Goal: Communication & Community: Answer question/provide support

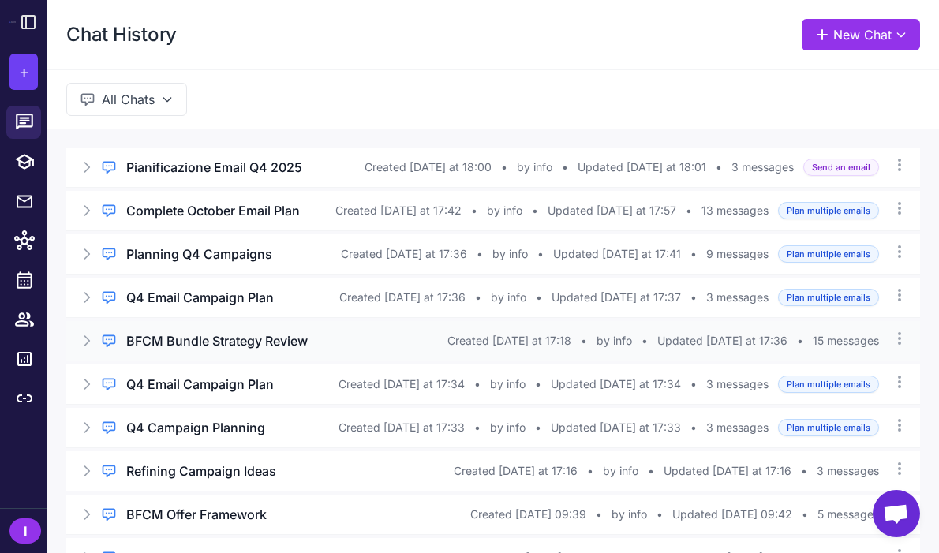
click at [240, 352] on div "Regular Chat BFCM Bundle Strategy Review Created [DATE] at 17:18 • by info • Up…" at bounding box center [492, 340] width 853 height 39
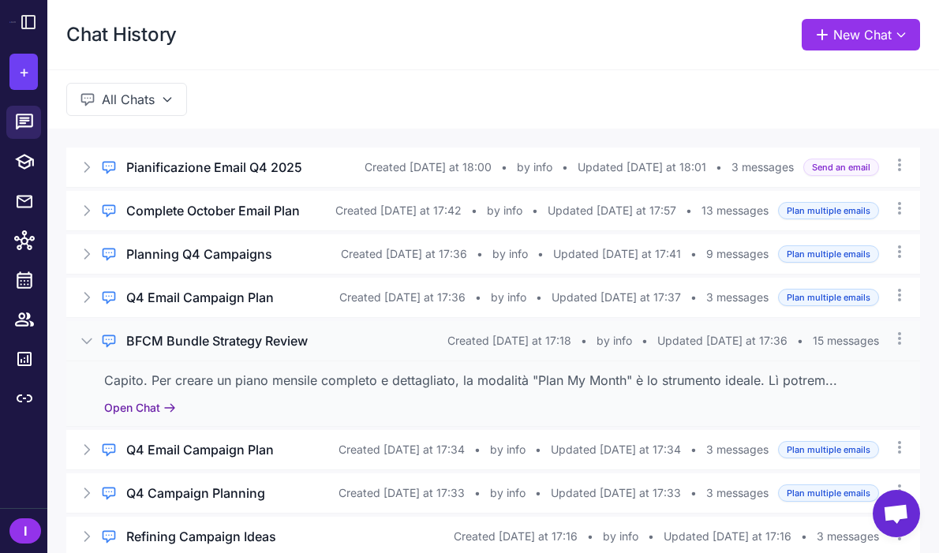
click at [138, 409] on button "Open Chat" at bounding box center [140, 407] width 72 height 17
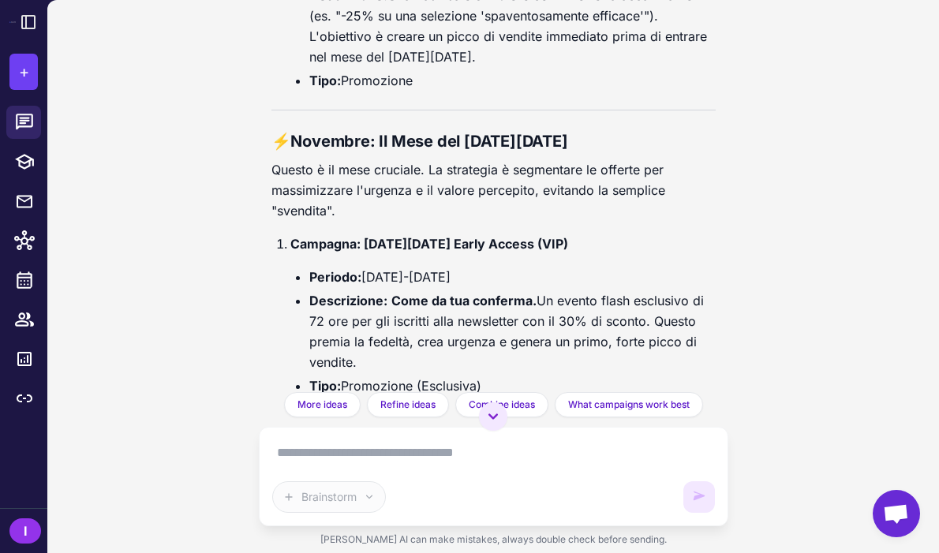
scroll to position [8384, 0]
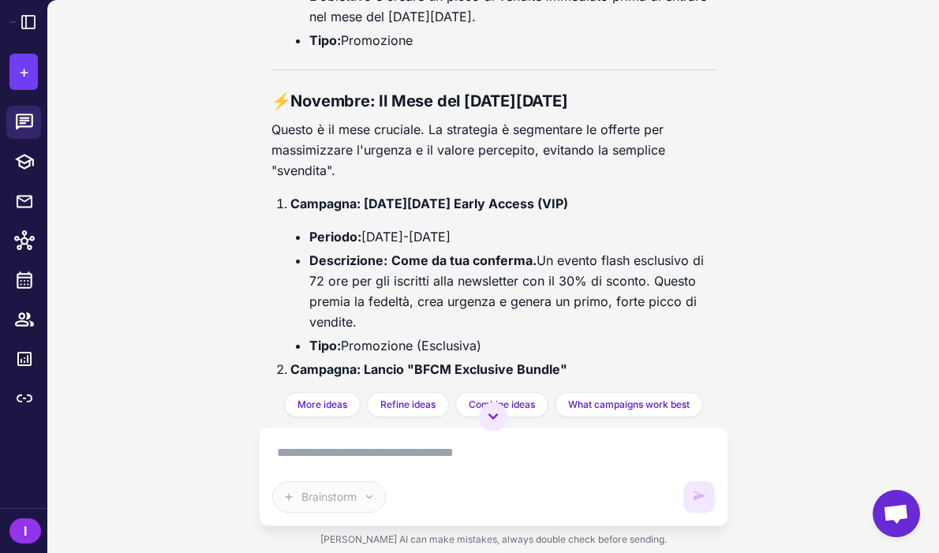
drag, startPoint x: 434, startPoint y: 244, endPoint x: 249, endPoint y: 114, distance: 225.8
click at [249, 114] on div "BFCM Bundle Strategy Review Today "# BFCM Bundles 2025 --- 📦 Offerta 1: “Immuni…" at bounding box center [492, 276] width 891 height 553
copy div "⚡ Novembre: Il Mese del Black Friday Questo è il mese cruciale. La strategia è …"
click at [22, 121] on icon at bounding box center [24, 122] width 21 height 21
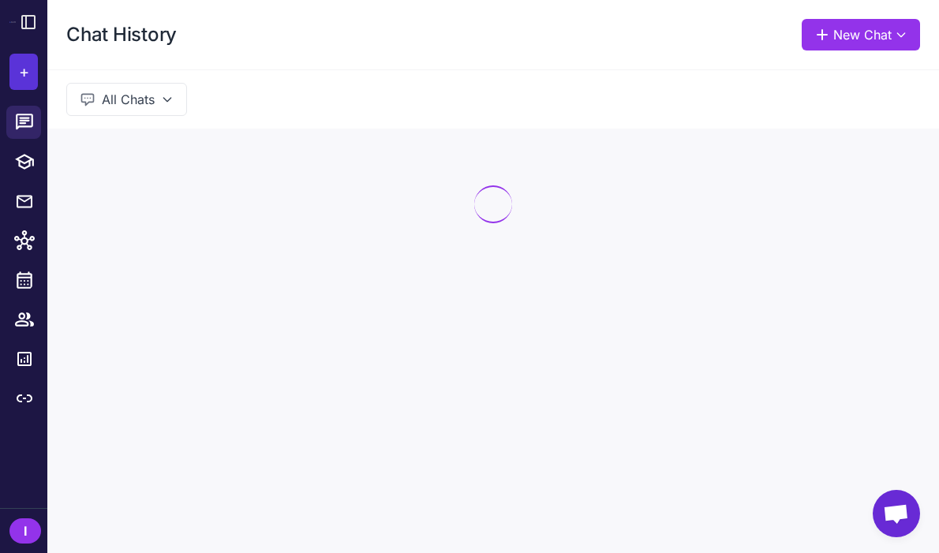
click at [22, 64] on span "+" at bounding box center [24, 72] width 10 height 24
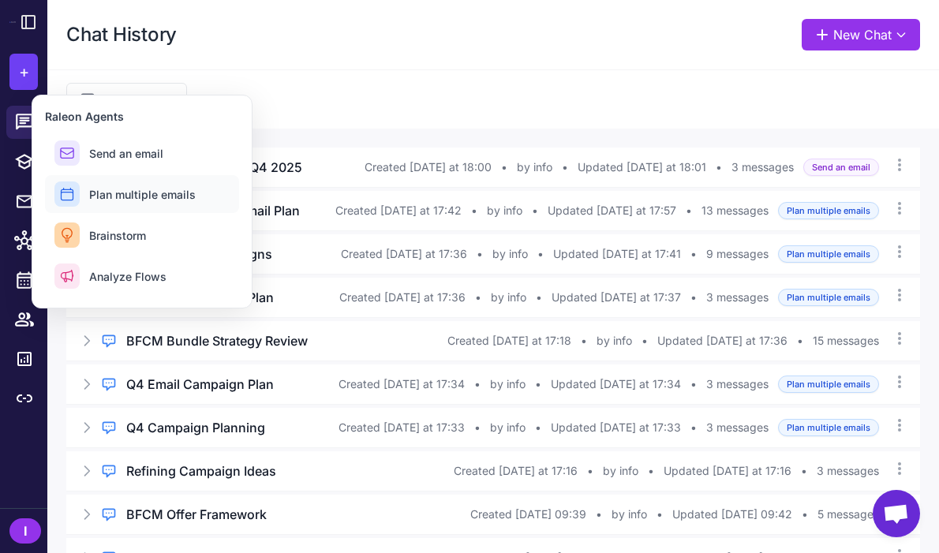
click at [115, 185] on button "Plan multiple emails" at bounding box center [142, 194] width 194 height 38
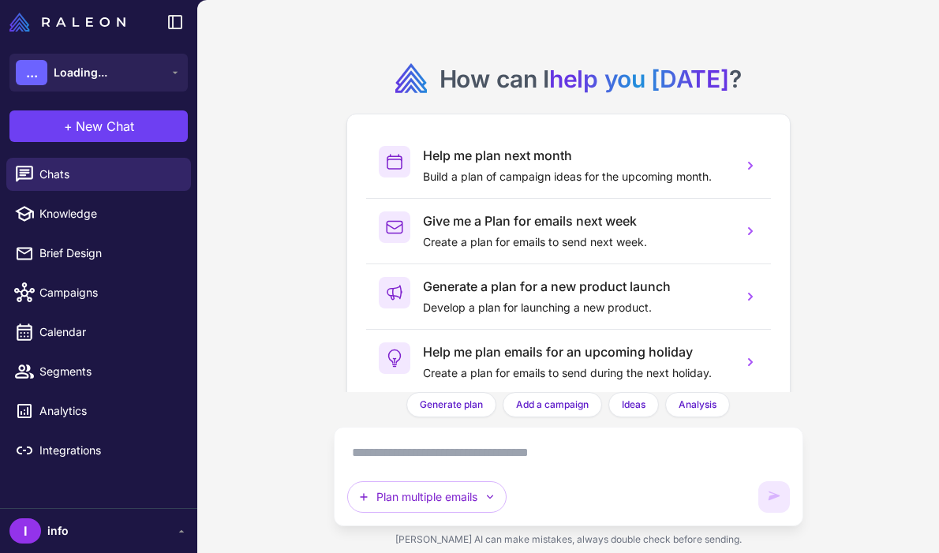
click at [376, 455] on textarea at bounding box center [568, 452] width 442 height 25
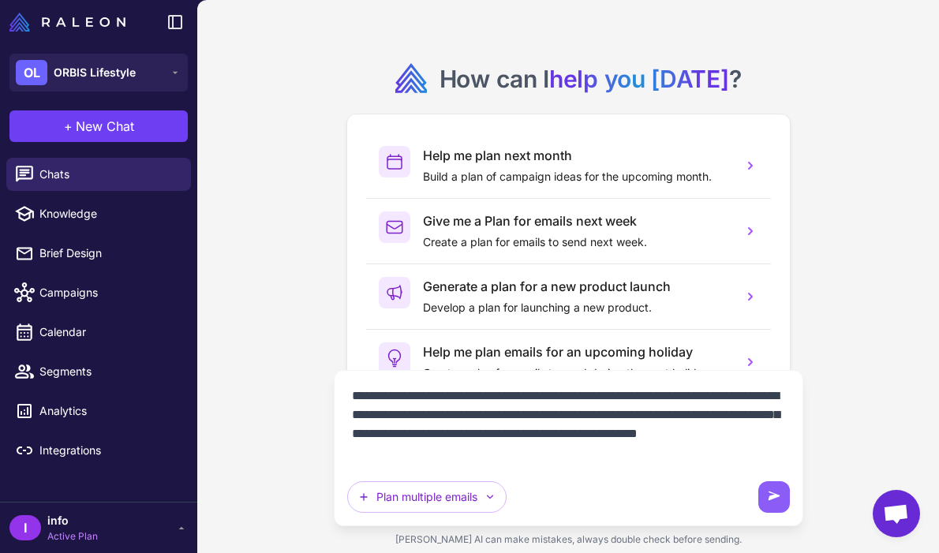
scroll to position [32, 0]
paste textarea "**********"
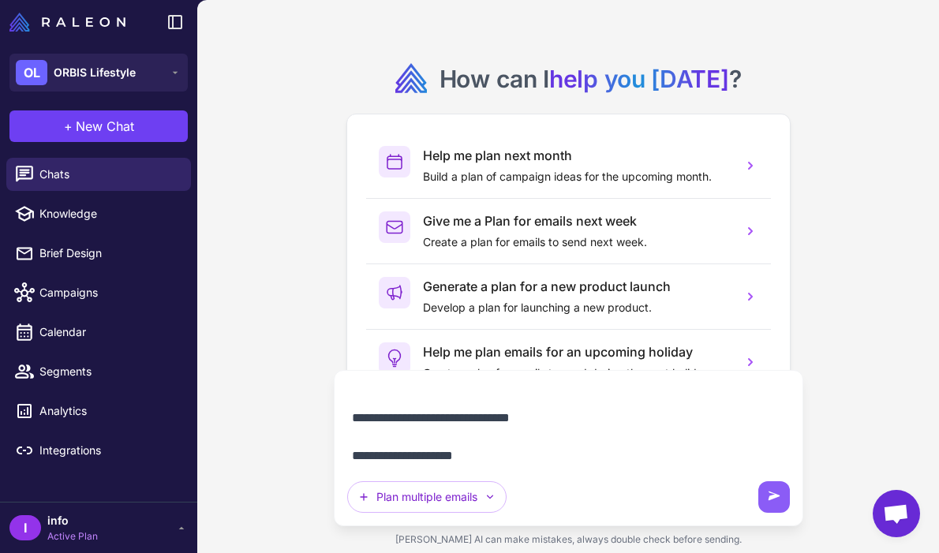
scroll to position [599, 0]
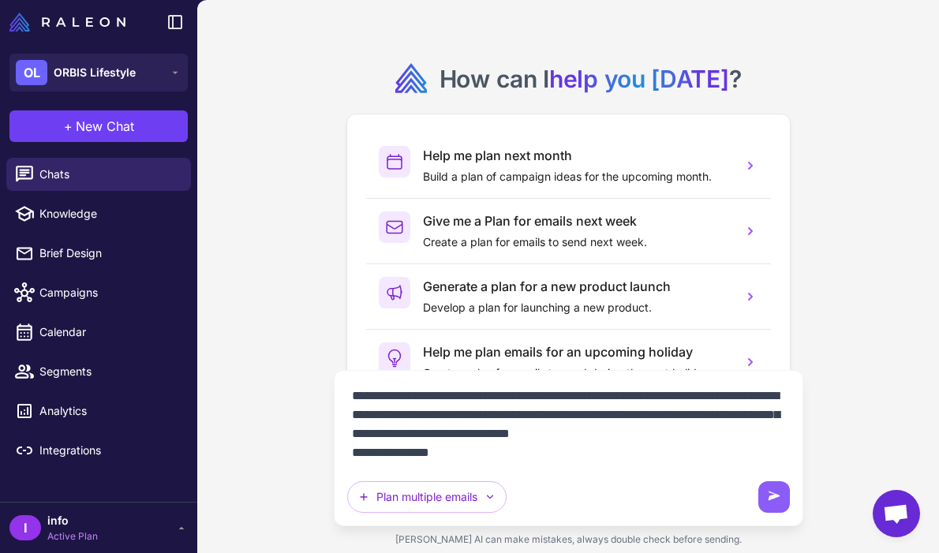
drag, startPoint x: 352, startPoint y: 423, endPoint x: 468, endPoint y: 605, distance: 216.4
click at [468, 0] on html "OL ORBIS Lifestyle + New Chat Raleon Agents Send an email Plan multiple emails …" at bounding box center [469, 0] width 939 height 0
type textarea "**********"
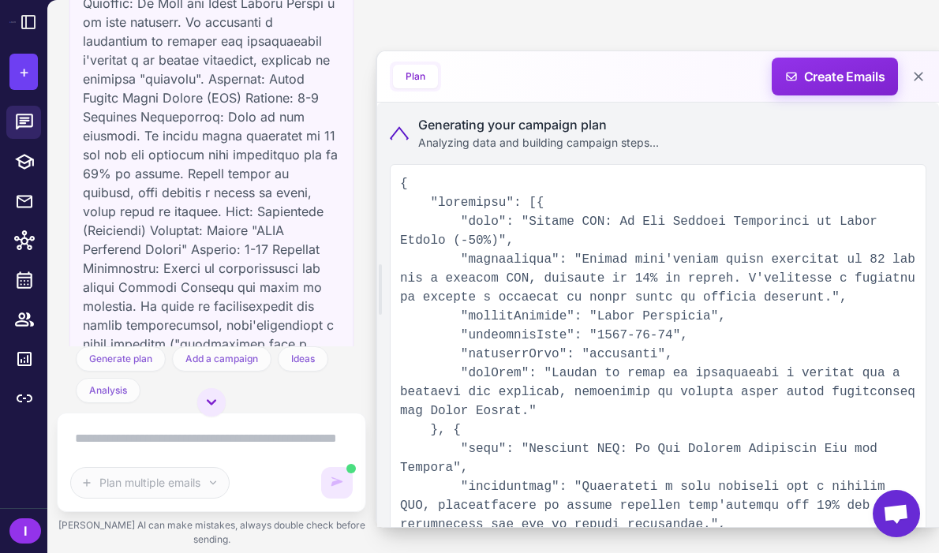
scroll to position [385, 0]
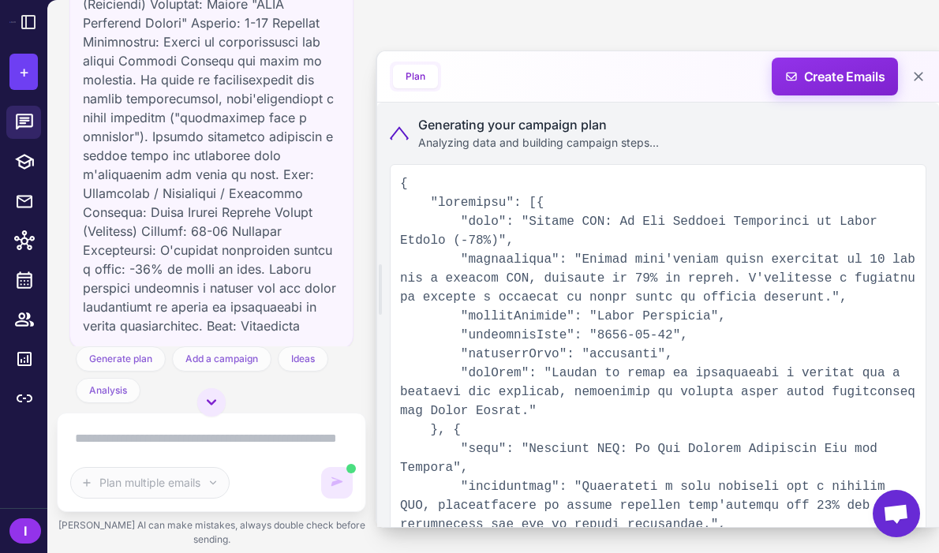
click at [398, 129] on icon at bounding box center [399, 132] width 21 height 15
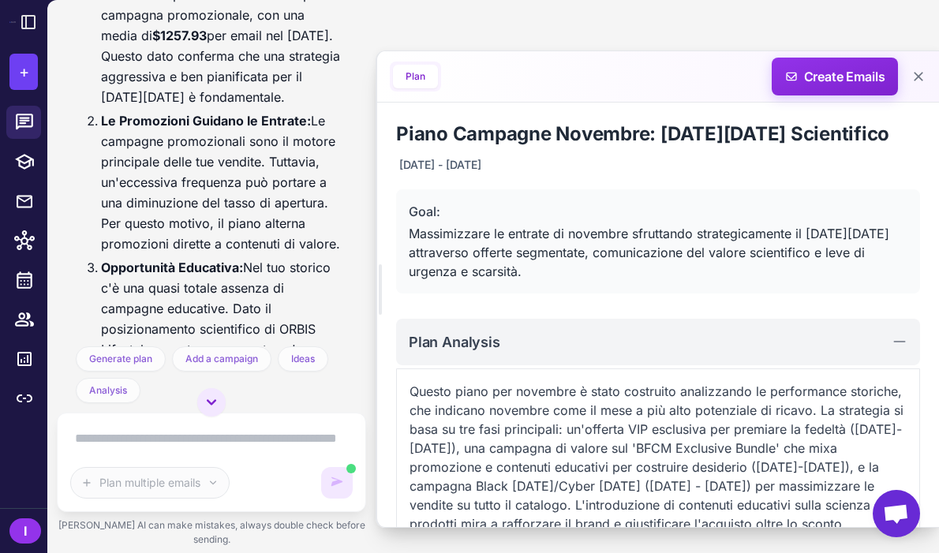
scroll to position [1472, 0]
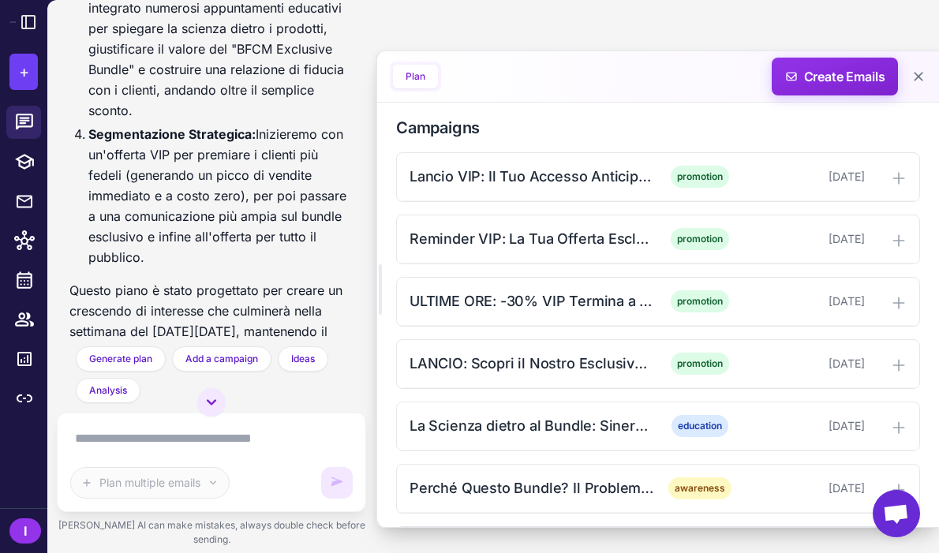
scroll to position [532, 0]
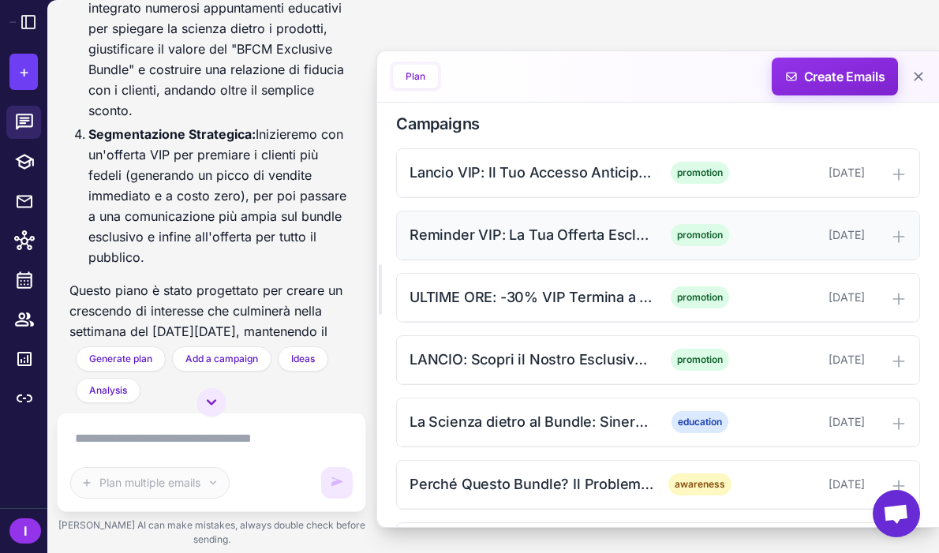
click at [764, 244] on div "Reminder VIP: La Tua Offerta Esclusiva Sta per Scadere promotion [DATE]" at bounding box center [658, 235] width 522 height 48
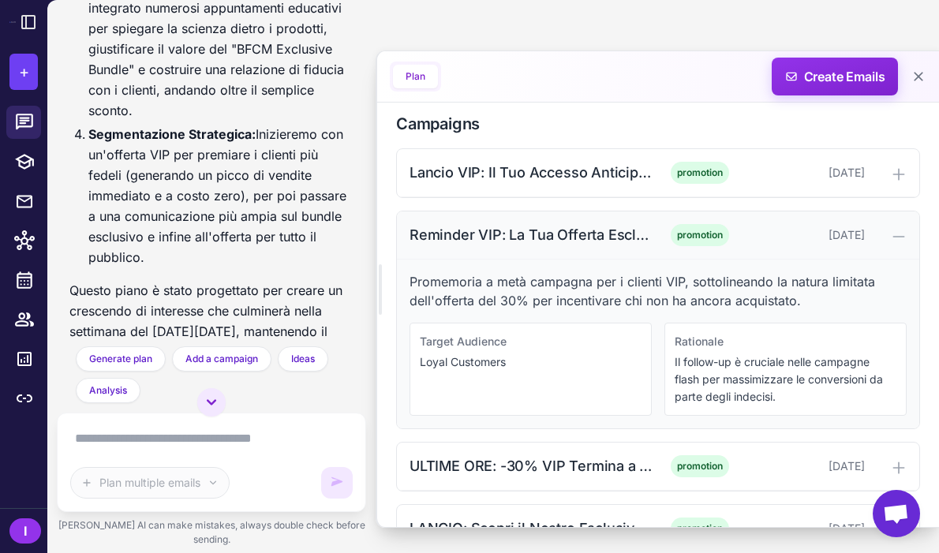
click at [764, 244] on div "Reminder VIP: La Tua Offerta Esclusiva Sta per Scadere promotion [DATE]" at bounding box center [658, 235] width 522 height 48
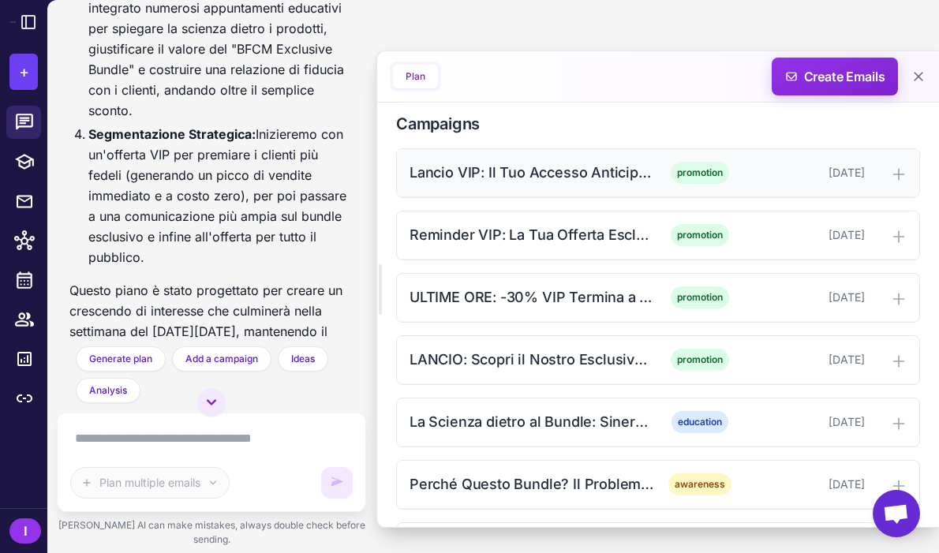
click at [735, 162] on div "promotion" at bounding box center [699, 173] width 77 height 22
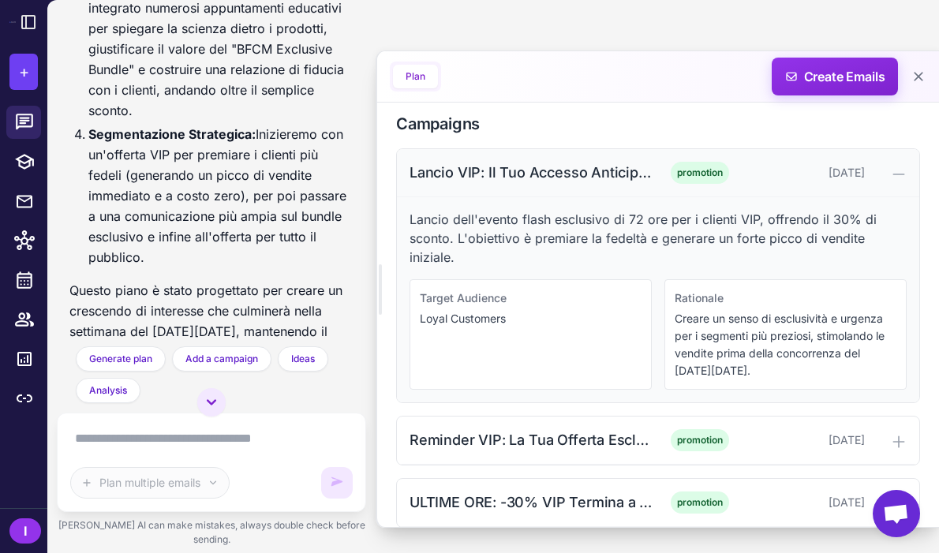
click at [735, 162] on div "promotion" at bounding box center [699, 173] width 77 height 22
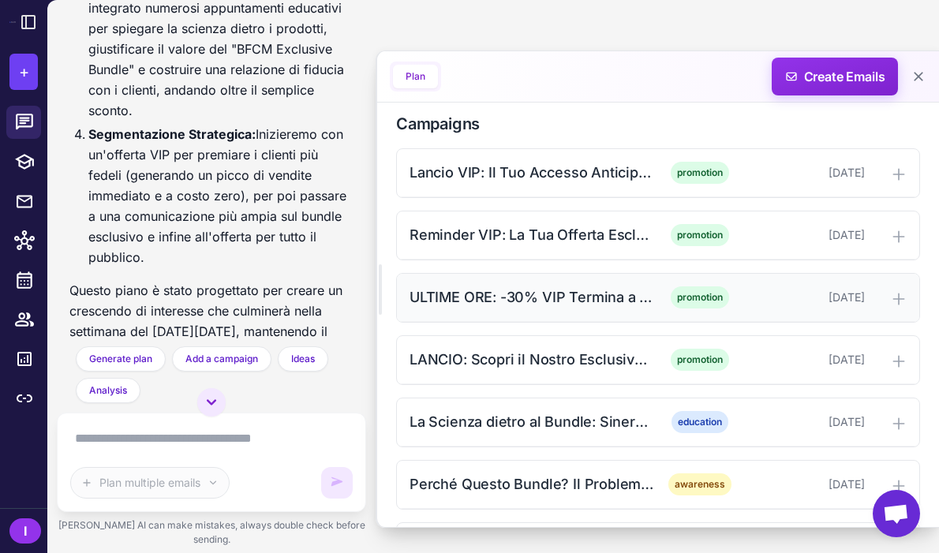
click at [720, 312] on div "ULTIME ORE: -30% VIP Termina a Mezzanotte promotion [DATE]" at bounding box center [658, 298] width 522 height 48
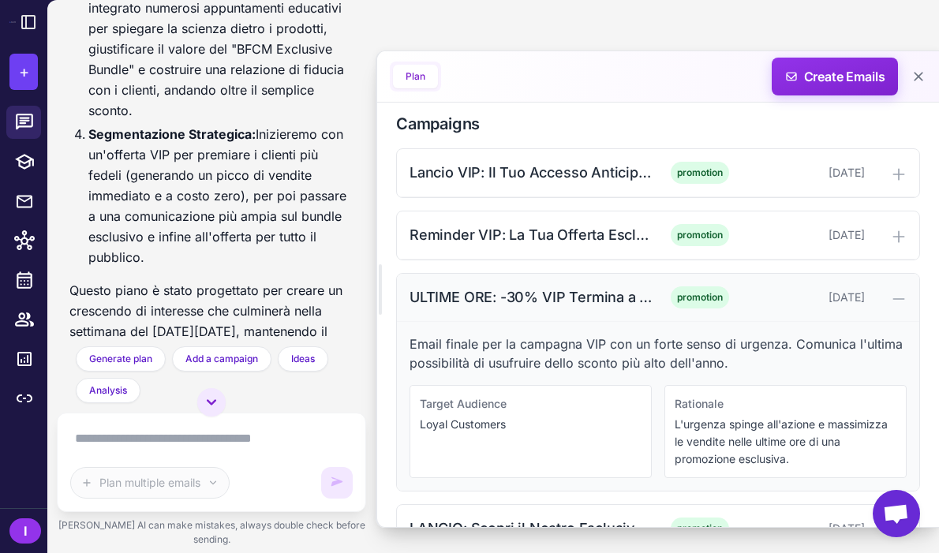
click at [720, 312] on div "ULTIME ORE: -30% VIP Termina a Mezzanotte promotion [DATE]" at bounding box center [658, 298] width 522 height 48
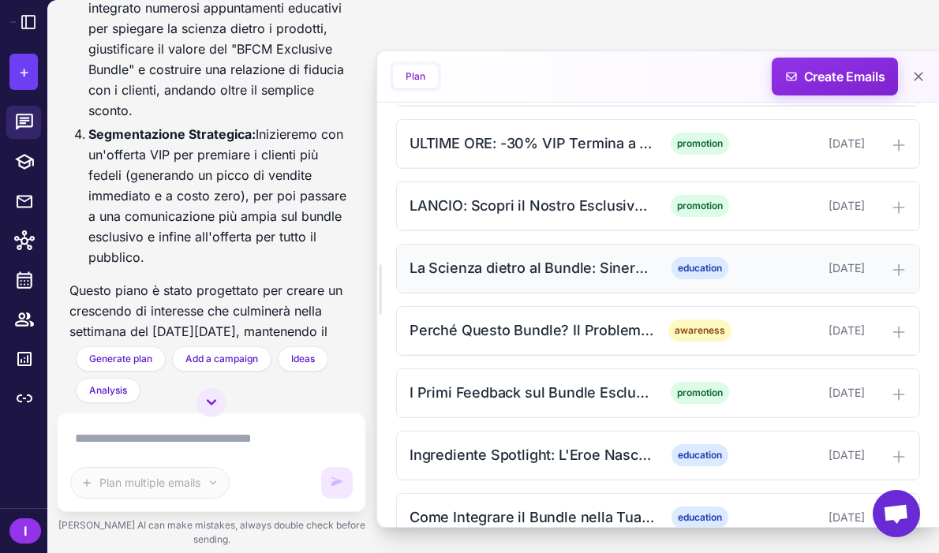
scroll to position [717, 0]
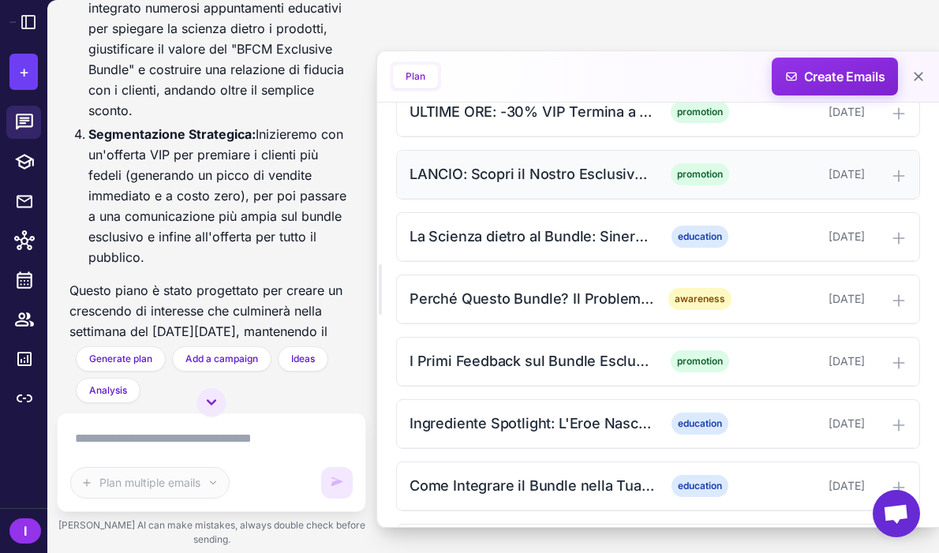
click at [580, 170] on div "LANCIO: Scopri il Nostro Esclusivo Bundle BFCM" at bounding box center [531, 173] width 245 height 21
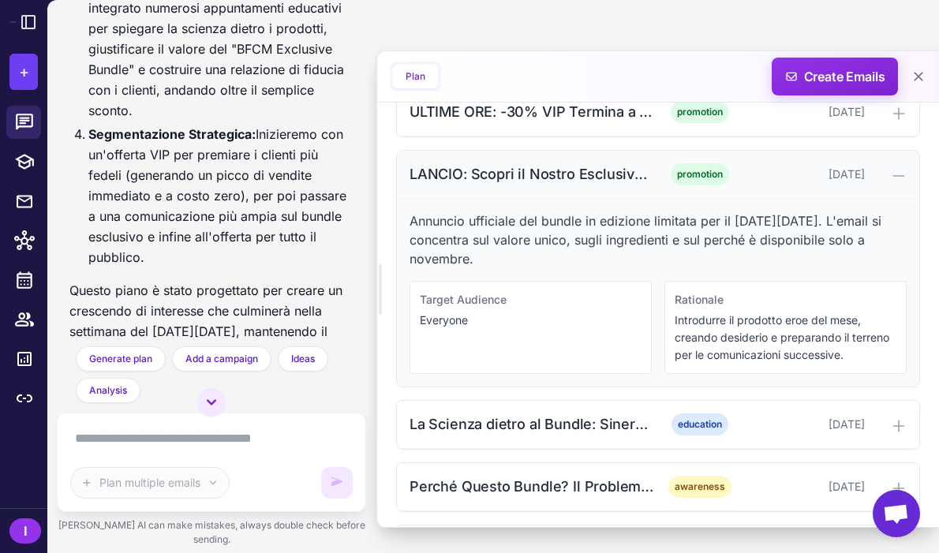
click at [580, 170] on div "LANCIO: Scopri il Nostro Esclusivo Bundle BFCM" at bounding box center [531, 173] width 245 height 21
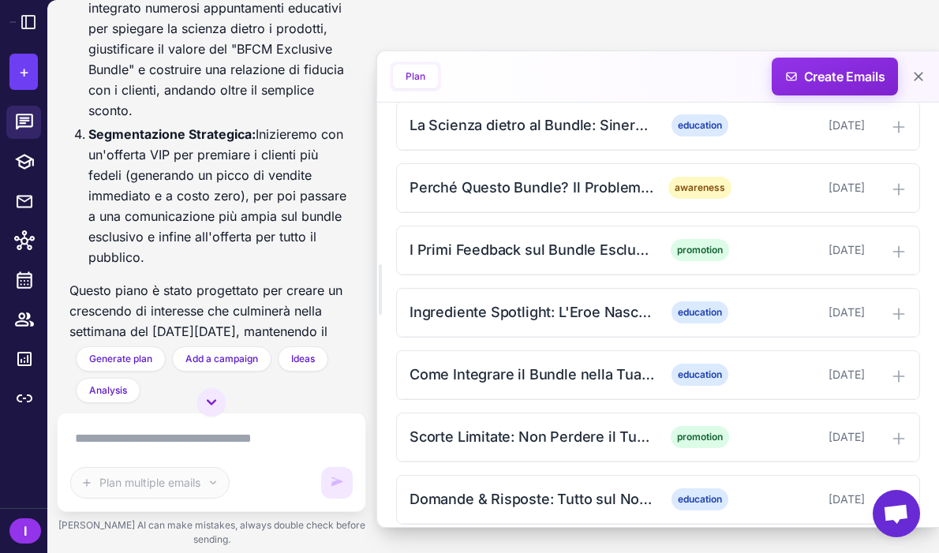
scroll to position [829, 0]
click at [578, 379] on div "Come Integrare il Bundle nella Tua Routine Quotidiana" at bounding box center [531, 373] width 245 height 21
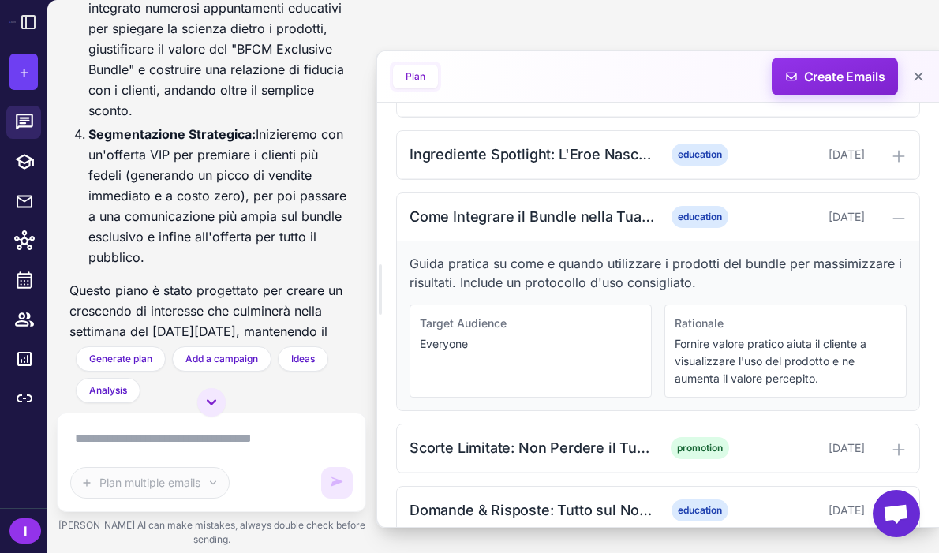
scroll to position [1149, 0]
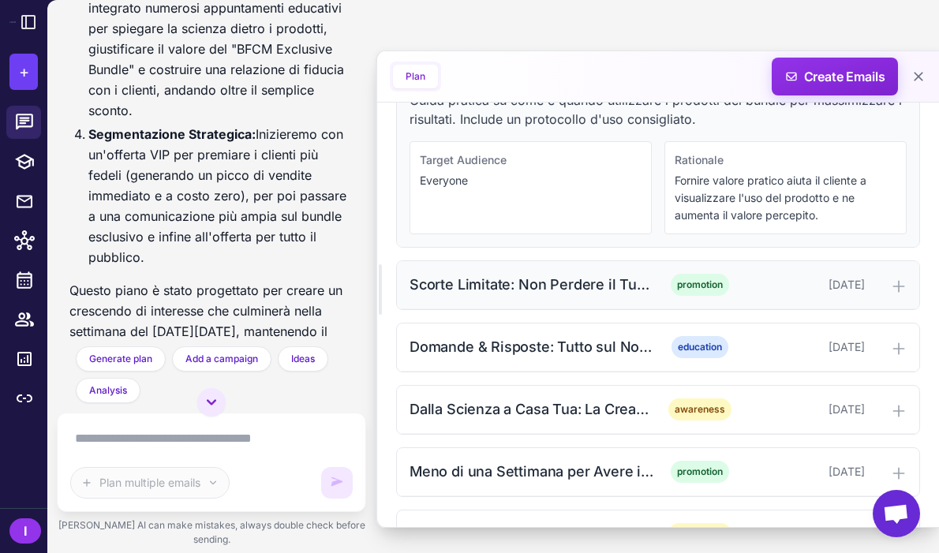
click at [556, 303] on div "Scorte Limitate: Non Perdere il Tuo Bundle Esclusivo promotion [DATE]" at bounding box center [658, 285] width 522 height 48
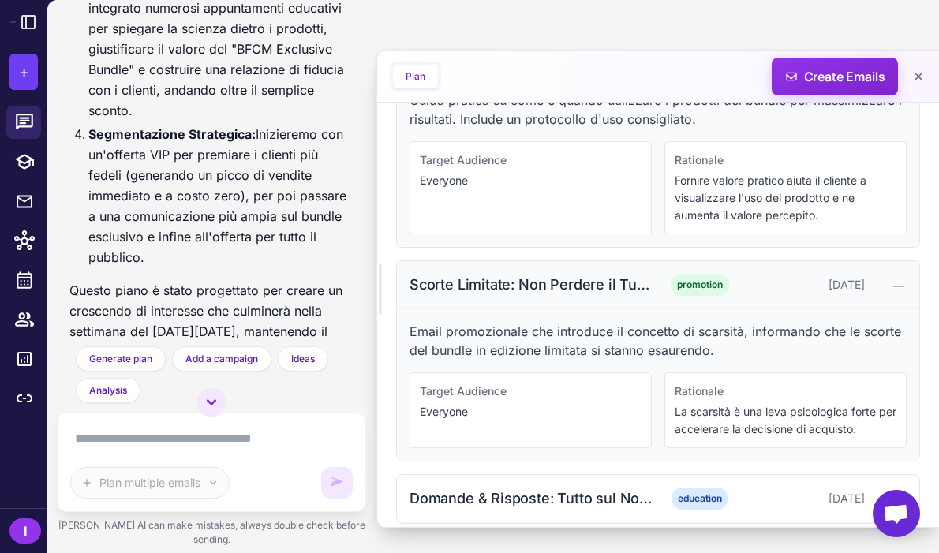
click at [556, 303] on div "Scorte Limitate: Non Perdere il Tuo Bundle Esclusivo promotion [DATE]" at bounding box center [658, 285] width 522 height 48
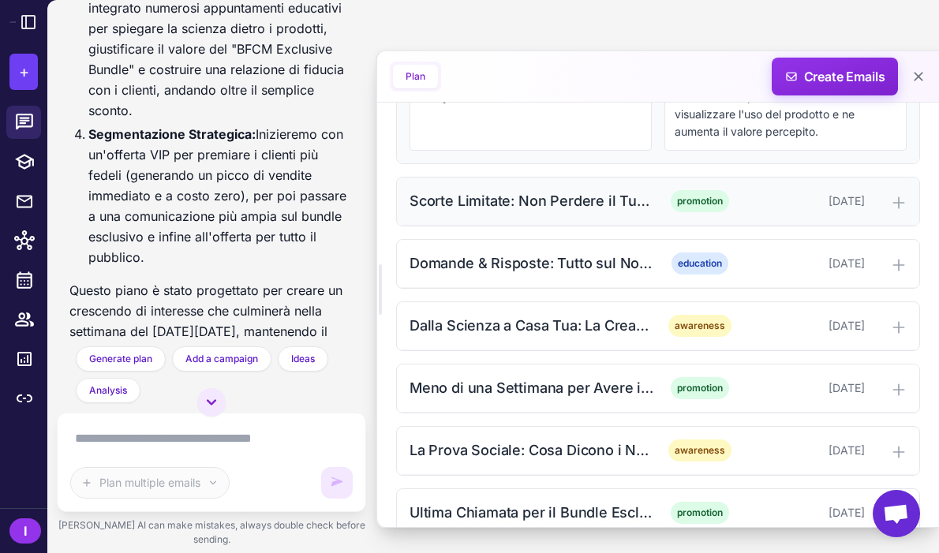
scroll to position [1362, 0]
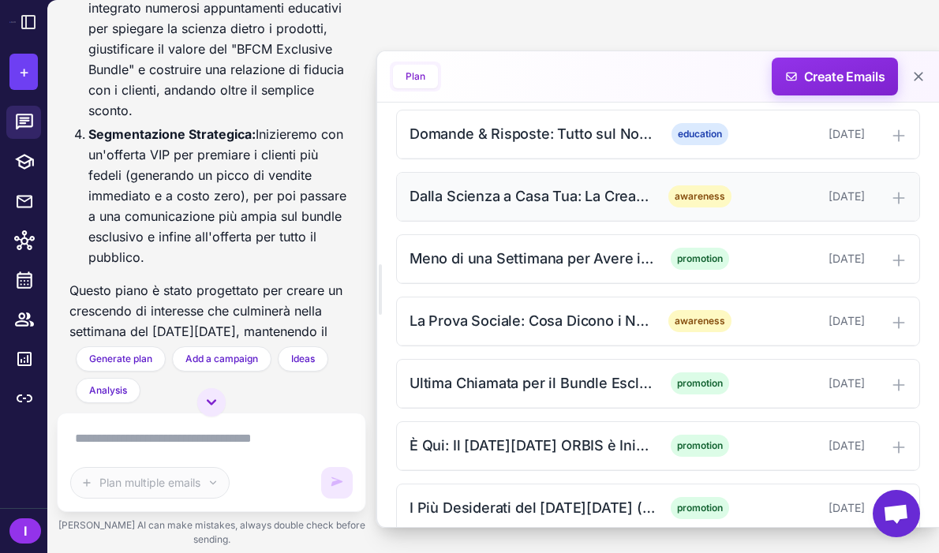
click at [570, 206] on div "Dalla Scienza a Casa Tua: La Creazione del Bundle" at bounding box center [531, 195] width 245 height 21
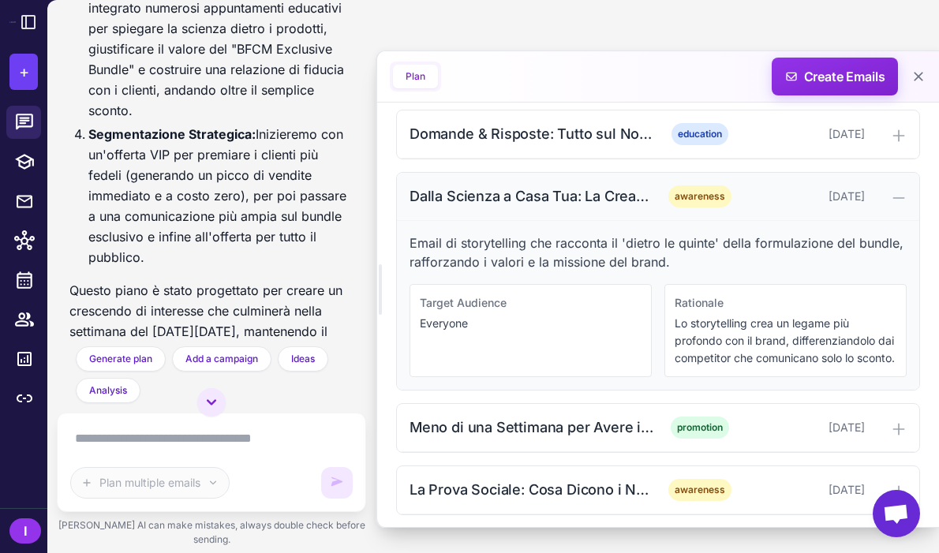
click at [570, 206] on div "Dalla Scienza a Casa Tua: La Creazione del Bundle" at bounding box center [531, 195] width 245 height 21
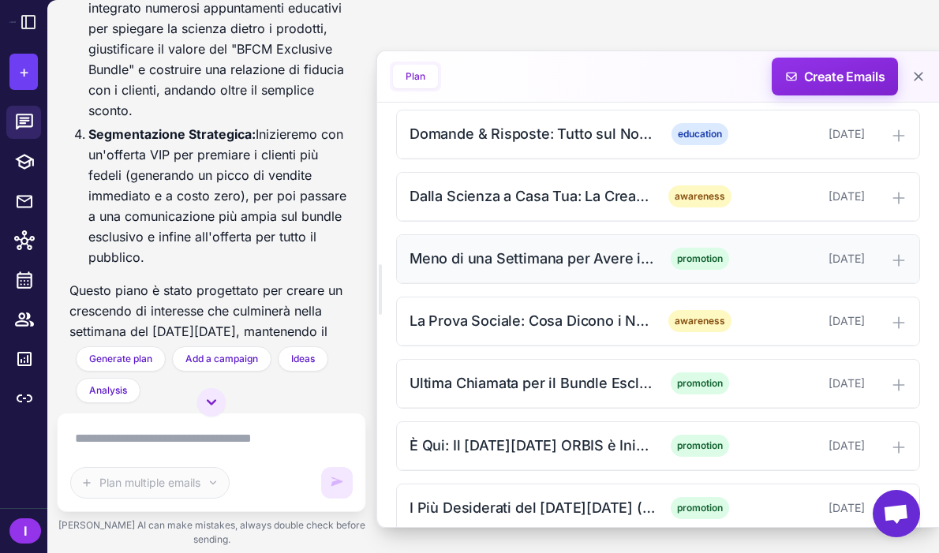
click at [536, 265] on div "Meno di una Settimana per Avere il Bundle" at bounding box center [531, 258] width 245 height 21
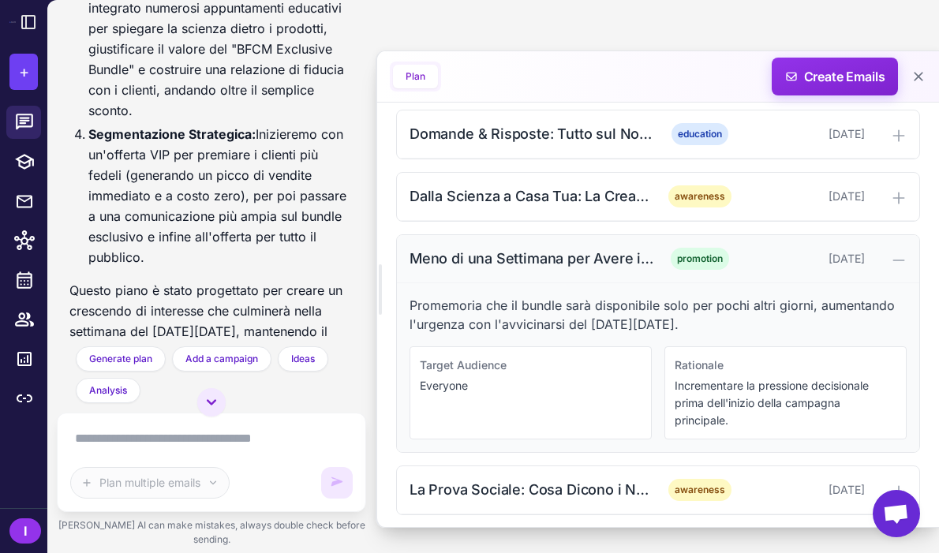
click at [536, 265] on div "Meno di una Settimana per Avere il Bundle" at bounding box center [531, 258] width 245 height 21
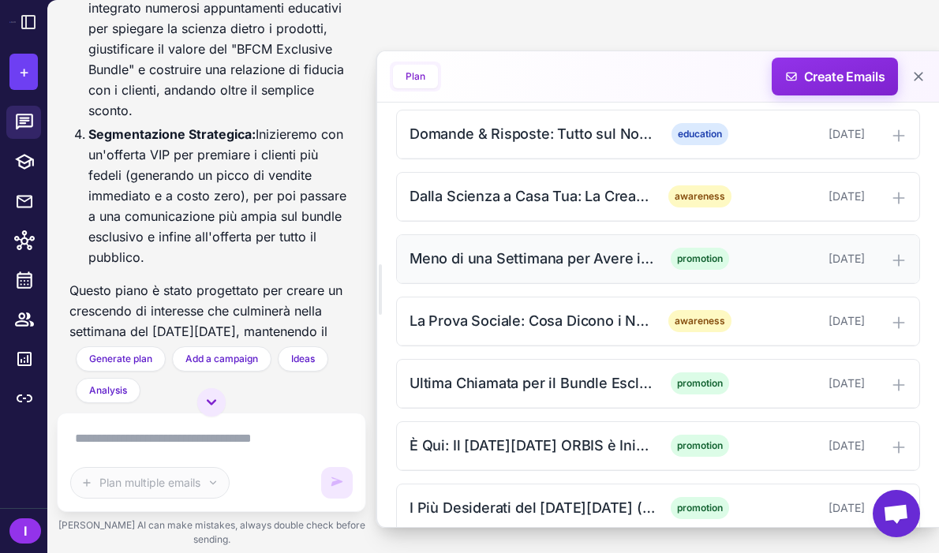
click at [536, 265] on div "Meno di una Settimana per Avere il Bundle" at bounding box center [531, 258] width 245 height 21
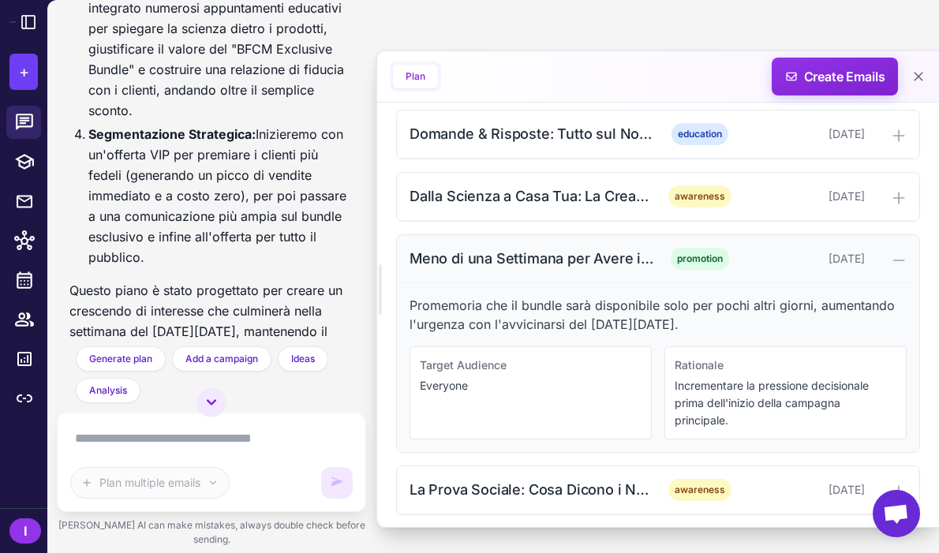
click at [536, 265] on div "Meno di una Settimana per Avere il Bundle" at bounding box center [531, 258] width 245 height 21
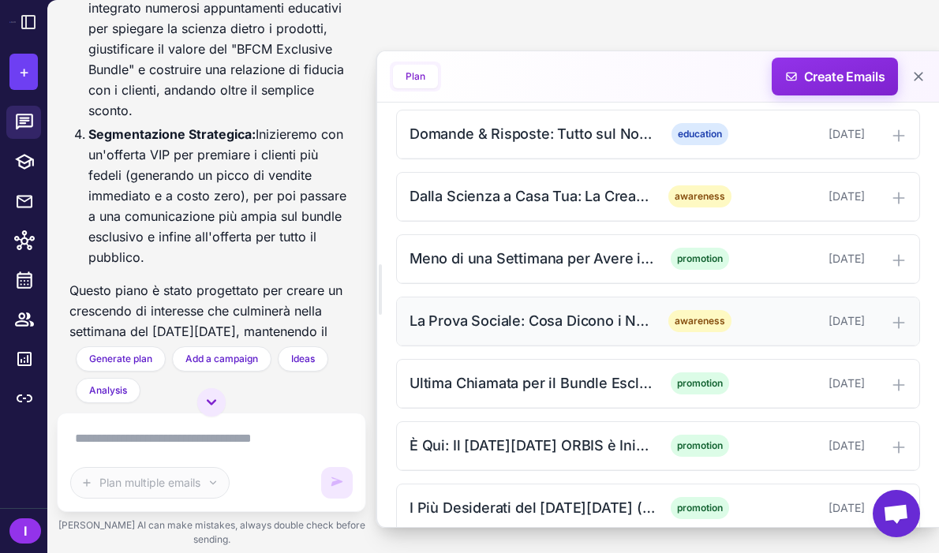
click at [536, 330] on div "La Prova Sociale: Cosa Dicono i Nostri Esperti" at bounding box center [531, 320] width 245 height 21
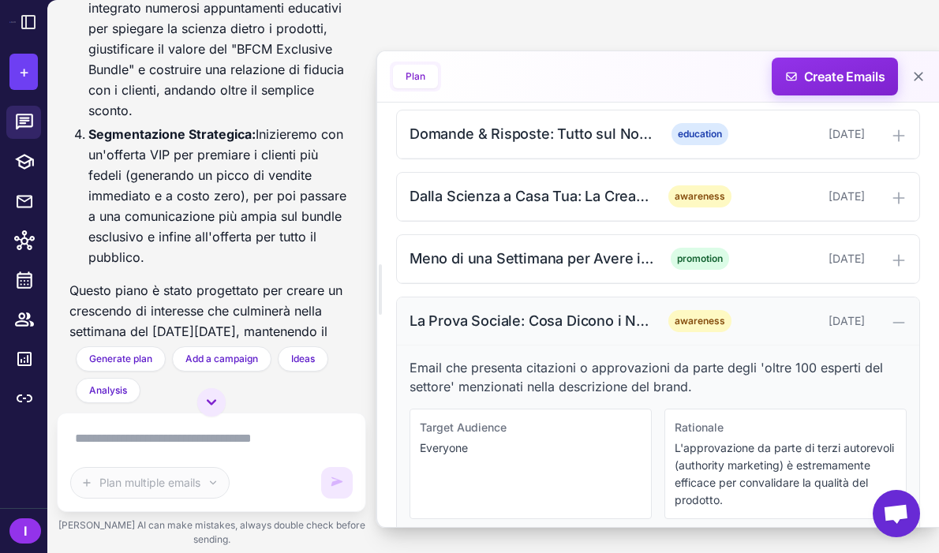
click at [536, 330] on div "La Prova Sociale: Cosa Dicono i Nostri Esperti" at bounding box center [531, 320] width 245 height 21
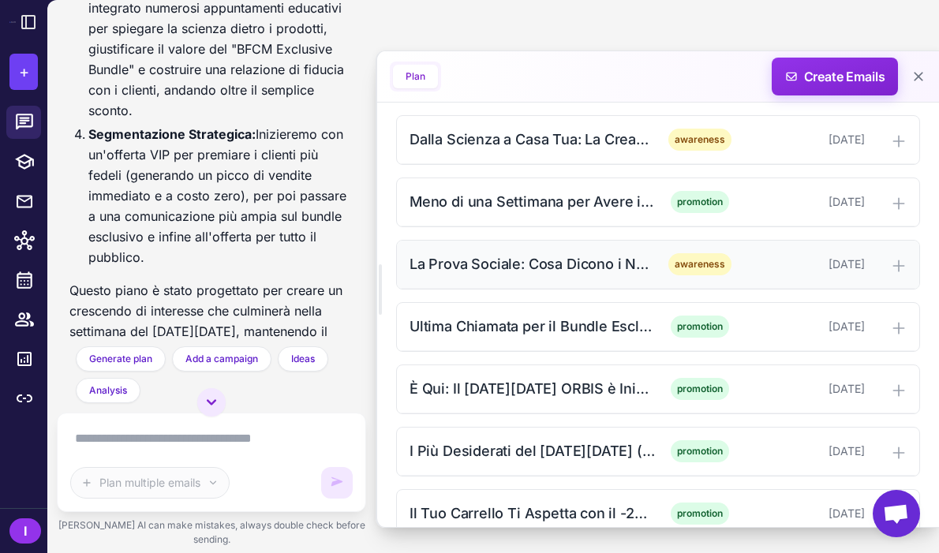
scroll to position [1438, 0]
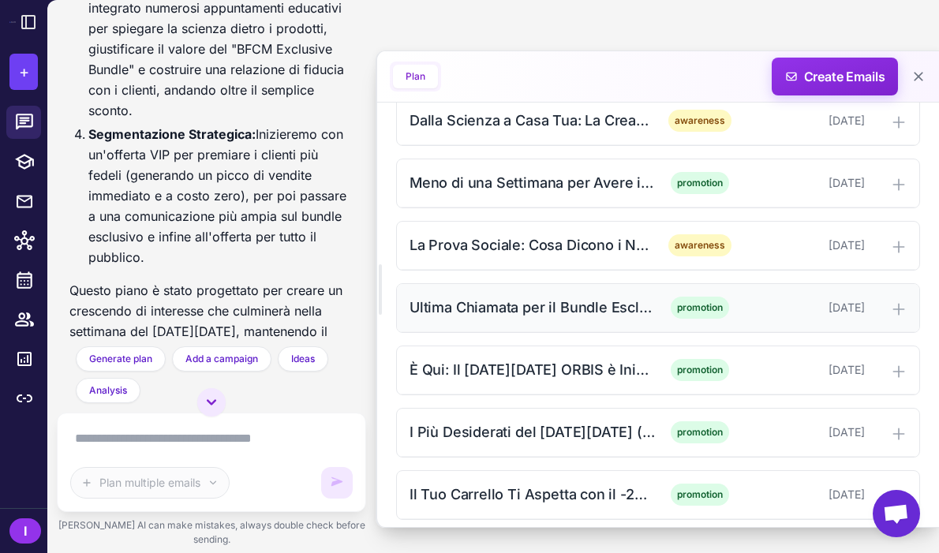
click at [536, 314] on div "Ultima Chiamata per il Bundle Esclusivo del BFCM" at bounding box center [531, 307] width 245 height 21
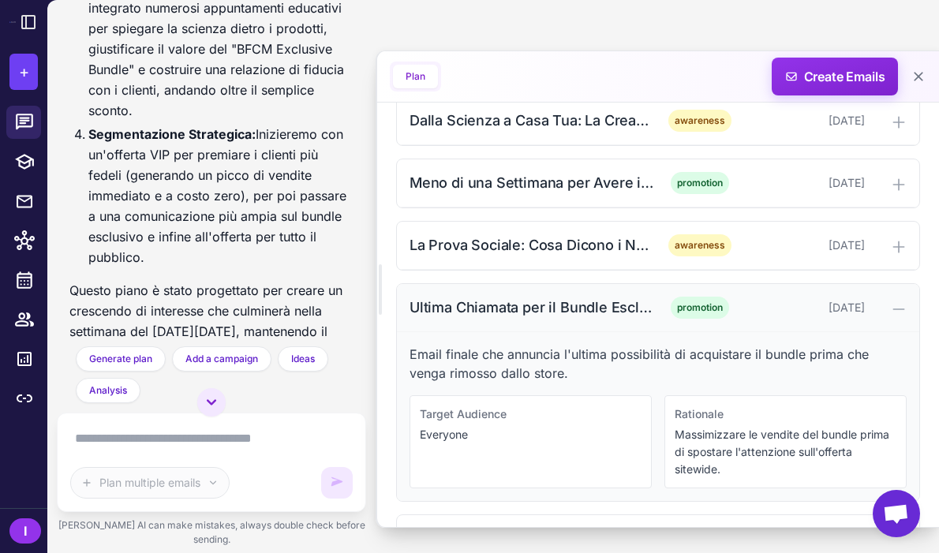
click at [536, 314] on div "Ultima Chiamata per il Bundle Esclusivo del BFCM" at bounding box center [531, 307] width 245 height 21
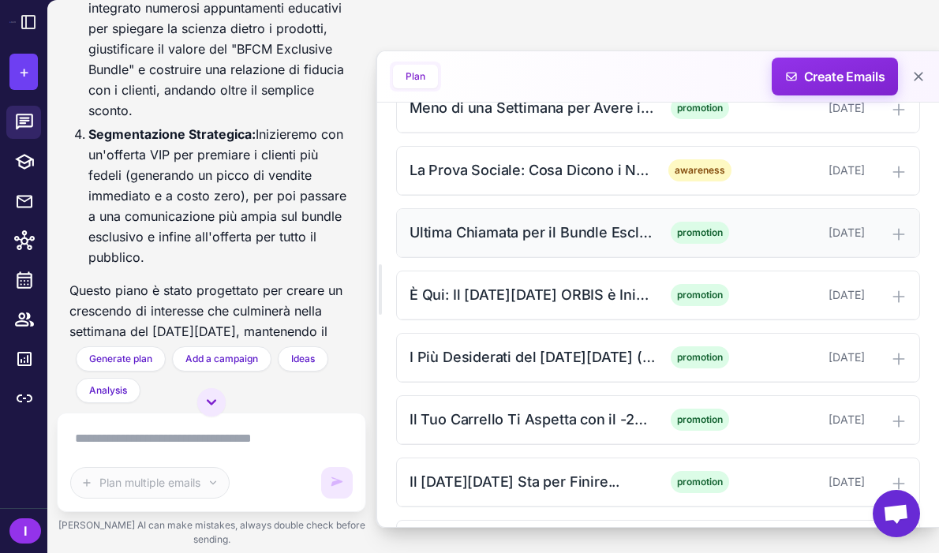
scroll to position [1513, 0]
click at [537, 303] on div "È Qui: Il [DATE][DATE] ORBIS è Iniziato (-25% su Tutto)" at bounding box center [531, 293] width 245 height 21
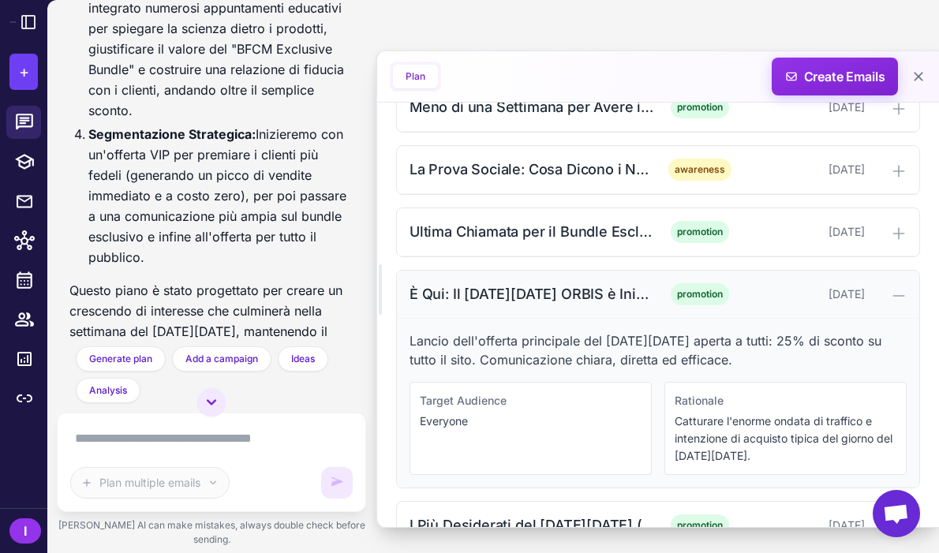
click at [537, 303] on div "È Qui: Il [DATE][DATE] ORBIS è Iniziato (-25% su Tutto)" at bounding box center [531, 293] width 245 height 21
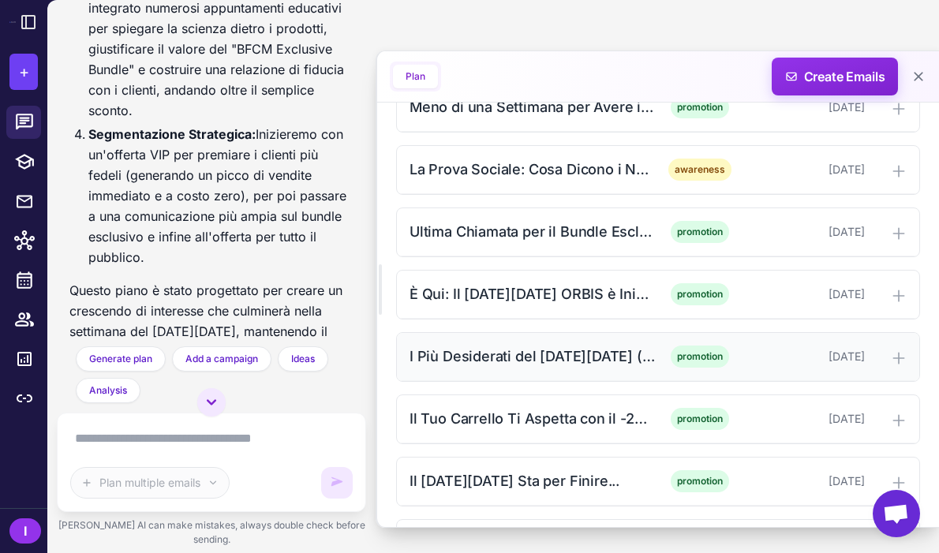
click at [553, 365] on div "I Più Desiderati del [DATE][DATE] (-25% OFF)" at bounding box center [531, 355] width 245 height 21
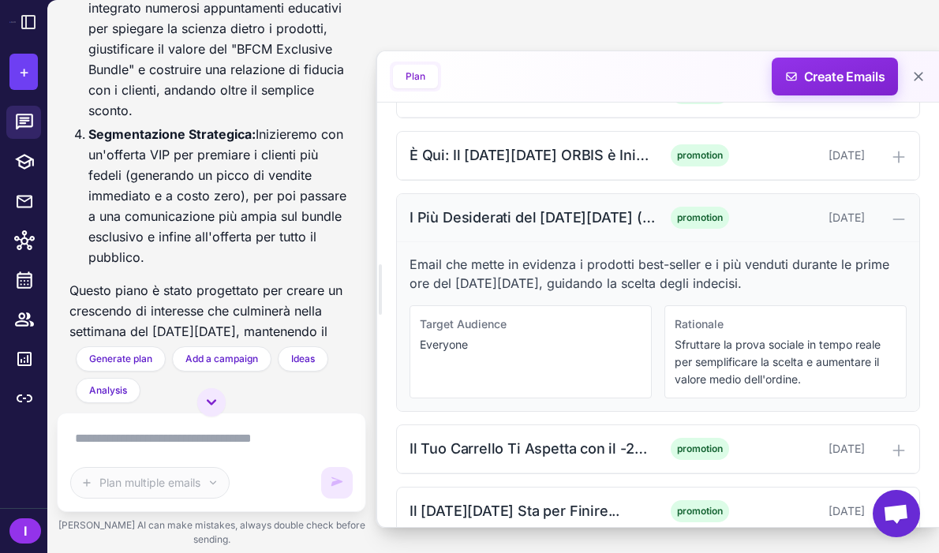
scroll to position [1698, 0]
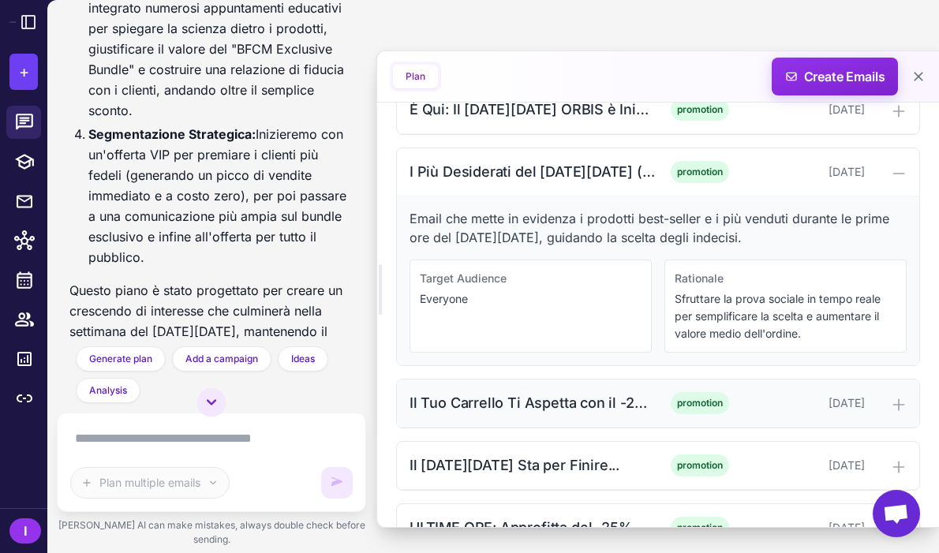
click at [547, 405] on div "Il Tuo Carrello Ti Aspetta con il -25%" at bounding box center [531, 402] width 245 height 21
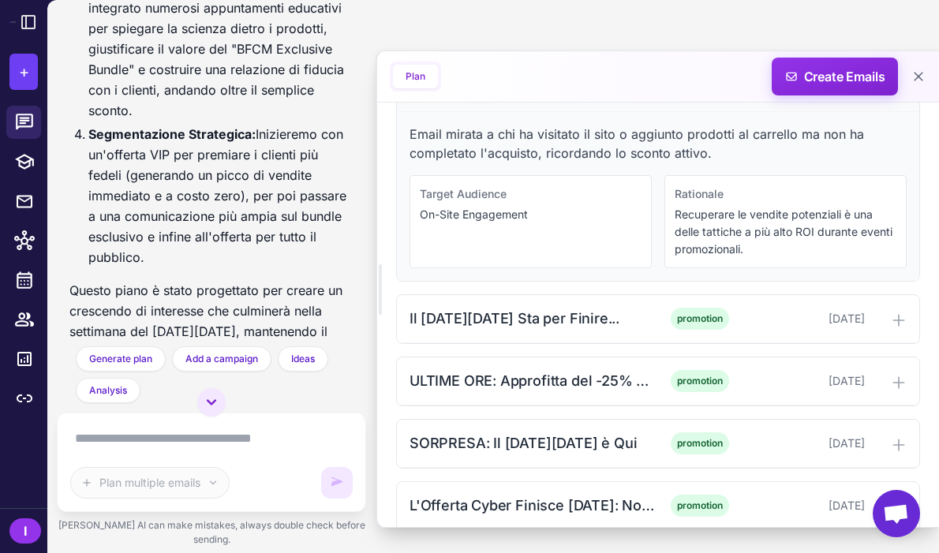
scroll to position [2036, 0]
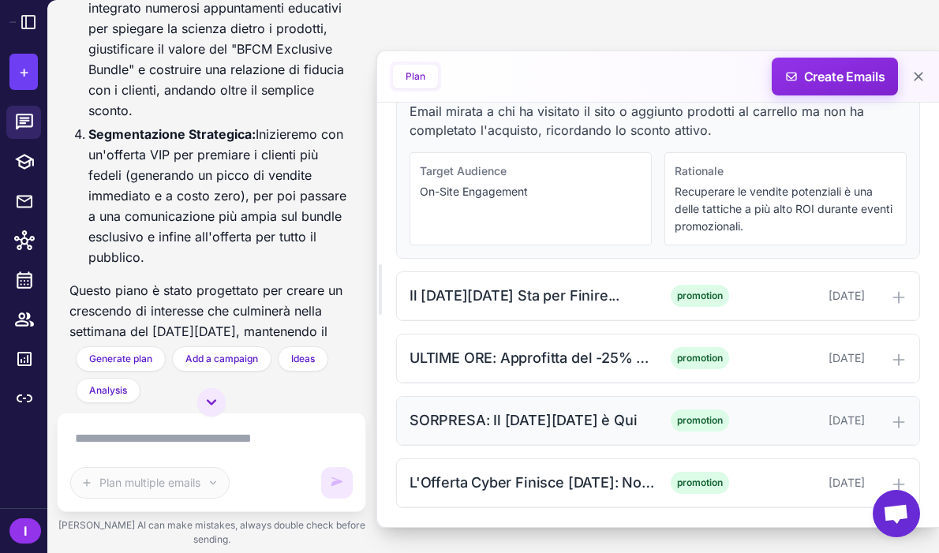
click at [513, 425] on div "SORPRESA: Il [DATE][DATE] è Qui" at bounding box center [531, 419] width 245 height 21
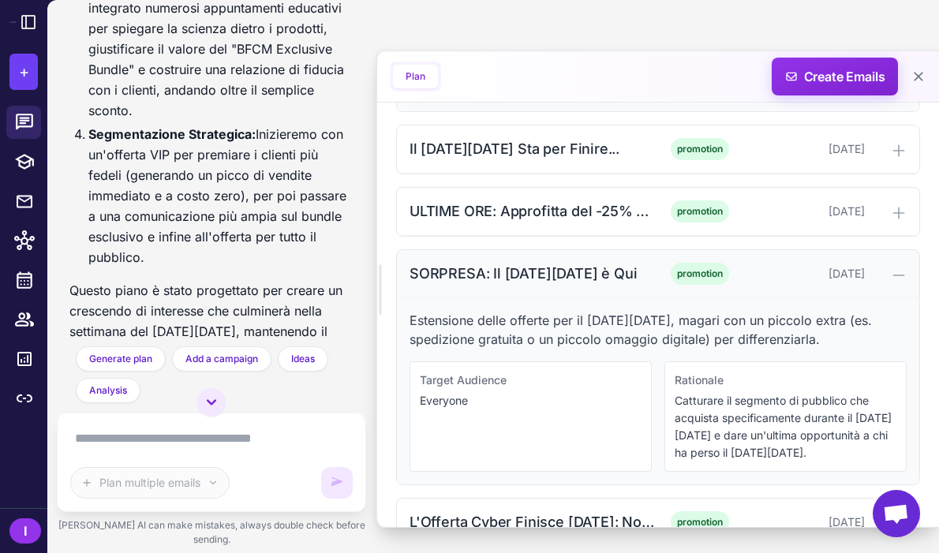
scroll to position [2222, 0]
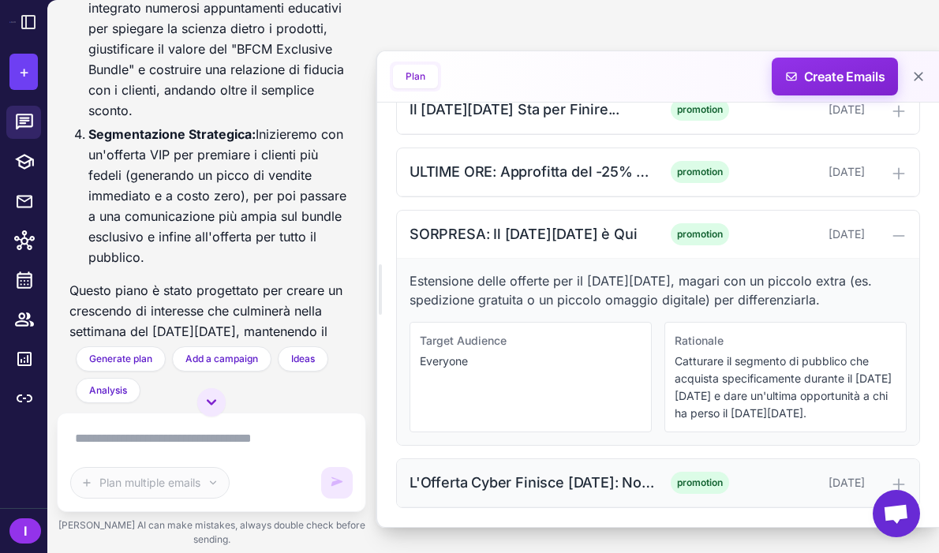
click at [508, 494] on div "L'Offerta Cyber Finisce [DATE]: Non Perderla promotion [DATE]" at bounding box center [658, 483] width 522 height 48
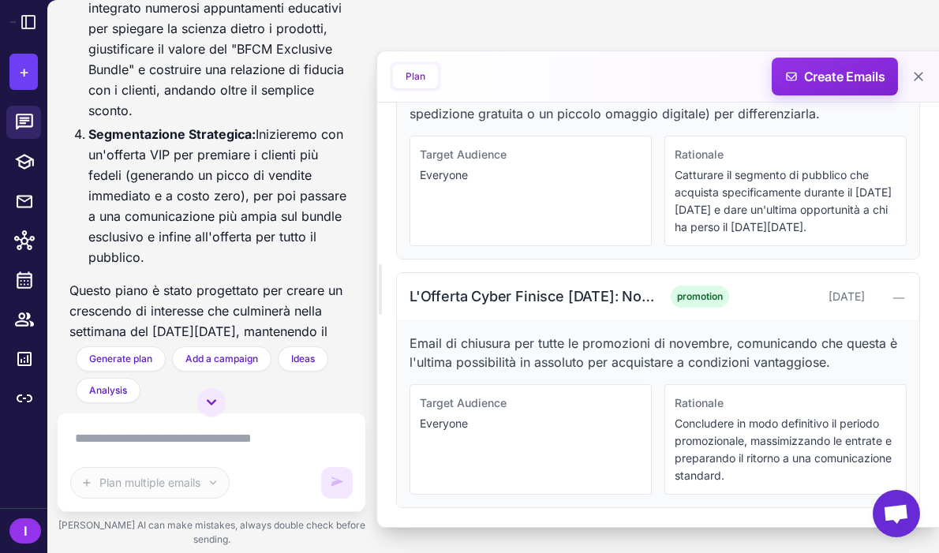
click at [228, 451] on textarea at bounding box center [211, 438] width 282 height 25
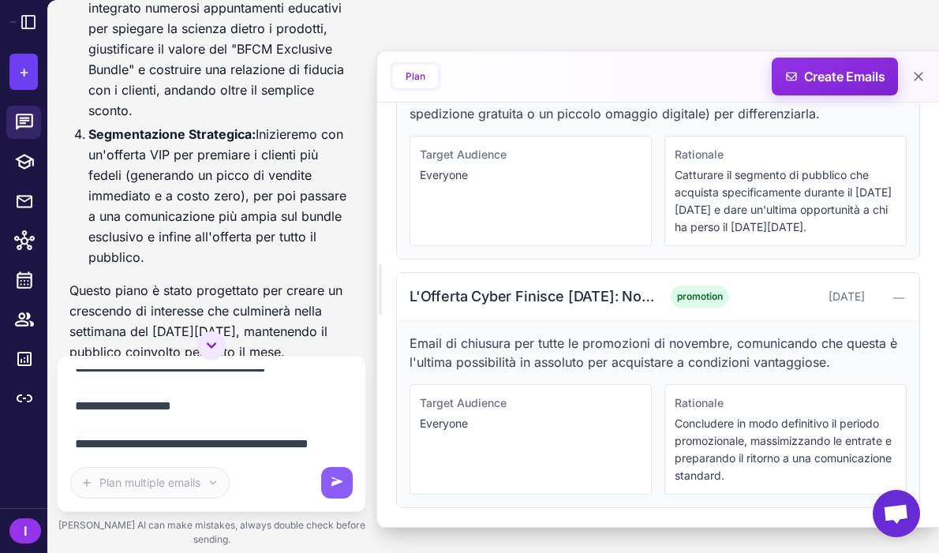
scroll to position [146, 0]
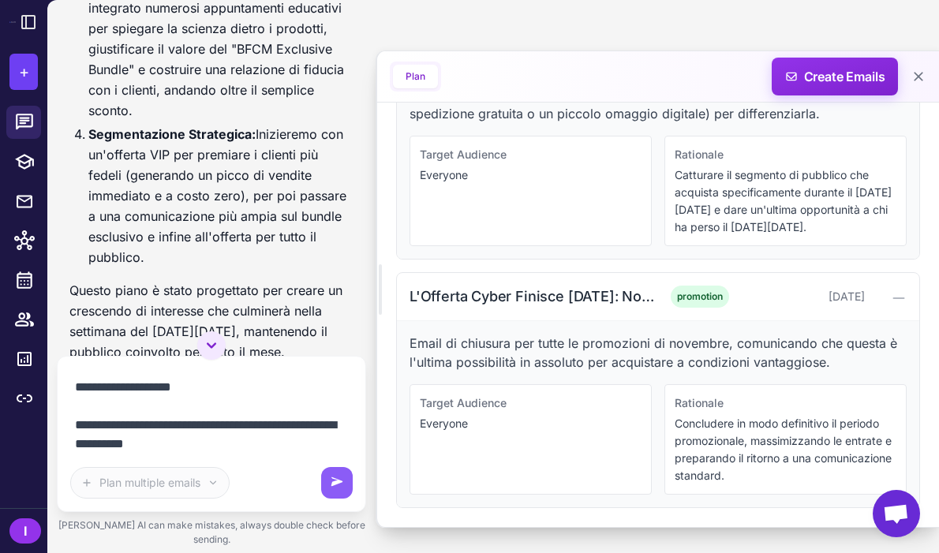
type textarea "**********"
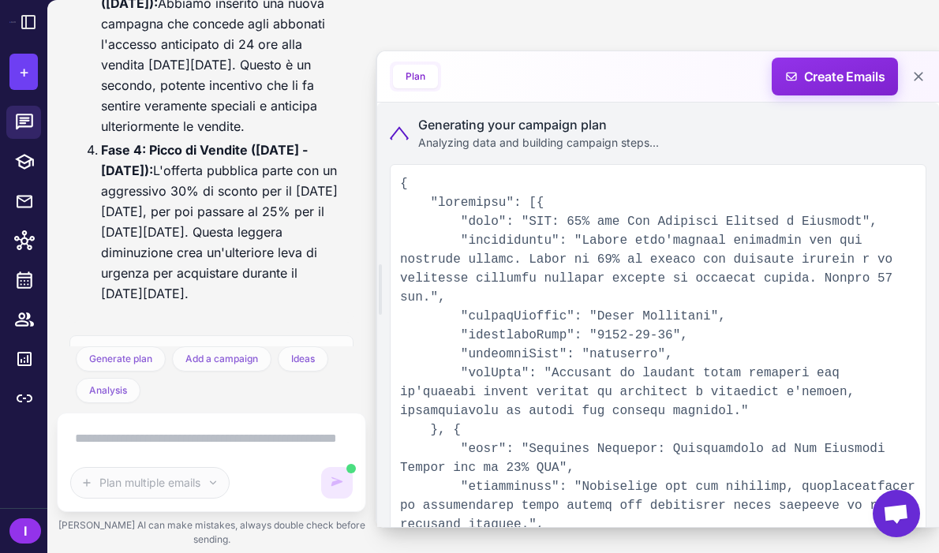
scroll to position [3658, 0]
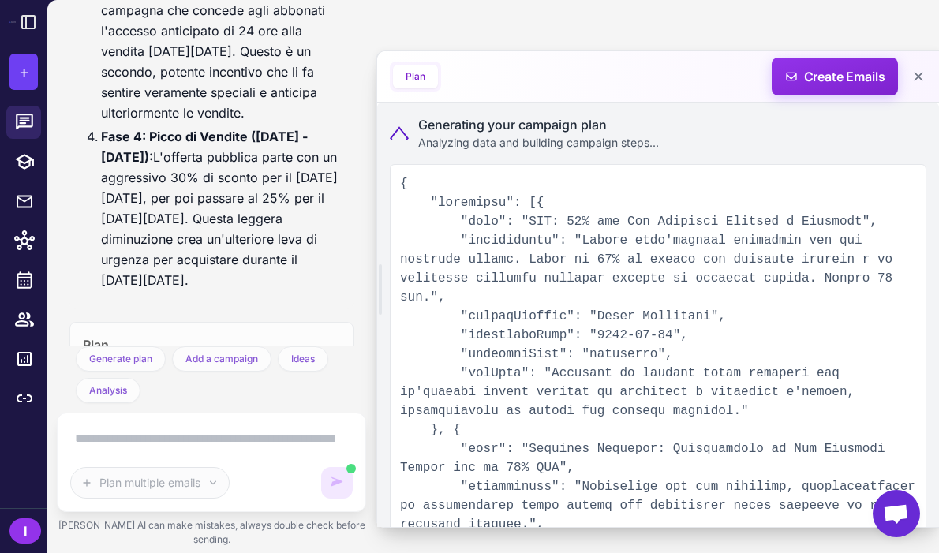
click at [226, 189] on li "Fase 4: Picco di Vendite ([DATE] - [DATE]): L'offerta pubblica parte con un agg…" at bounding box center [221, 208] width 240 height 164
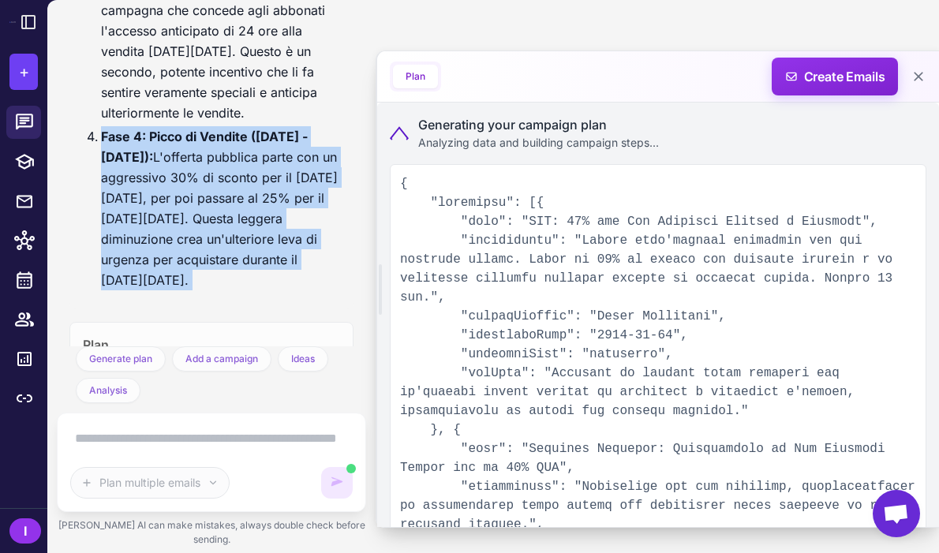
click at [226, 189] on li "Fase 4: Picco di Vendite ([DATE] - [DATE]): L'offerta pubblica parte con un agg…" at bounding box center [221, 208] width 240 height 164
click at [226, 211] on li "Fase 4: Picco di Vendite ([DATE] - [DATE]): L'offerta pubblica parte con un agg…" at bounding box center [221, 208] width 240 height 164
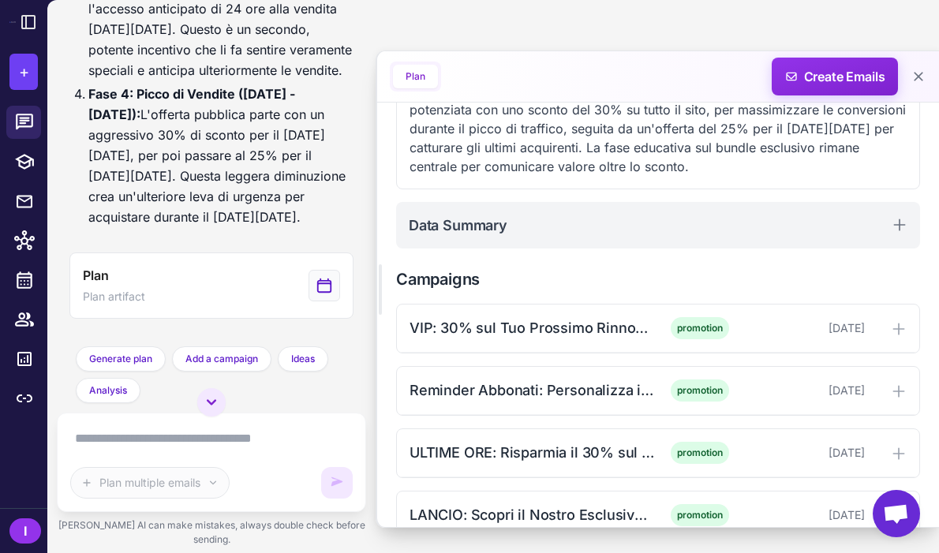
scroll to position [382, 0]
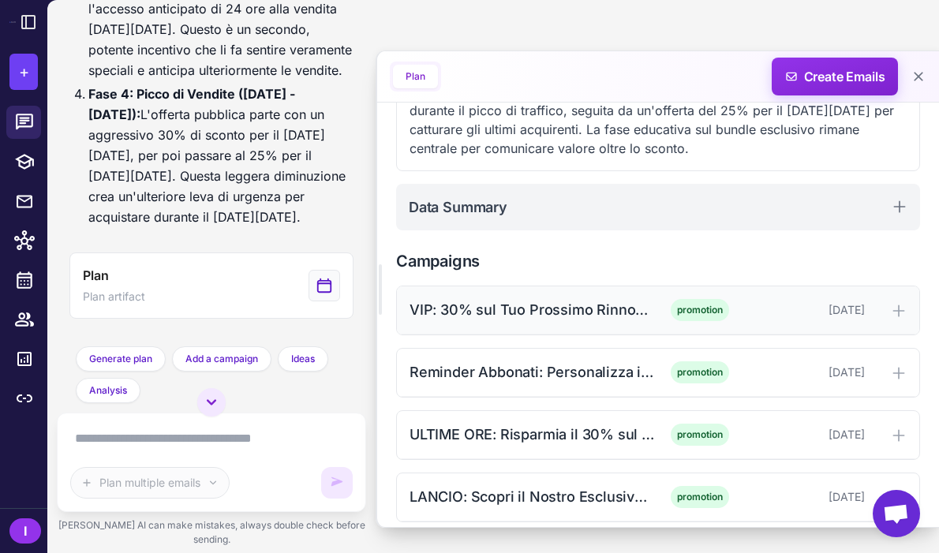
click at [554, 299] on div "VIP: 30% sul Tuo Prossimo Rinnovo e Aggiunte" at bounding box center [531, 309] width 245 height 21
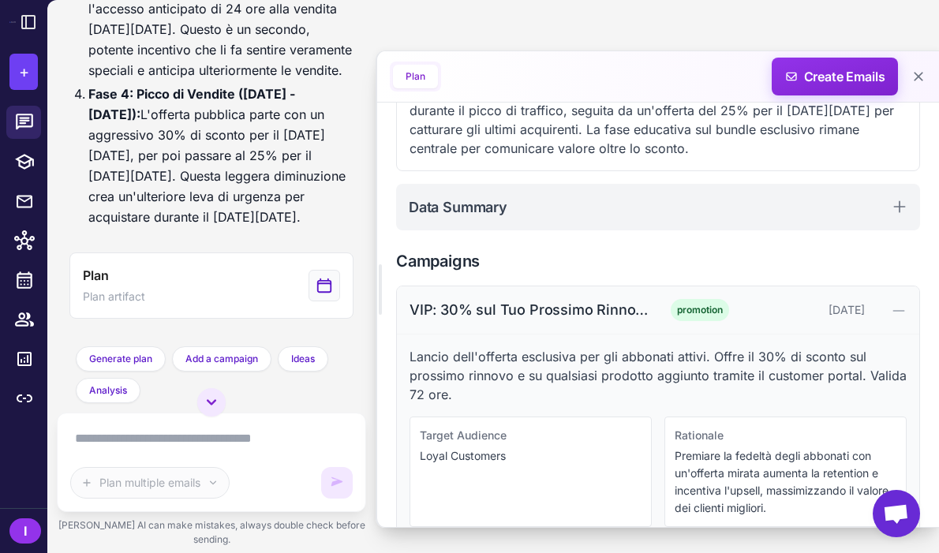
click at [554, 299] on div "VIP: 30% sul Tuo Prossimo Rinnovo e Aggiunte" at bounding box center [531, 309] width 245 height 21
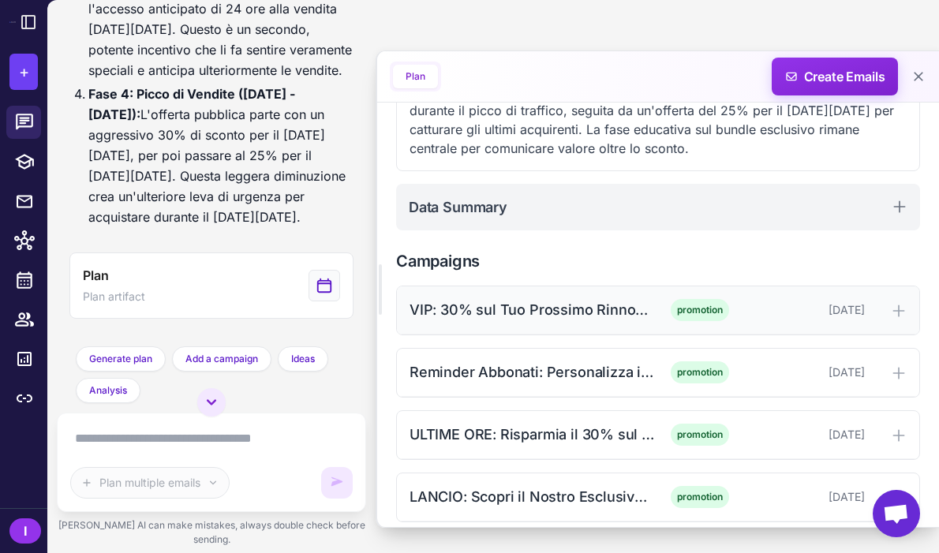
click at [557, 297] on div "VIP: 30% sul Tuo Prossimo Rinnovo e Aggiunte promotion [DATE]" at bounding box center [658, 310] width 522 height 48
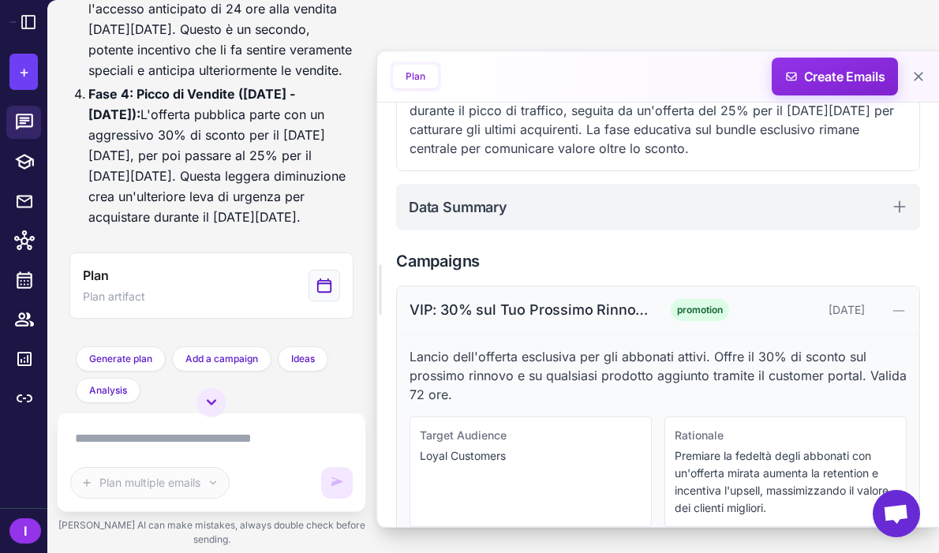
click at [557, 296] on div "VIP: 30% sul Tuo Prossimo Rinnovo e Aggiunte promotion [DATE]" at bounding box center [658, 310] width 522 height 48
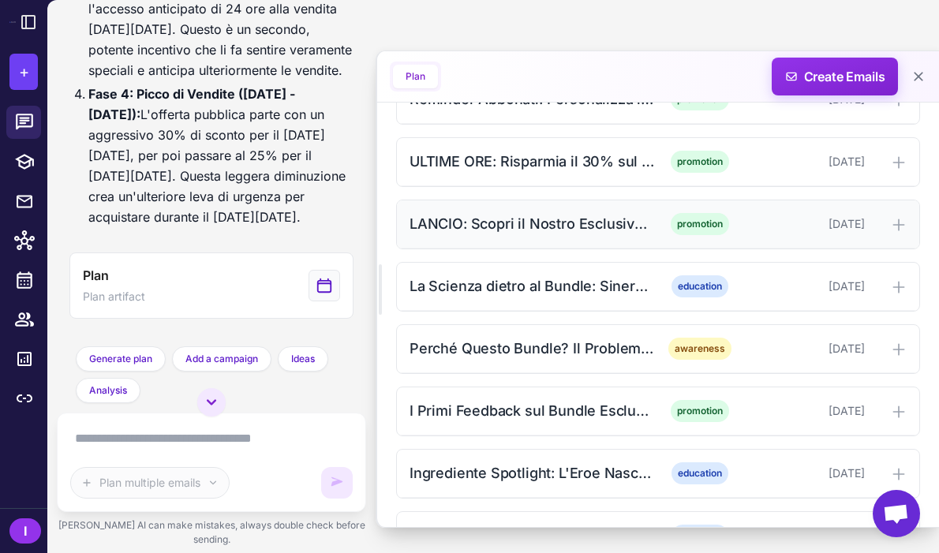
scroll to position [722, 0]
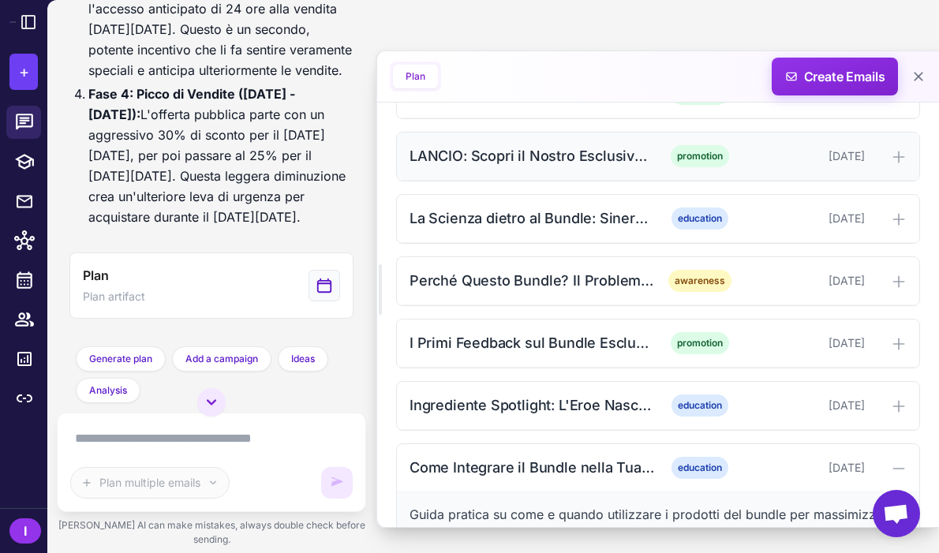
click at [543, 145] on div "LANCIO: Scopri il Nostro Esclusivo Bundle BFCM" at bounding box center [531, 155] width 245 height 21
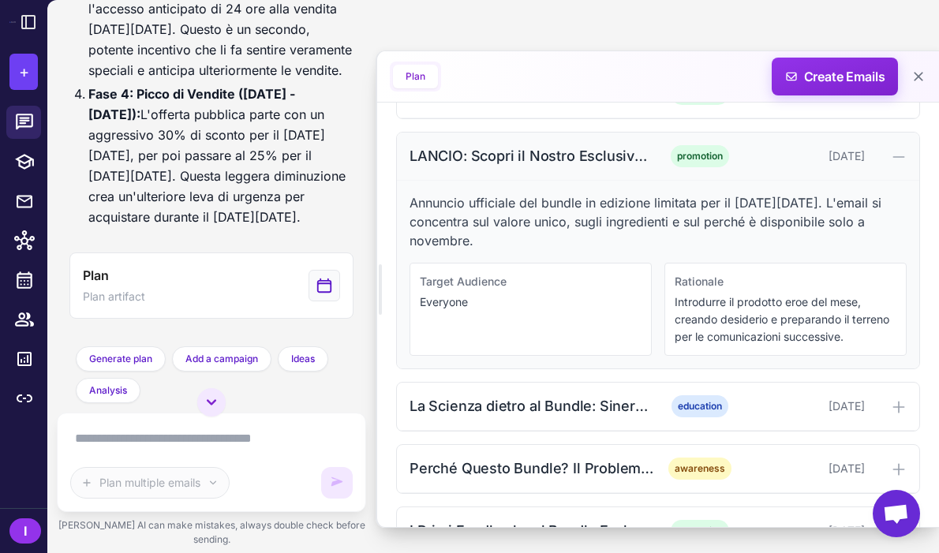
click at [528, 145] on div "LANCIO: Scopri il Nostro Esclusivo Bundle BFCM" at bounding box center [531, 155] width 245 height 21
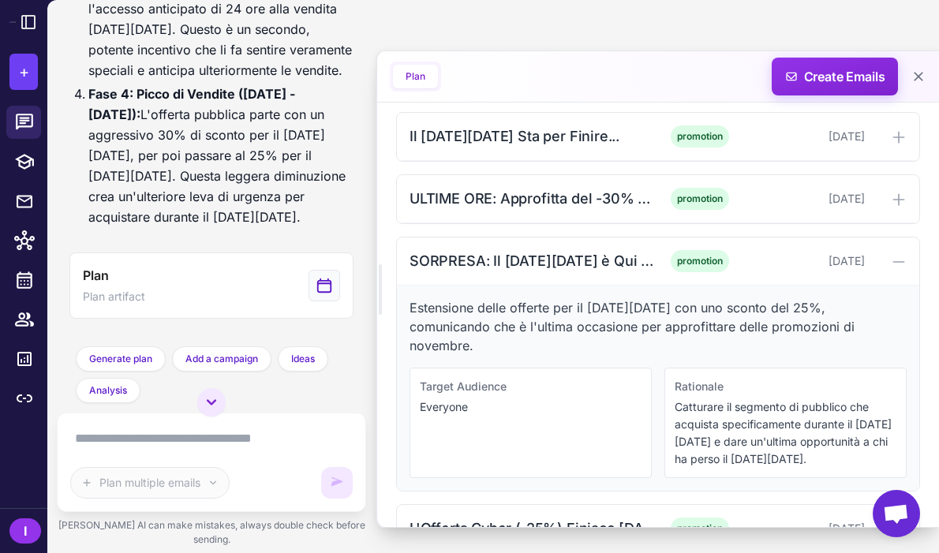
scroll to position [2102, 0]
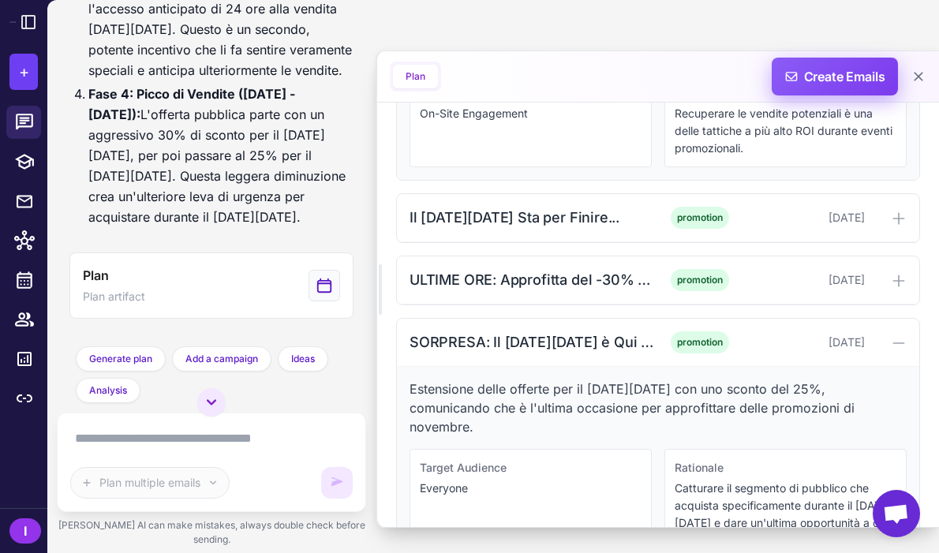
click at [832, 83] on span "Create Emails" at bounding box center [835, 77] width 138 height 38
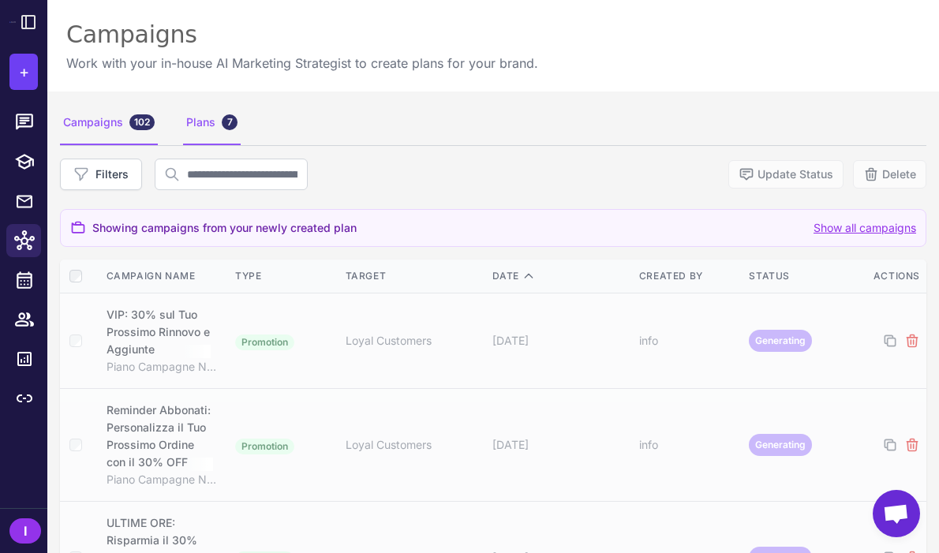
click at [206, 120] on div "Plans 7" at bounding box center [212, 123] width 58 height 44
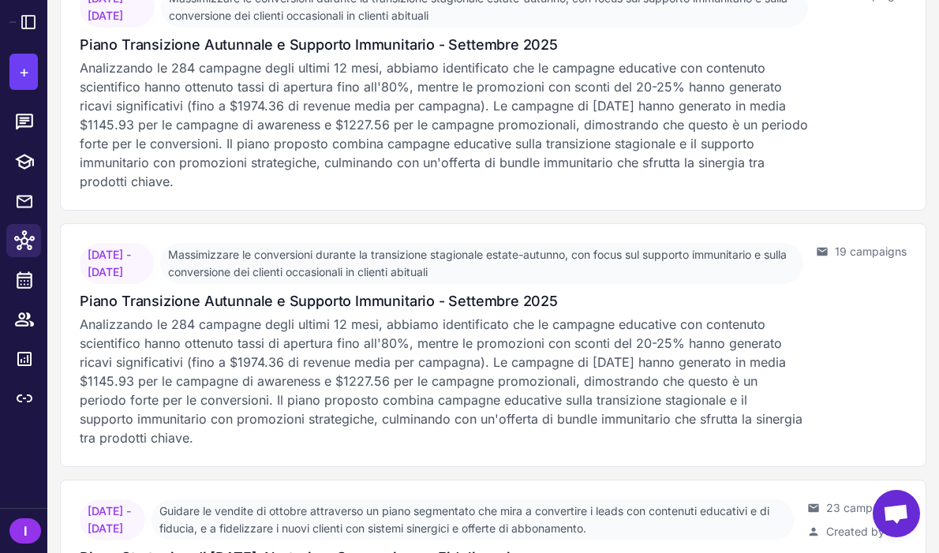
scroll to position [1477, 0]
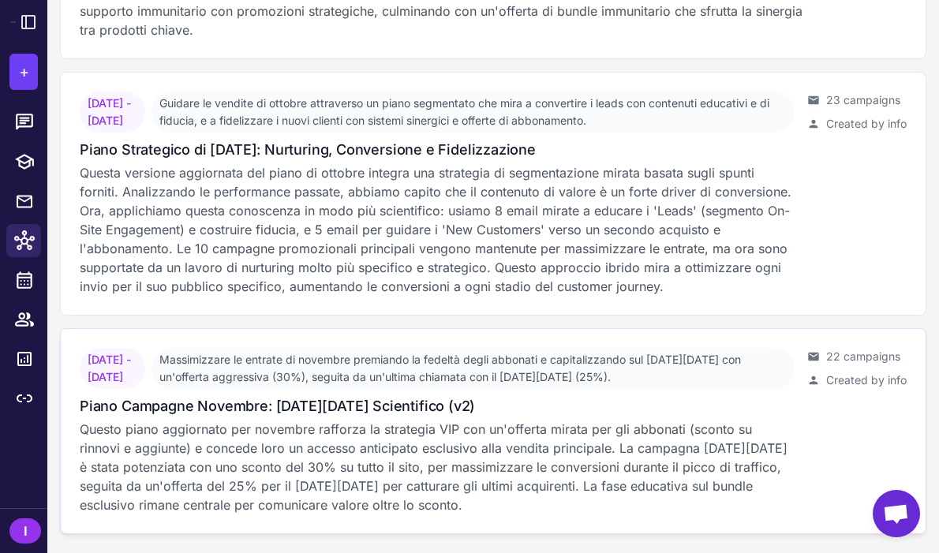
click at [364, 427] on p "Questo piano aggiornato per novembre rafforza la strategia VIP con un'offerta m…" at bounding box center [437, 467] width 715 height 95
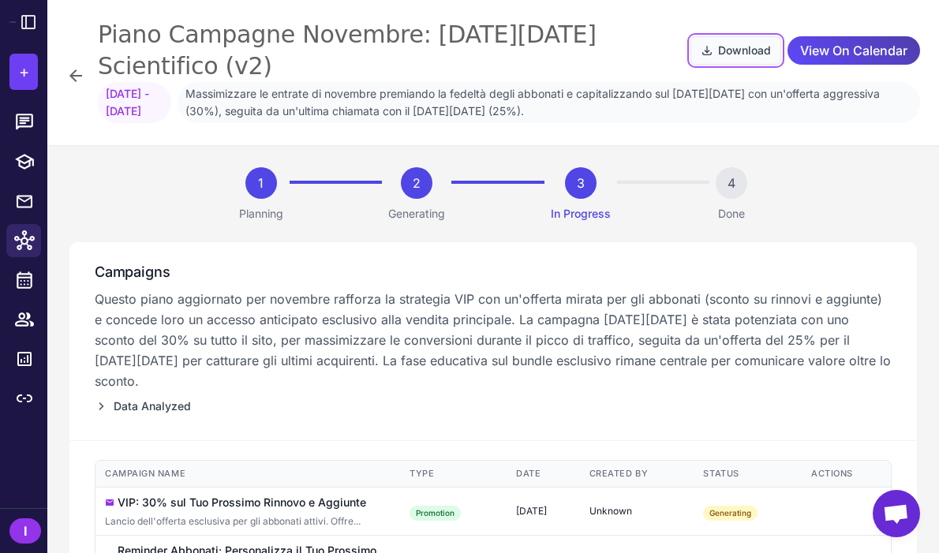
click at [750, 40] on button "Download" at bounding box center [735, 50] width 91 height 28
click at [497, 289] on p "Questo piano aggiornato per novembre rafforza la strategia VIP con un'offerta m…" at bounding box center [493, 340] width 797 height 103
click at [875, 10] on div "Piano Campagne Novembre: [DATE][DATE] Scientifico (v2) Download View On Calenda…" at bounding box center [492, 72] width 891 height 145
click at [851, 37] on span "View On Calendar" at bounding box center [853, 51] width 107 height 28
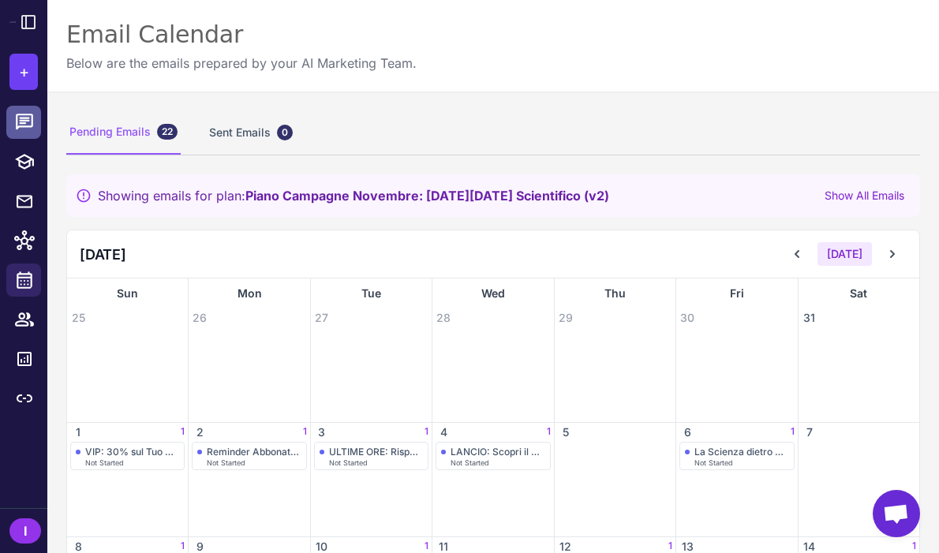
click at [27, 127] on icon at bounding box center [24, 122] width 17 height 16
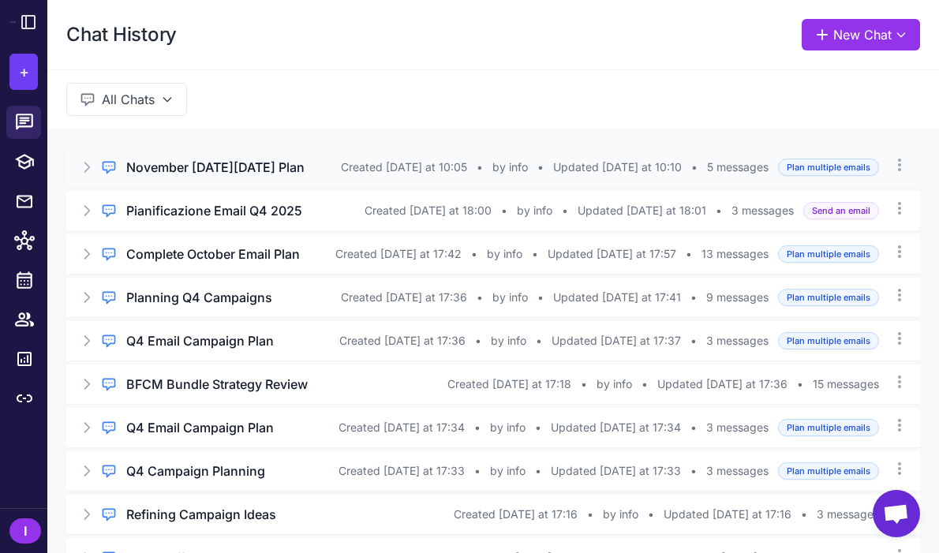
click at [86, 174] on icon at bounding box center [87, 167] width 16 height 16
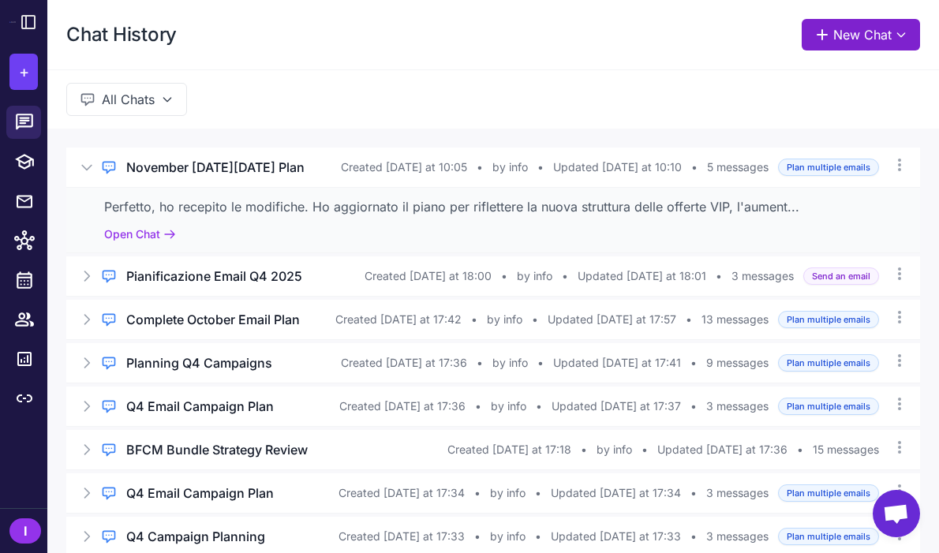
click at [840, 28] on button "New Chat" at bounding box center [860, 35] width 118 height 32
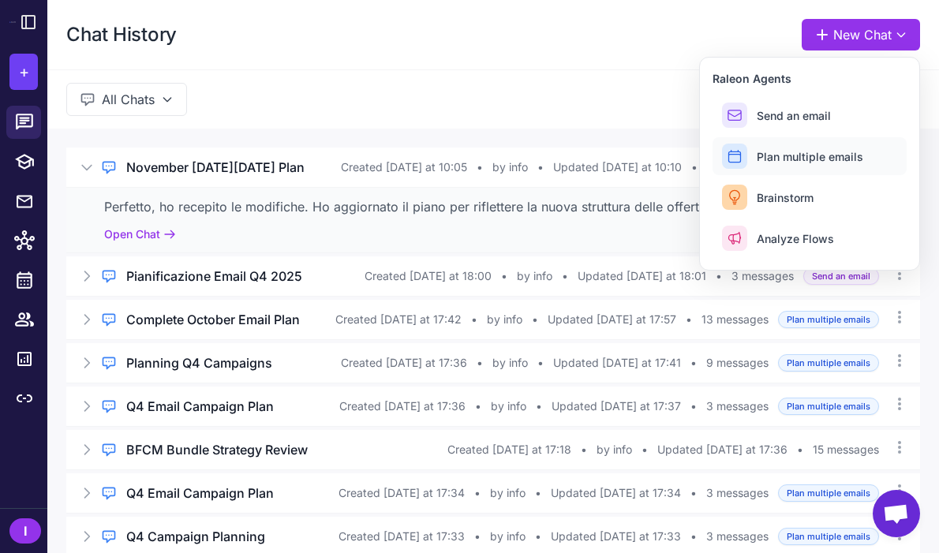
click at [792, 155] on span "Plan multiple emails" at bounding box center [809, 156] width 106 height 17
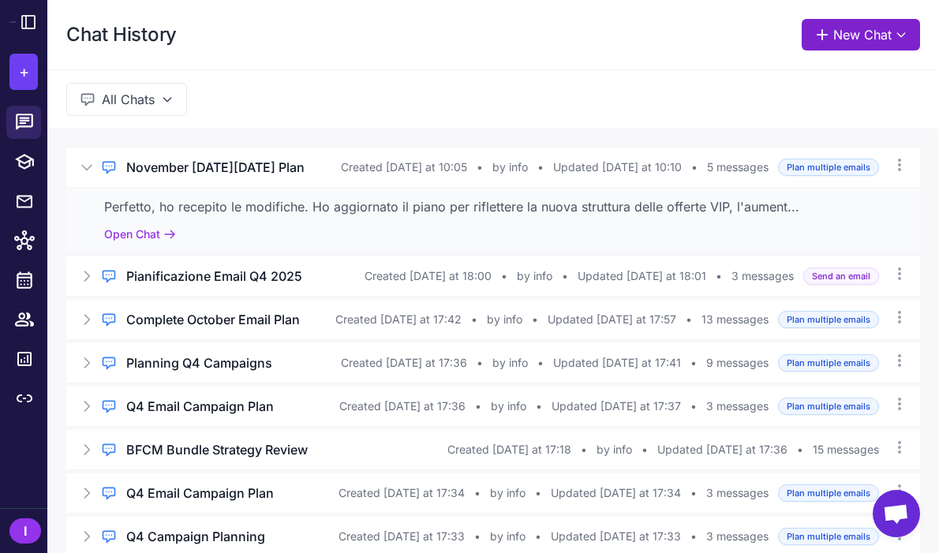
click at [831, 32] on button "New Chat" at bounding box center [860, 35] width 118 height 32
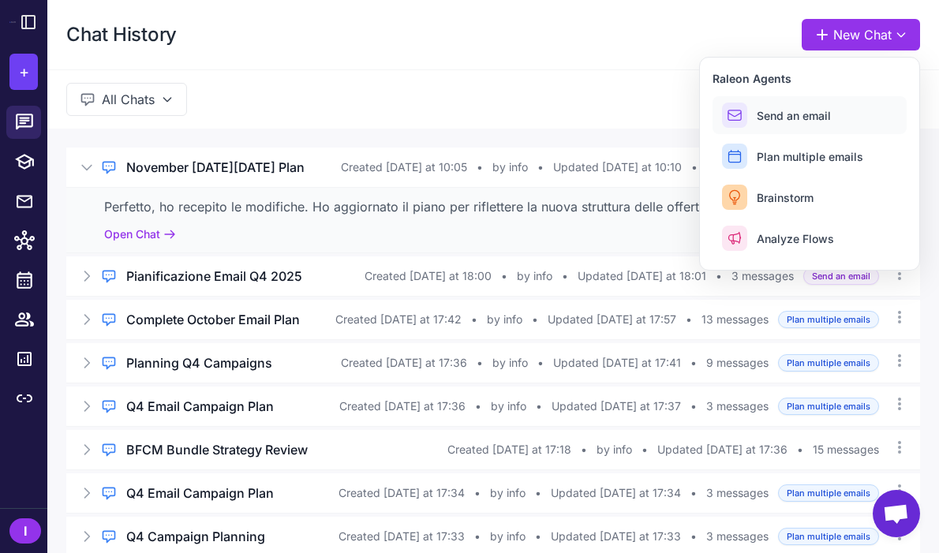
click at [785, 121] on span "Send an email" at bounding box center [793, 115] width 74 height 17
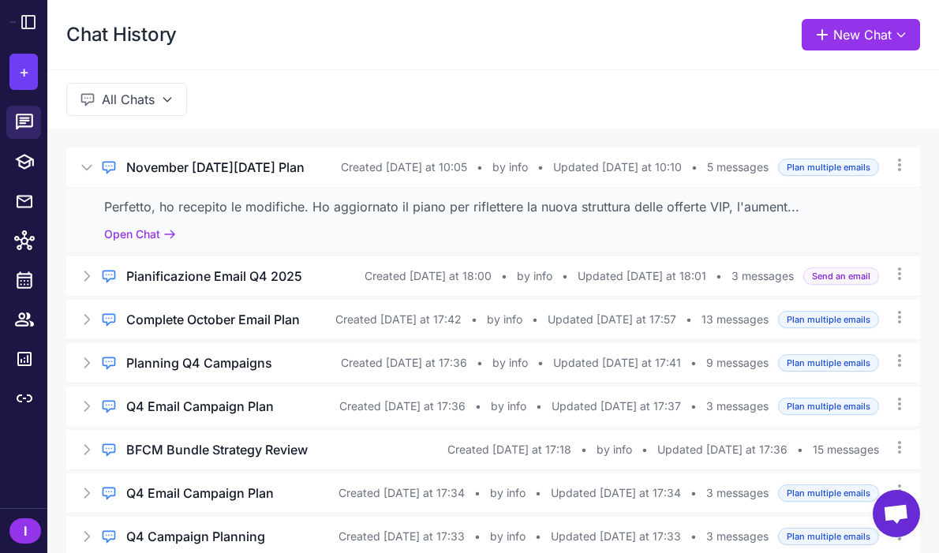
click at [785, 121] on div "All Chats" at bounding box center [492, 98] width 891 height 59
click at [26, 70] on span "+" at bounding box center [24, 72] width 10 height 24
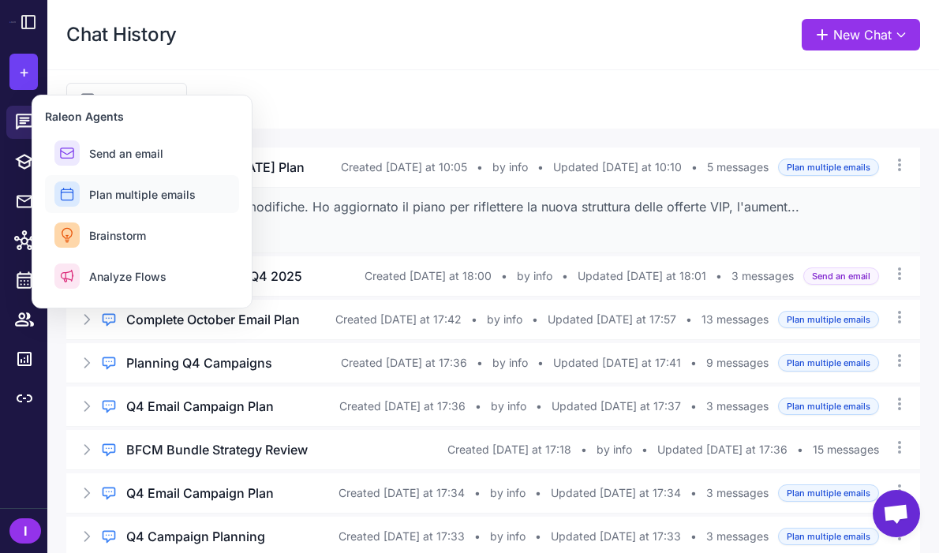
click at [138, 199] on span "Plan multiple emails" at bounding box center [142, 194] width 106 height 17
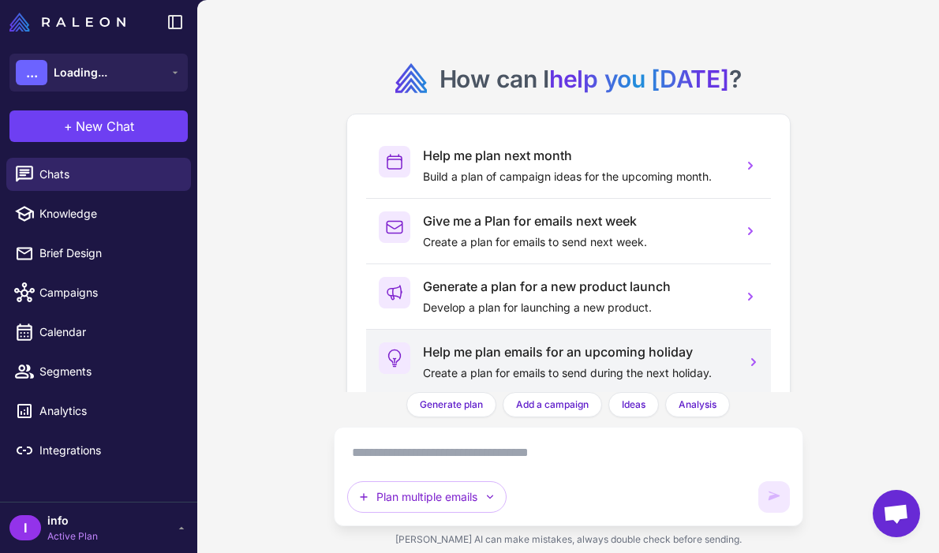
scroll to position [41, 0]
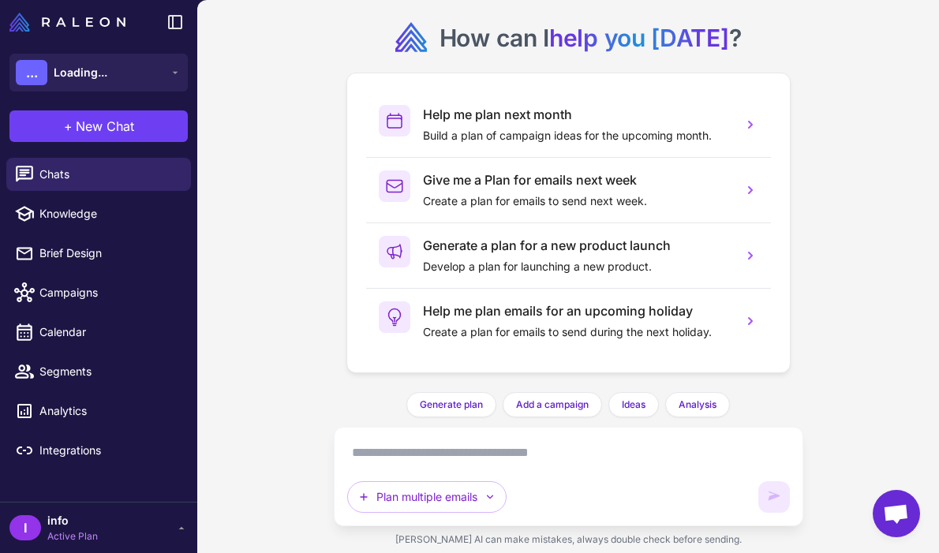
click at [551, 464] on textarea at bounding box center [568, 452] width 442 height 25
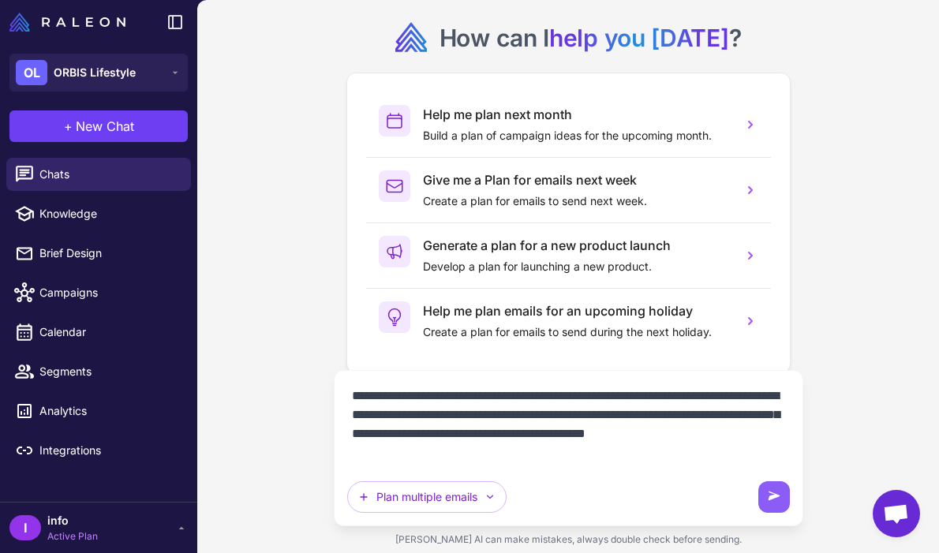
paste textarea "**********"
type textarea "**********"
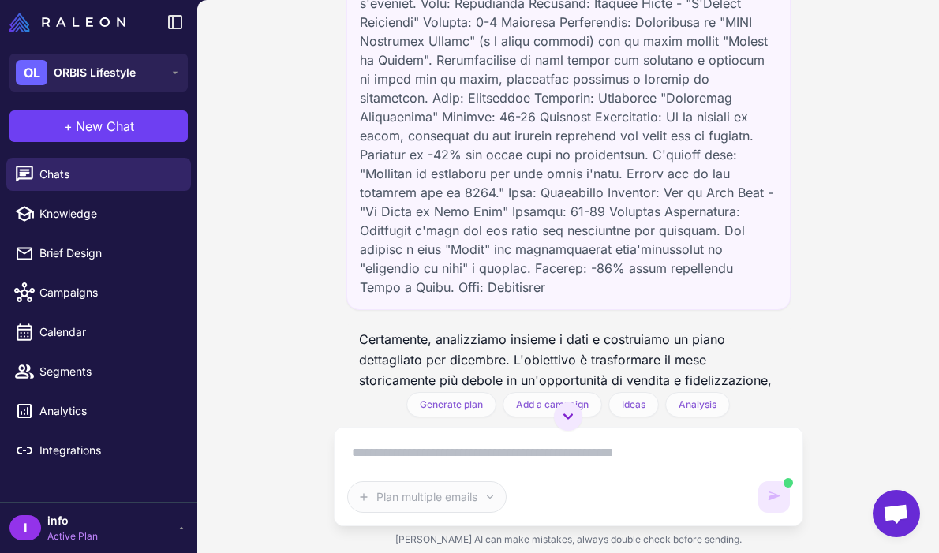
scroll to position [348, 0]
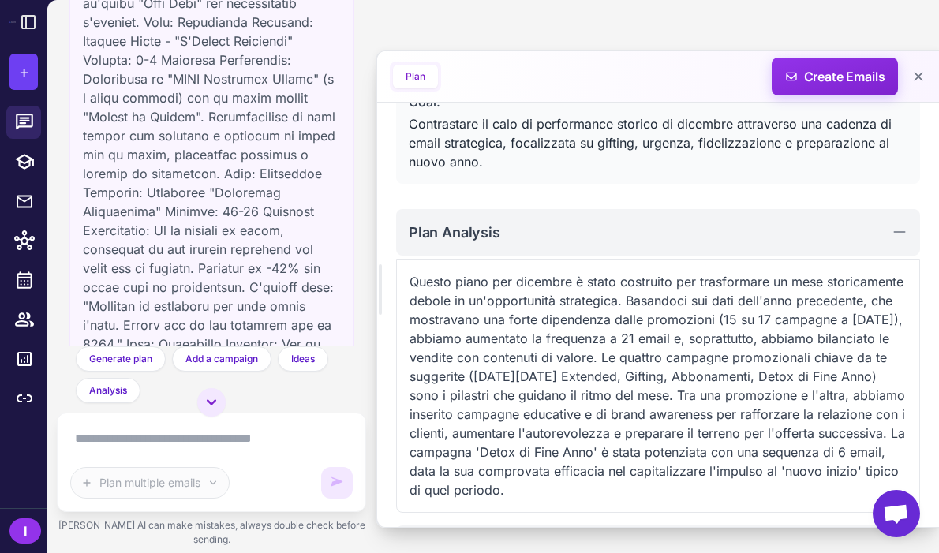
scroll to position [129, 0]
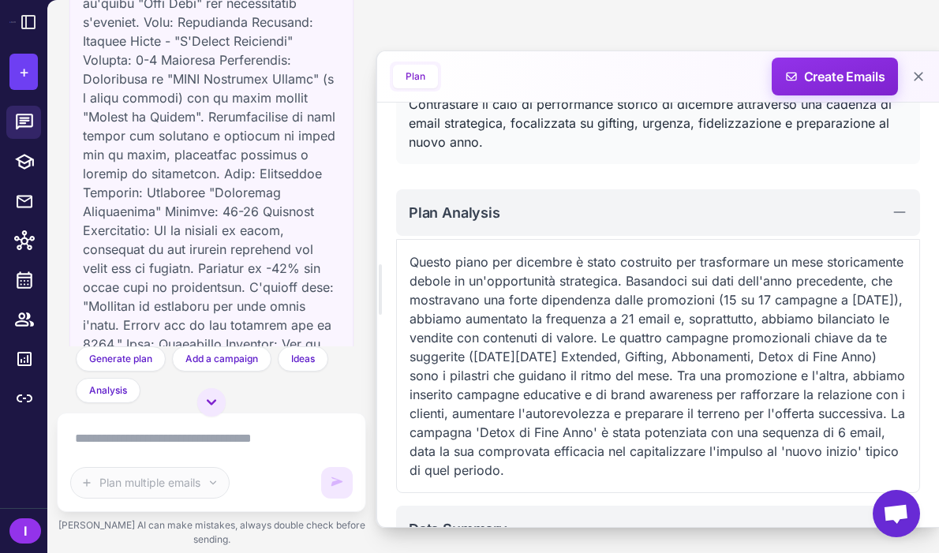
click at [565, 344] on p "Questo piano per dicembre è stato costruito per trasformare un mese storicament…" at bounding box center [657, 365] width 497 height 227
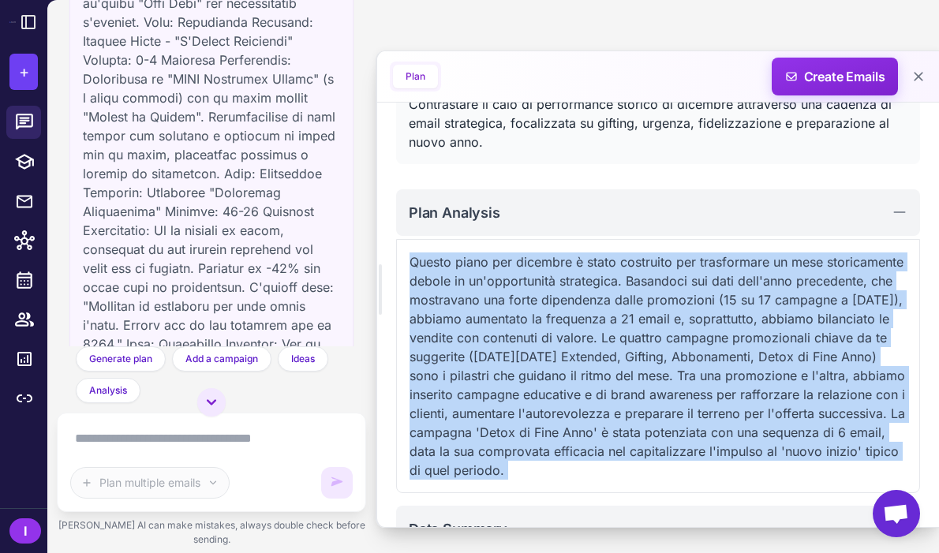
click at [565, 344] on p "Questo piano per dicembre è stato costruito per trasformare un mese storicament…" at bounding box center [657, 365] width 497 height 227
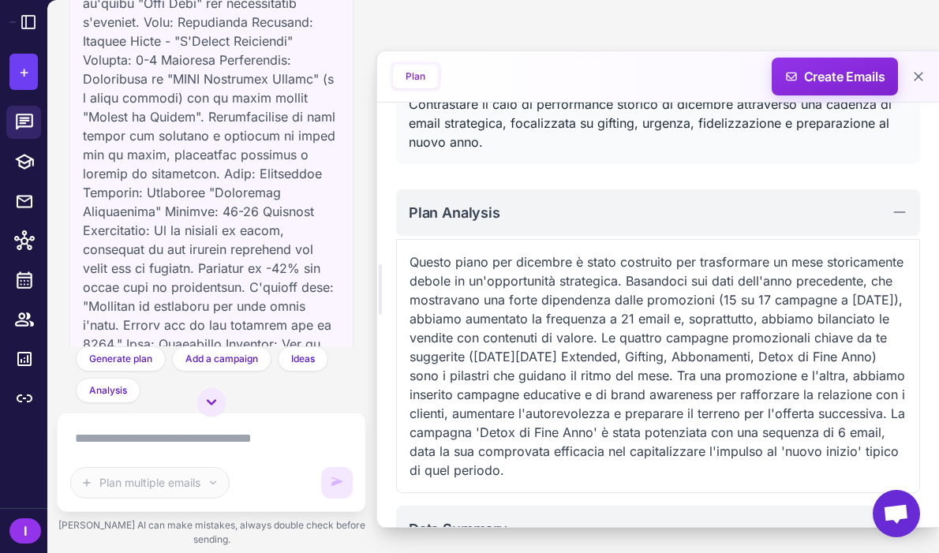
click at [585, 375] on p "Questo piano per dicembre è stato costruito per trasformare un mese storicament…" at bounding box center [657, 365] width 497 height 227
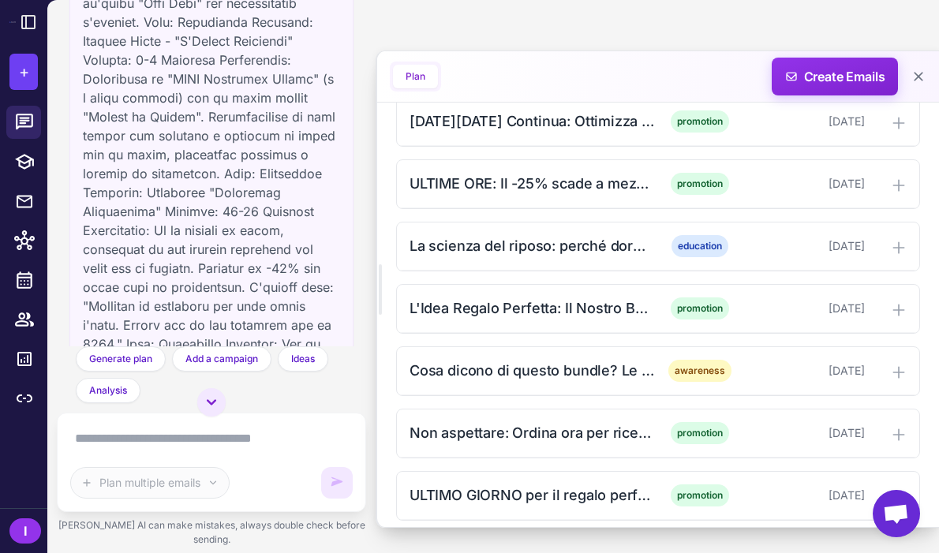
scroll to position [651, 0]
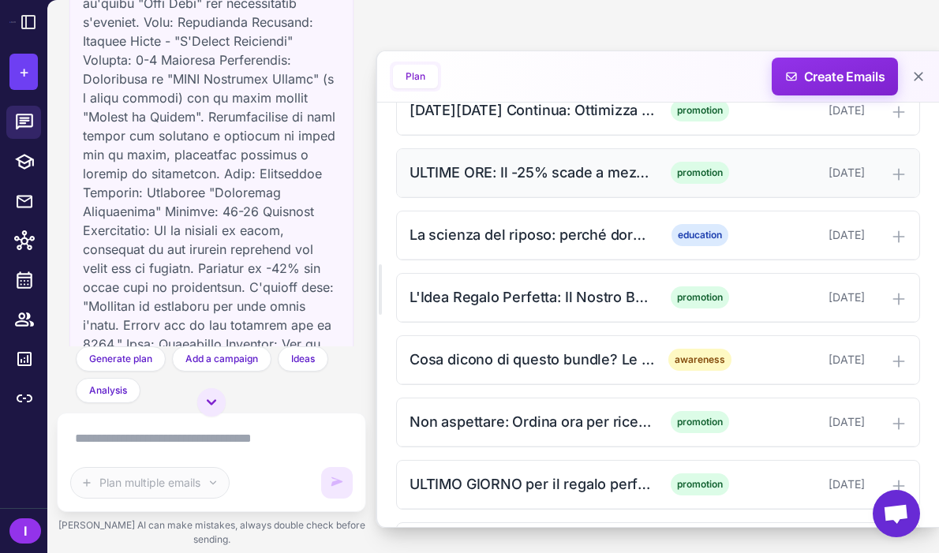
click at [566, 159] on div "ULTIME ORE: Il -25% scade a mezzanotte promotion December 2, 2025" at bounding box center [658, 173] width 522 height 48
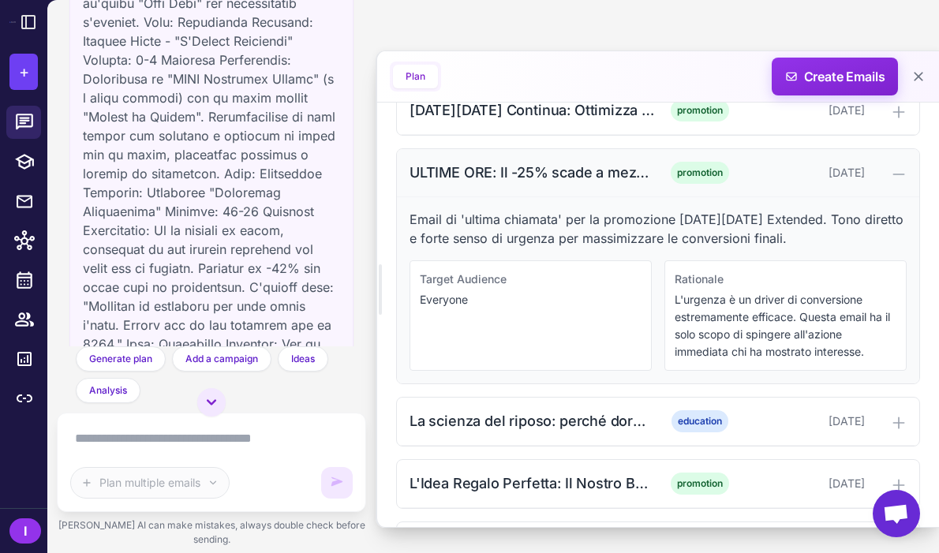
click at [563, 165] on div "ULTIME ORE: Il -25% scade a mezzanotte" at bounding box center [531, 172] width 245 height 21
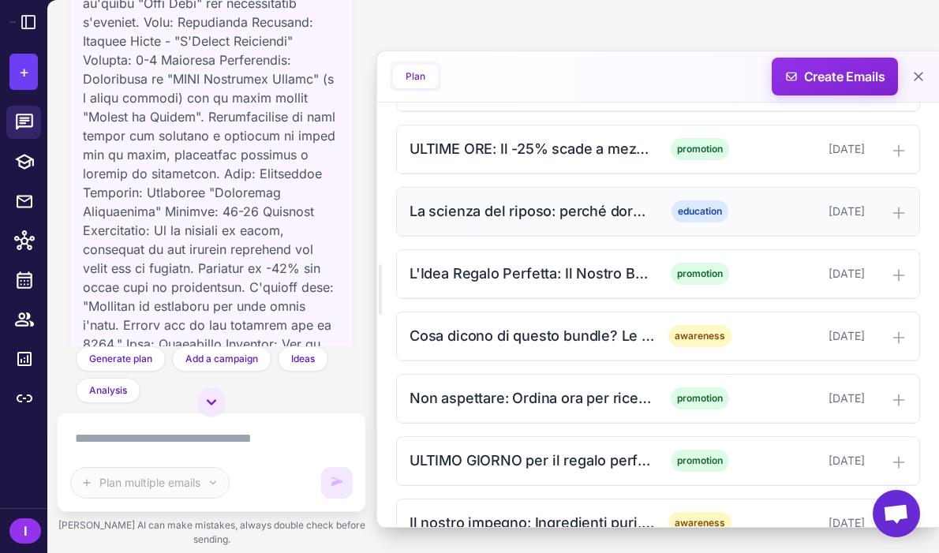
scroll to position [692, 0]
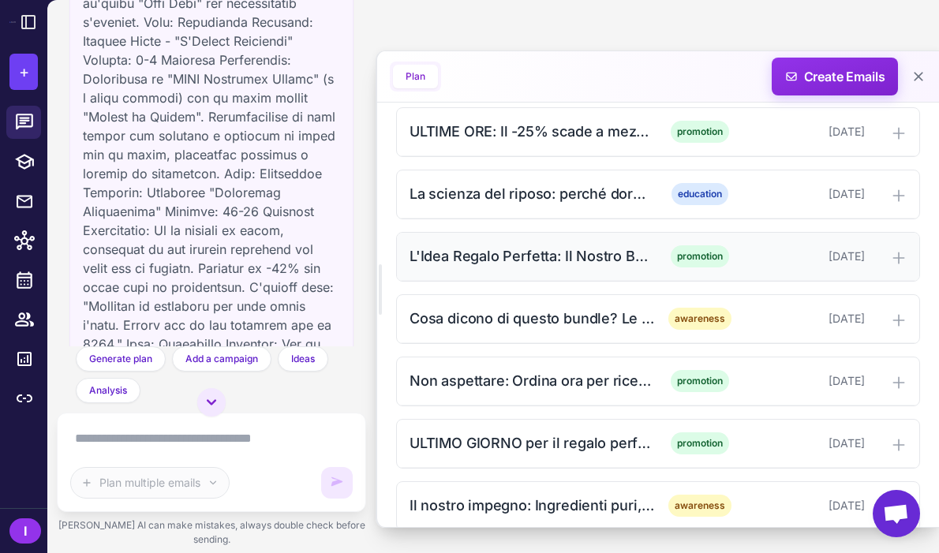
click at [549, 274] on div "L'Idea Regalo Perfetta: Il Nostro Bundle Esclusivo è Tornato promotion December…" at bounding box center [658, 257] width 522 height 48
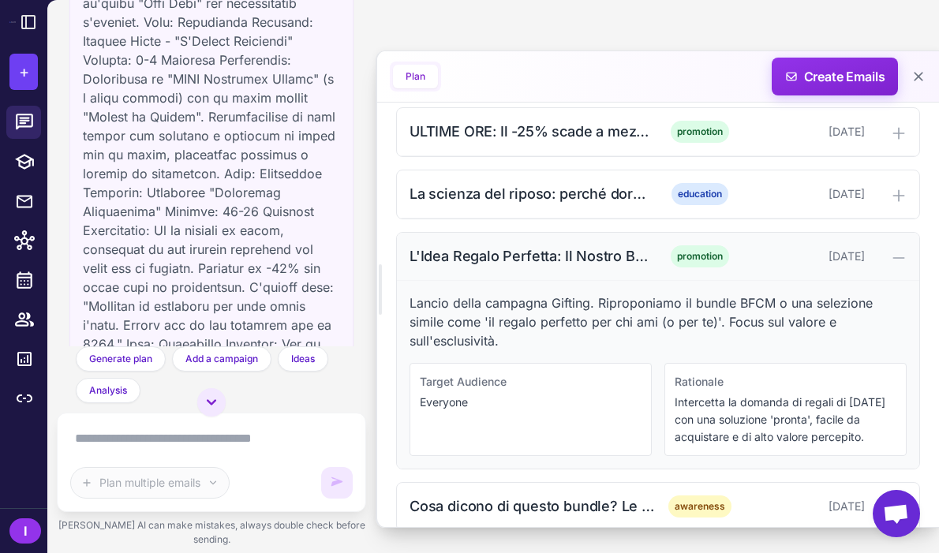
click at [549, 274] on div "L'Idea Regalo Perfetta: Il Nostro Bundle Esclusivo è Tornato promotion December…" at bounding box center [658, 257] width 522 height 48
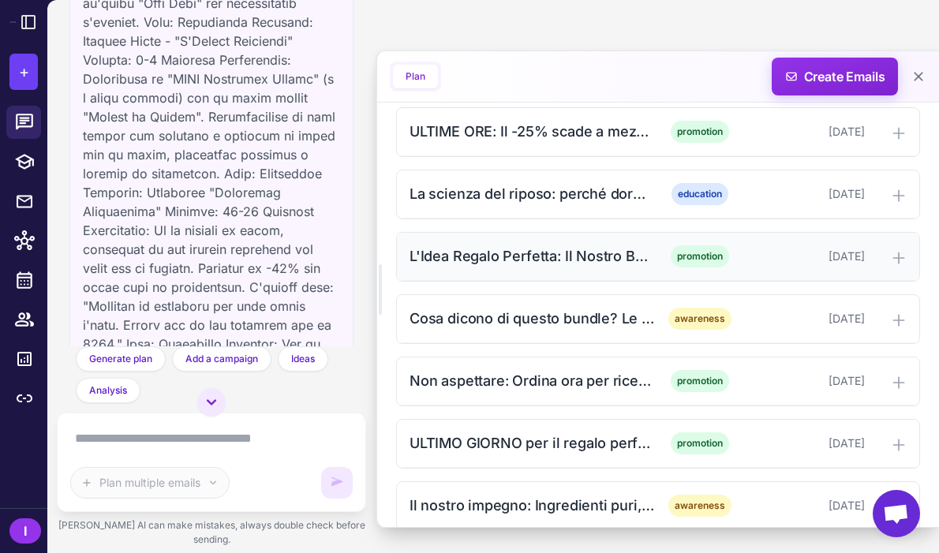
click at [549, 274] on div "L'Idea Regalo Perfetta: Il Nostro Bundle Esclusivo è Tornato promotion December…" at bounding box center [658, 257] width 522 height 48
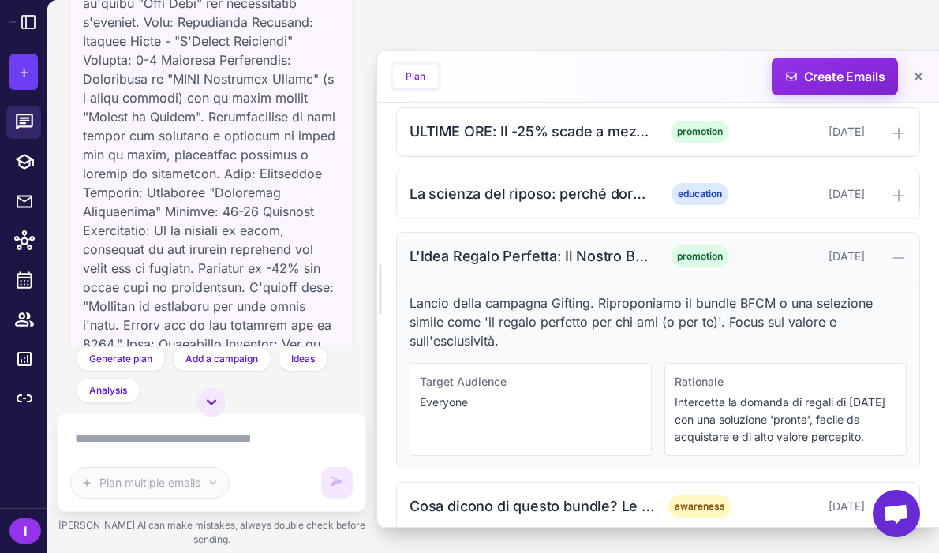
click at [549, 274] on div "L'Idea Regalo Perfetta: Il Nostro Bundle Esclusivo è Tornato promotion December…" at bounding box center [658, 257] width 522 height 48
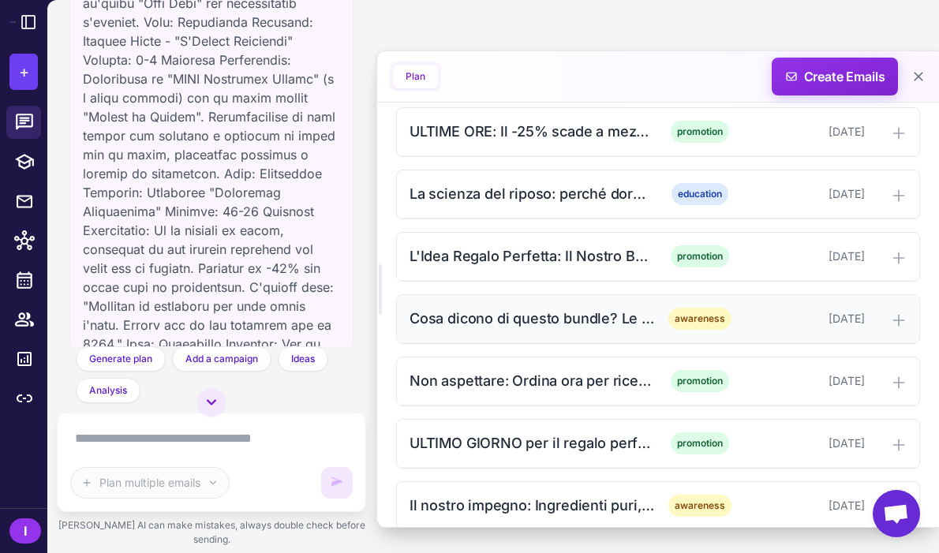
click at [529, 322] on div "Cosa dicono di questo bundle? Le vostre recensioni" at bounding box center [531, 318] width 245 height 21
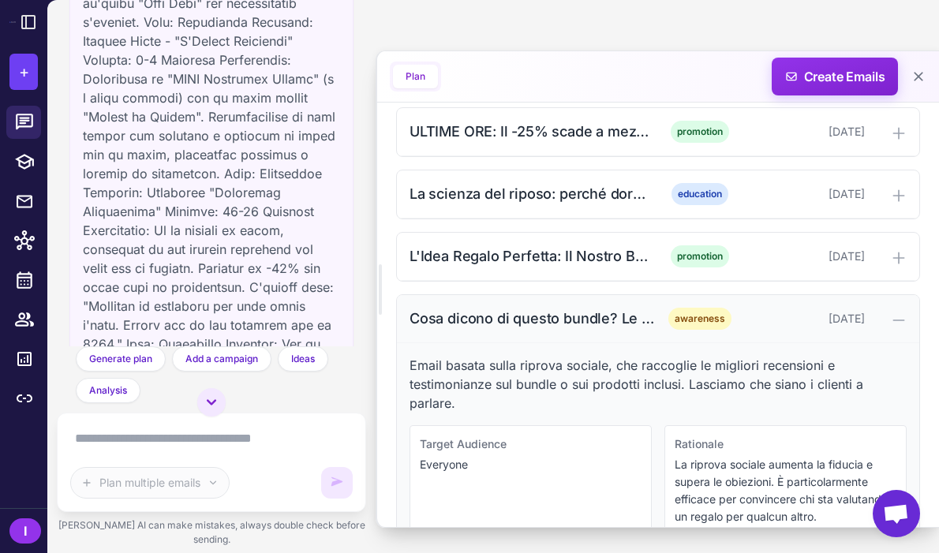
click at [529, 322] on div "Cosa dicono di questo bundle? Le vostre recensioni" at bounding box center [531, 318] width 245 height 21
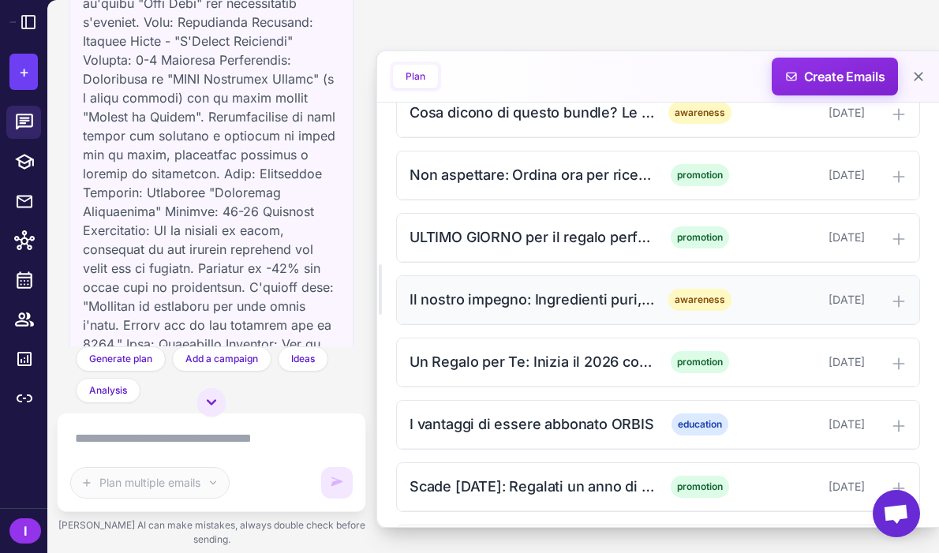
scroll to position [925, 0]
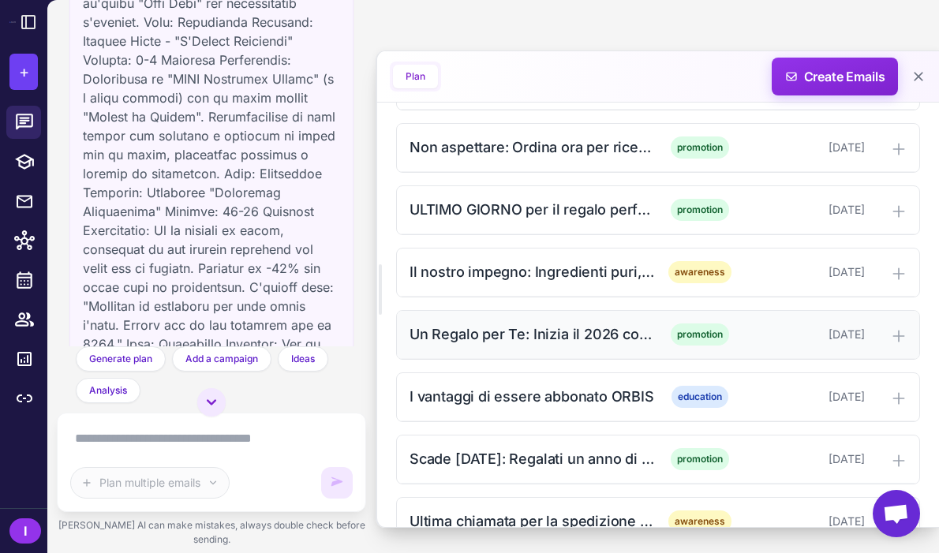
click at [507, 339] on div "Un Regalo per Te: Inizia il 2026 con il -25% sul tuo benessere" at bounding box center [531, 333] width 245 height 21
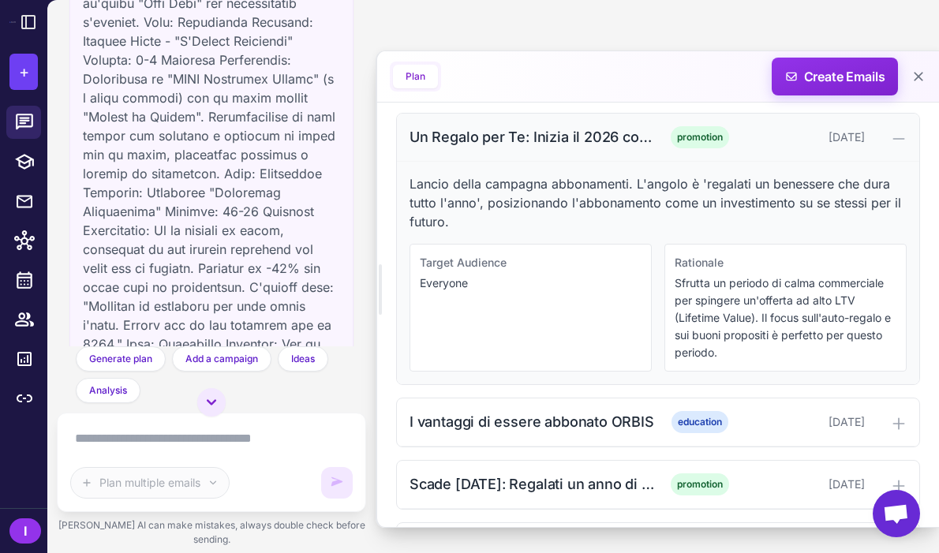
scroll to position [1188, 0]
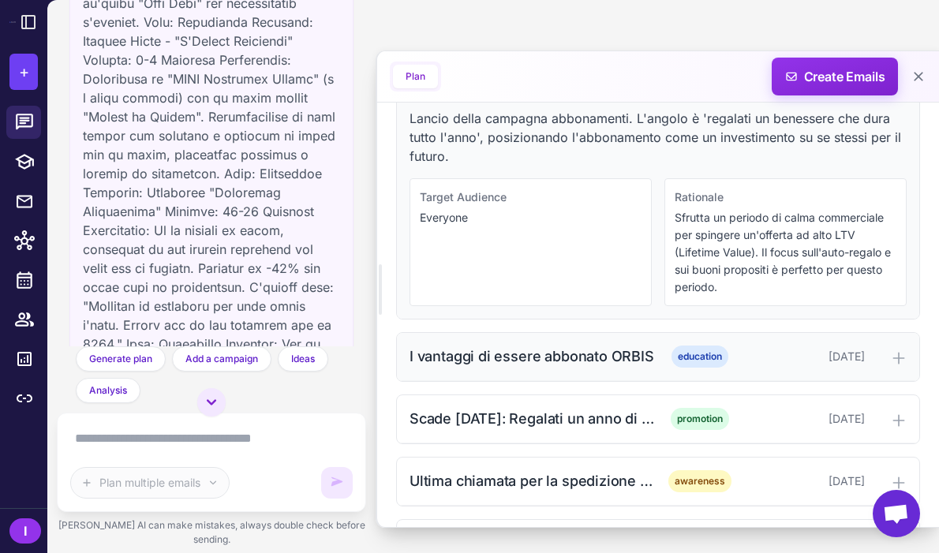
click at [509, 363] on div "I vantaggi di essere abbonato ORBIS" at bounding box center [531, 355] width 245 height 21
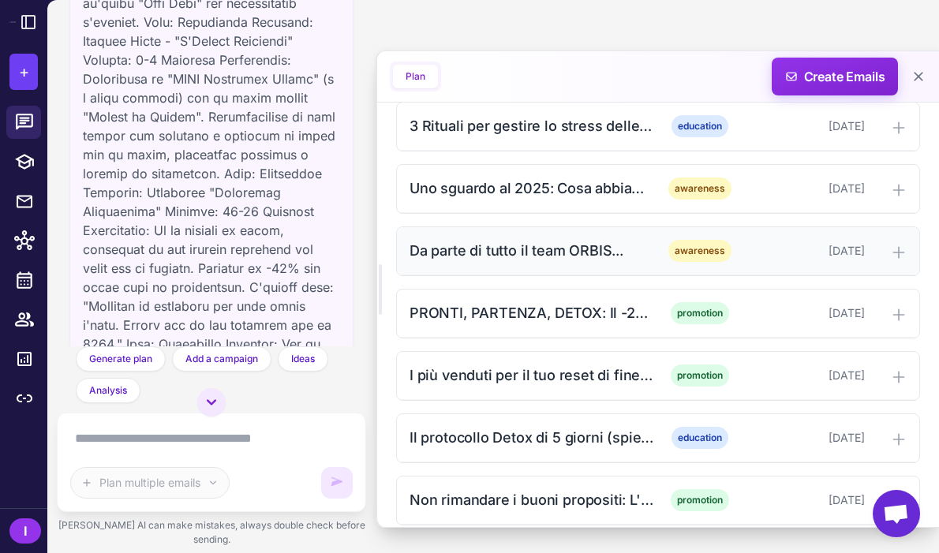
scroll to position [1813, 0]
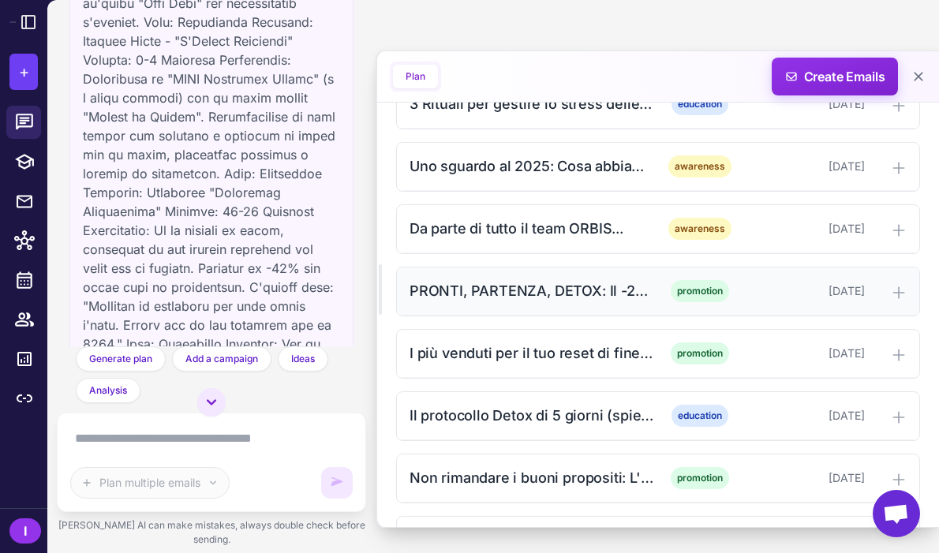
click at [524, 304] on div "PRONTI, PARTENZA, DETOX: Il -20% per iniziare il nuovo anno promotion December …" at bounding box center [658, 291] width 522 height 48
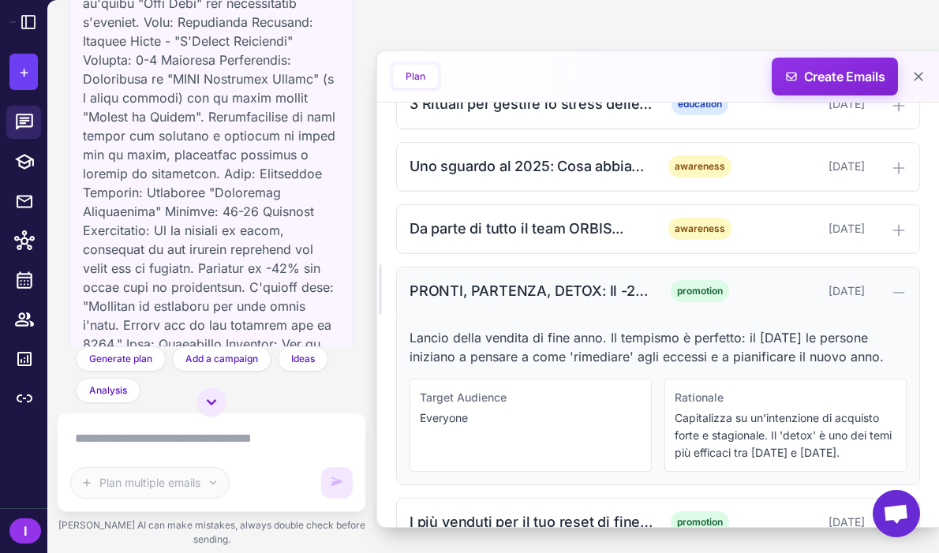
click at [524, 304] on div "PRONTI, PARTENZA, DETOX: Il -20% per iniziare il nuovo anno promotion December …" at bounding box center [658, 291] width 522 height 48
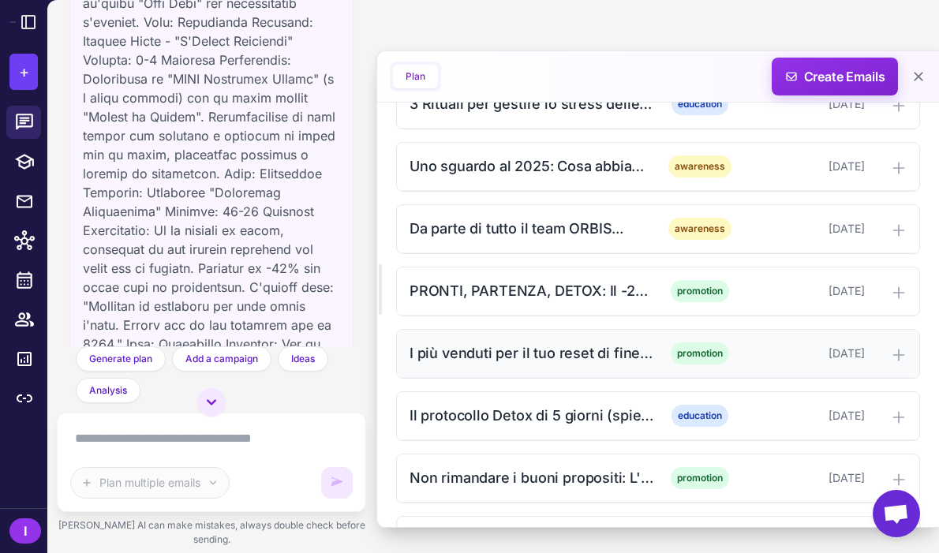
scroll to position [1933, 0]
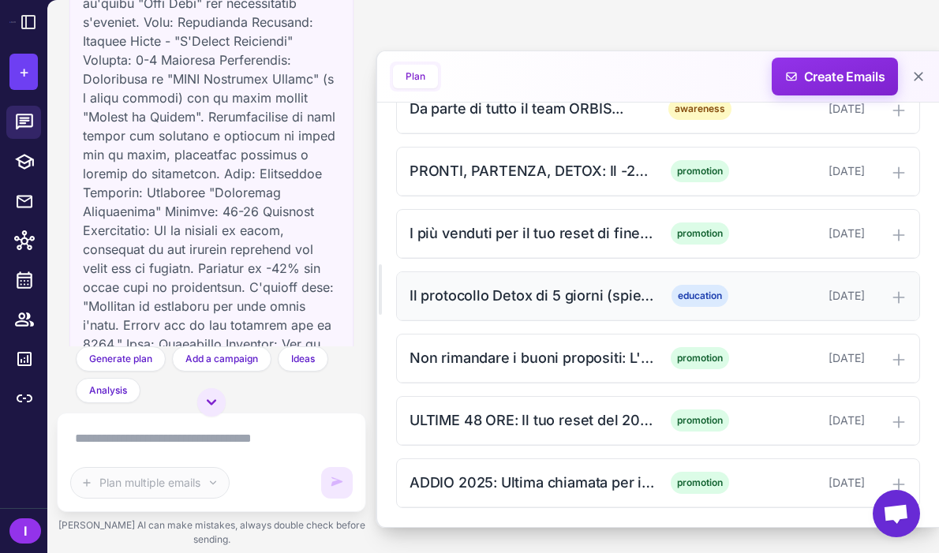
click at [532, 299] on div "Il protocollo Detox di 5 giorni (spiegato)" at bounding box center [531, 295] width 245 height 21
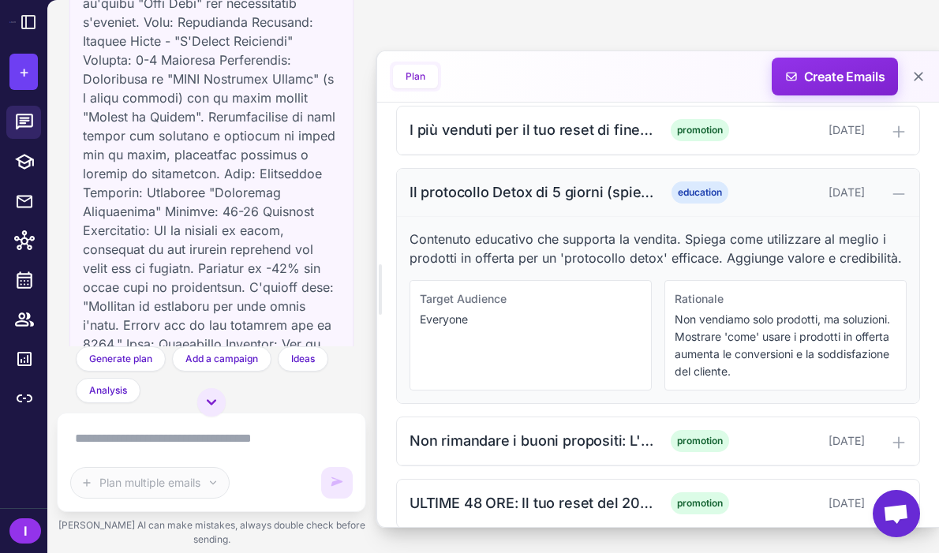
scroll to position [2119, 0]
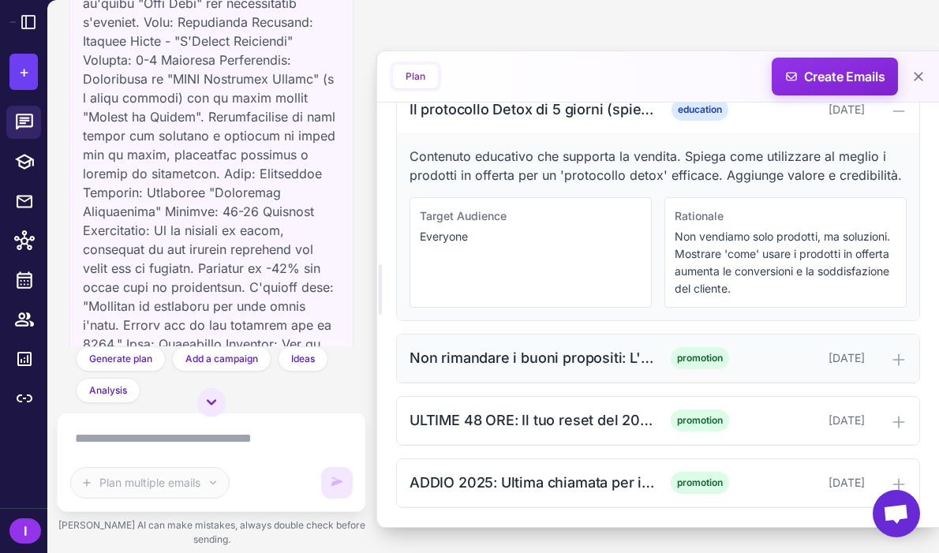
click at [549, 363] on div "Non rimandare i buoni propositi: L'offerta sta per finire" at bounding box center [531, 357] width 245 height 21
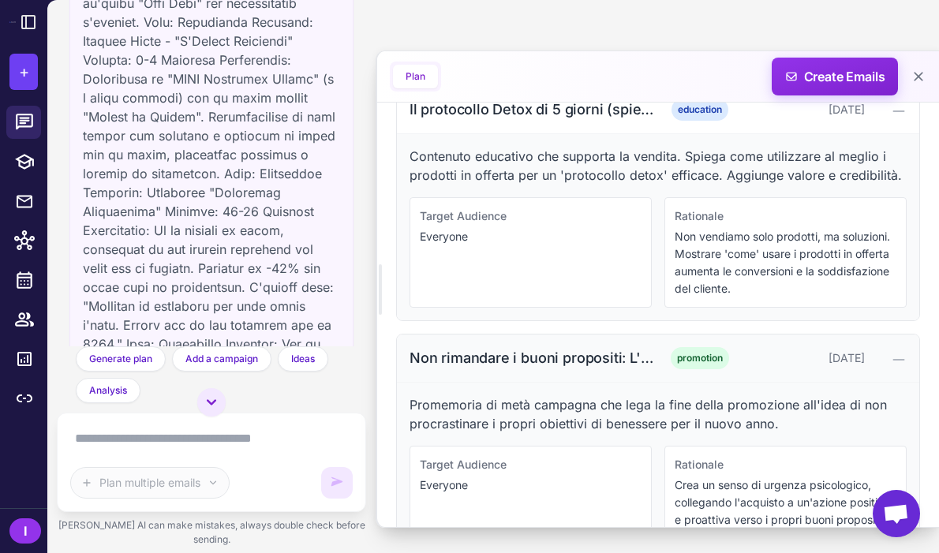
click at [549, 363] on div "Non rimandare i buoni propositi: L'offerta sta per finire" at bounding box center [531, 357] width 245 height 21
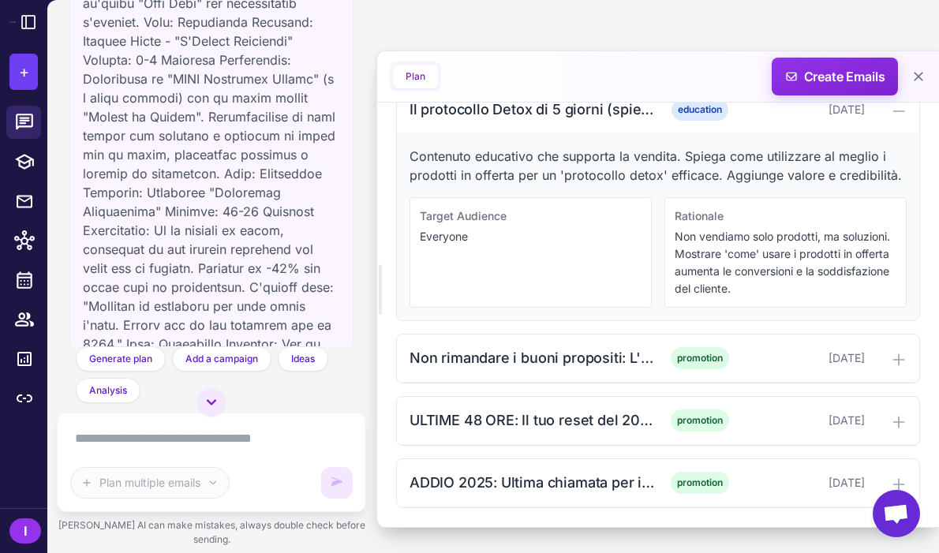
click at [167, 451] on textarea at bounding box center [211, 438] width 282 height 25
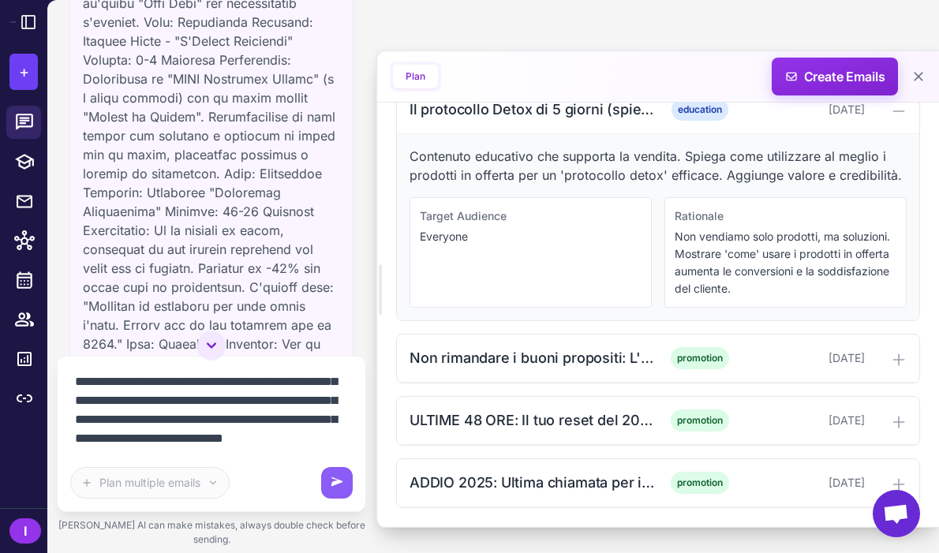
scroll to position [70, 0]
type textarea "**********"
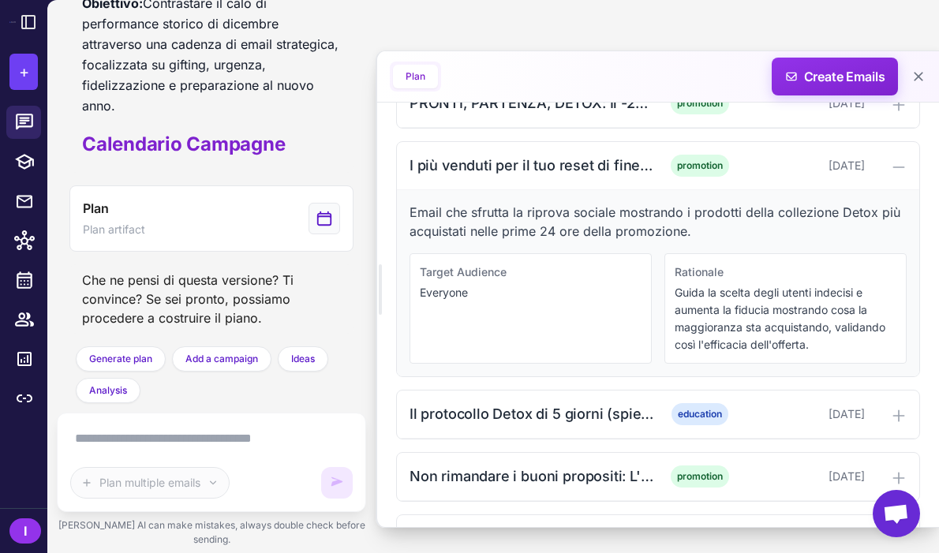
scroll to position [2163, 0]
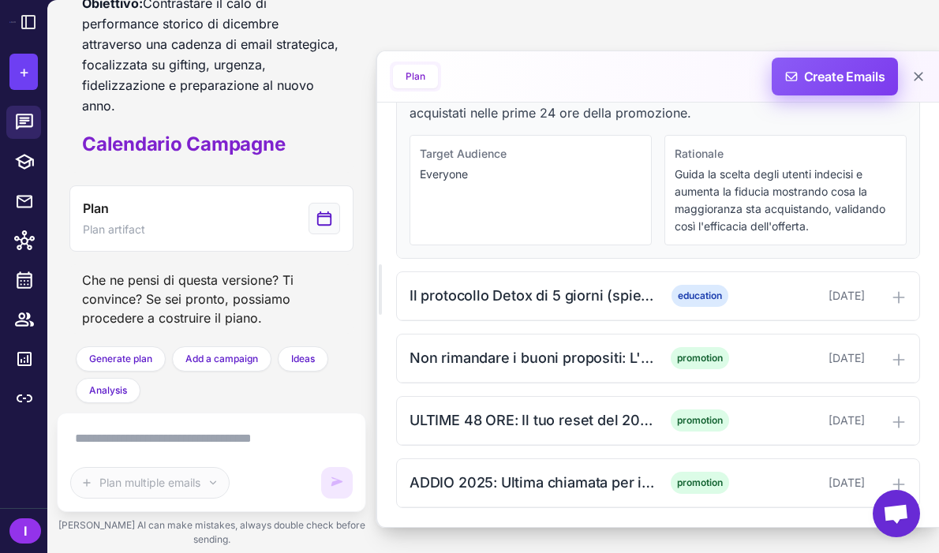
click at [827, 65] on span "Create Emails" at bounding box center [835, 77] width 138 height 38
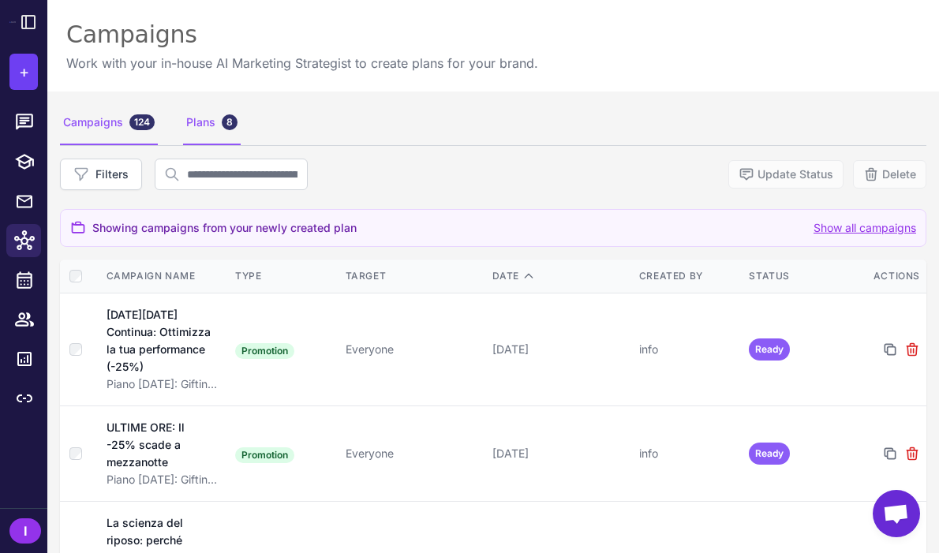
click at [207, 140] on div "Plans 8" at bounding box center [212, 123] width 58 height 44
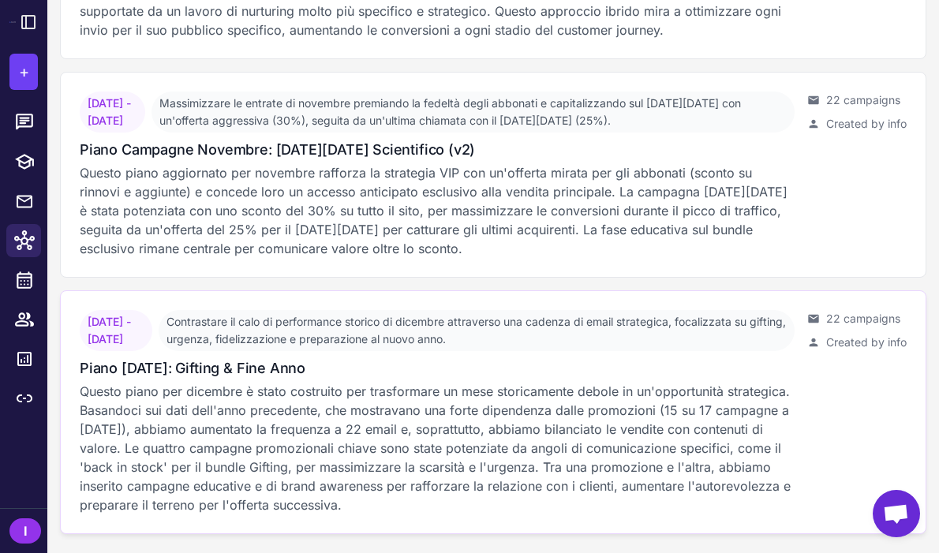
click at [291, 450] on p "Questo piano per dicembre è stato costruito per trasformare un mese storicament…" at bounding box center [437, 448] width 715 height 132
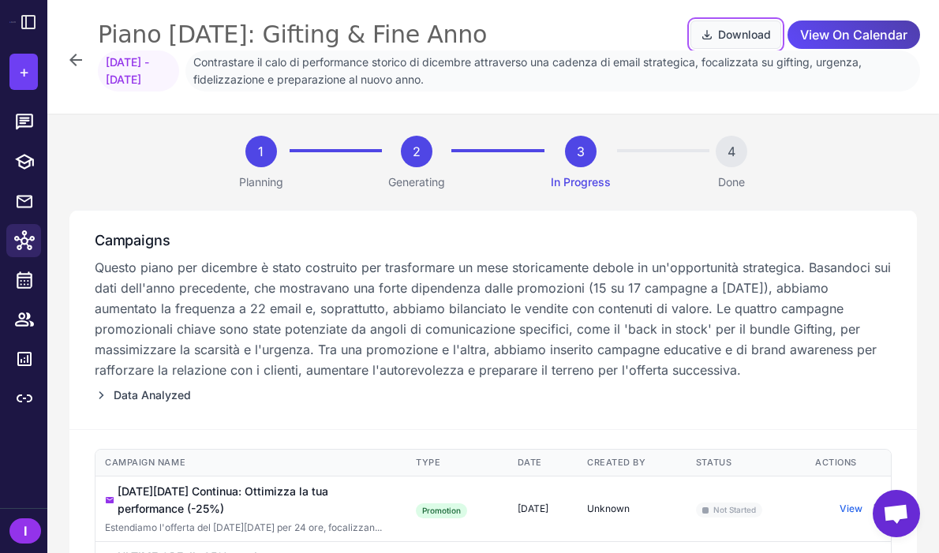
click at [745, 35] on button "Download" at bounding box center [735, 35] width 91 height 28
click at [73, 57] on icon at bounding box center [75, 60] width 13 height 13
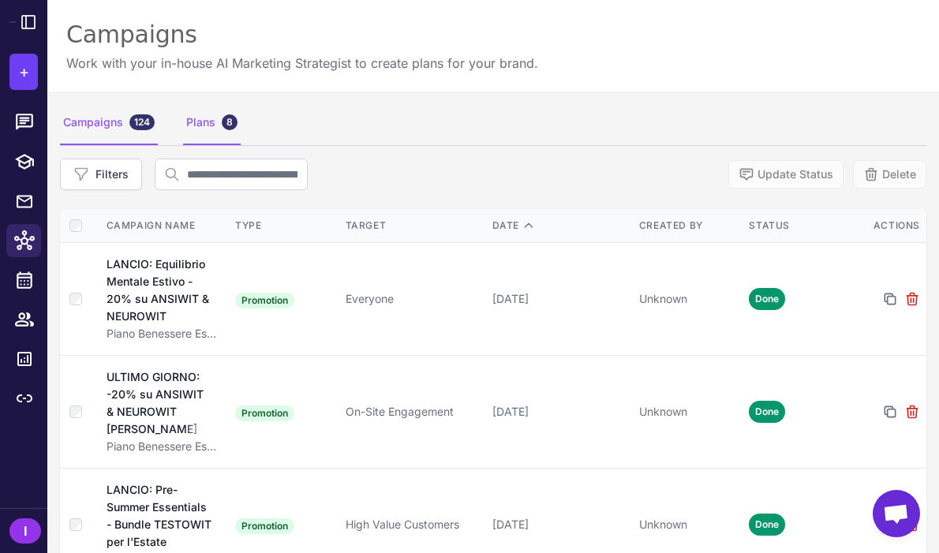
click at [190, 121] on div "Plans 8" at bounding box center [212, 123] width 58 height 44
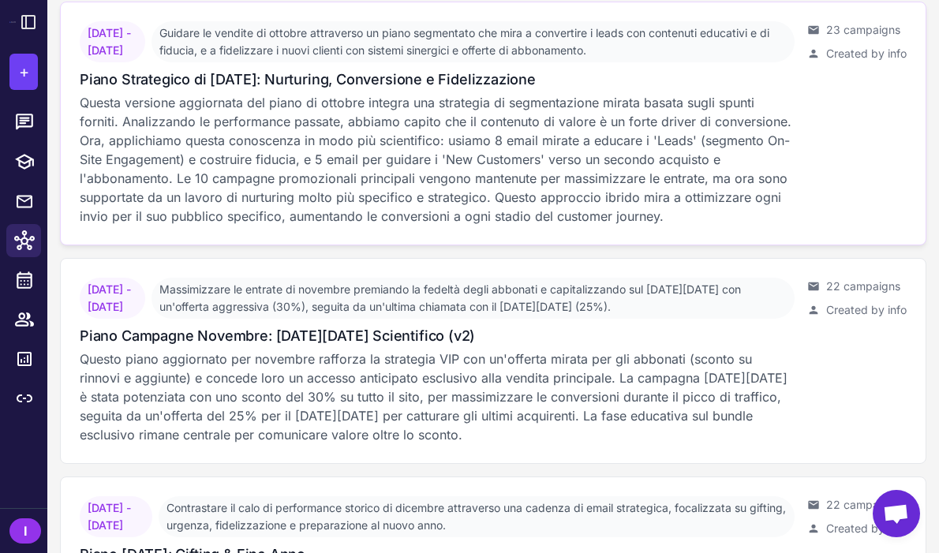
click at [397, 201] on p "Questa versione aggiornata del piano di ottobre integra una strategia di segmen…" at bounding box center [437, 159] width 715 height 132
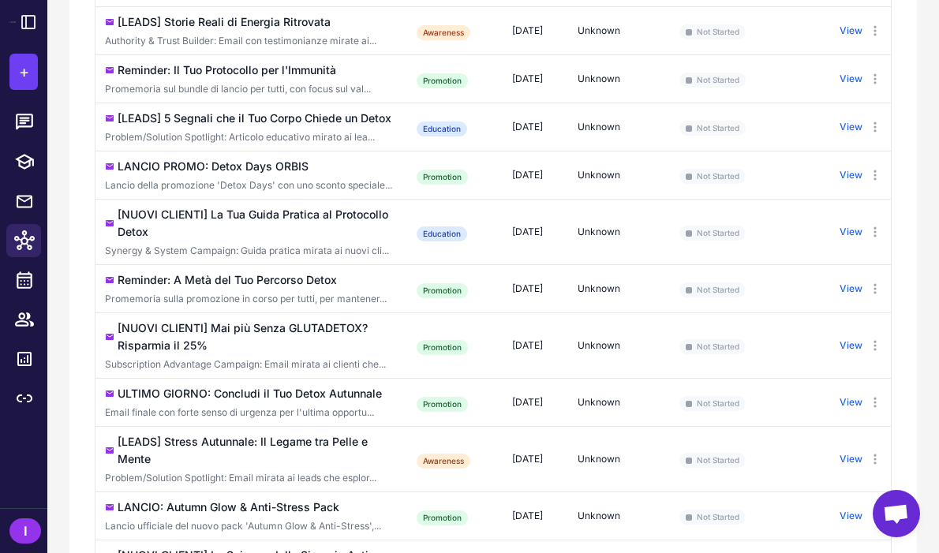
scroll to position [706, 0]
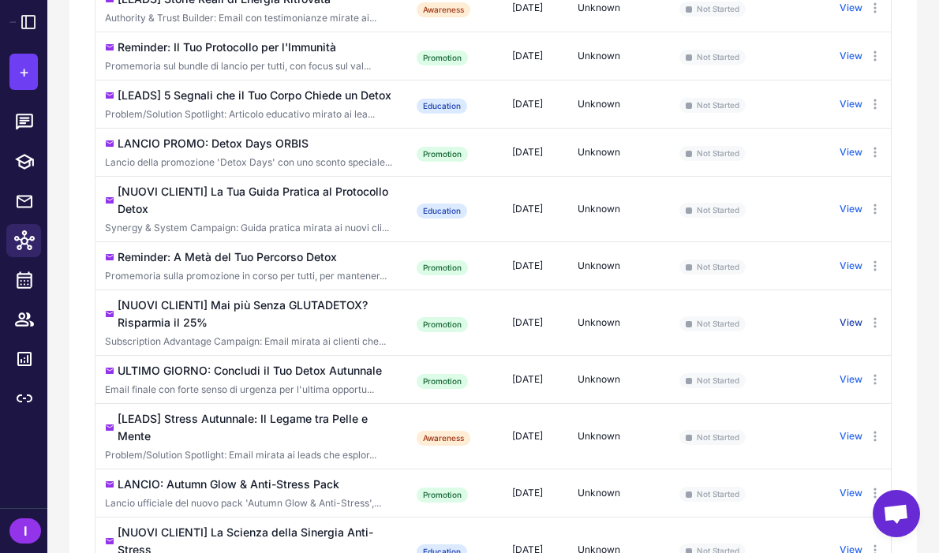
click at [852, 327] on button "View" at bounding box center [850, 322] width 23 height 14
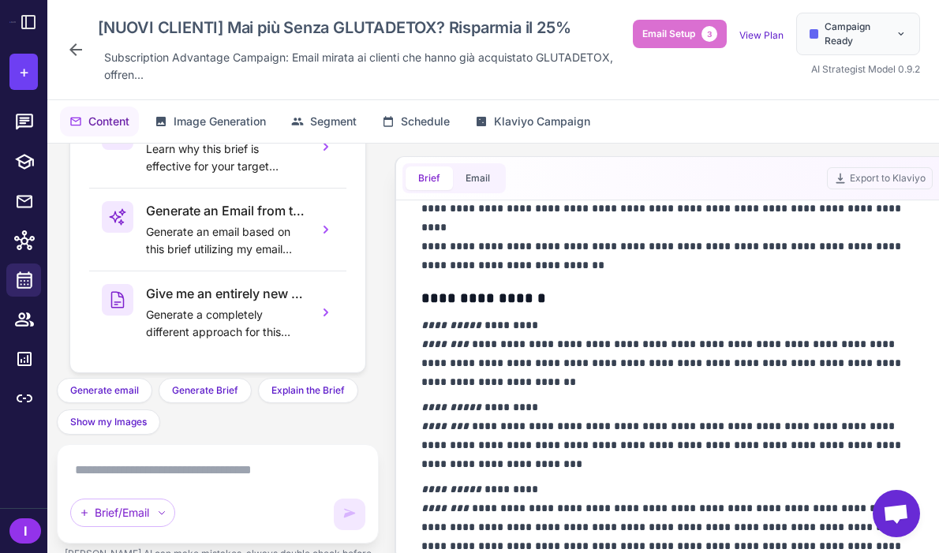
scroll to position [820, 0]
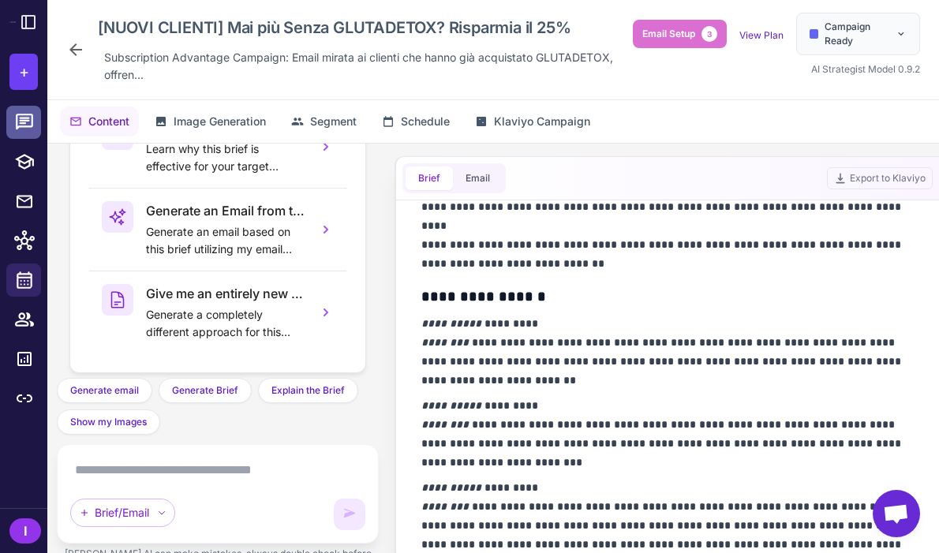
click at [26, 114] on icon at bounding box center [24, 122] width 17 height 16
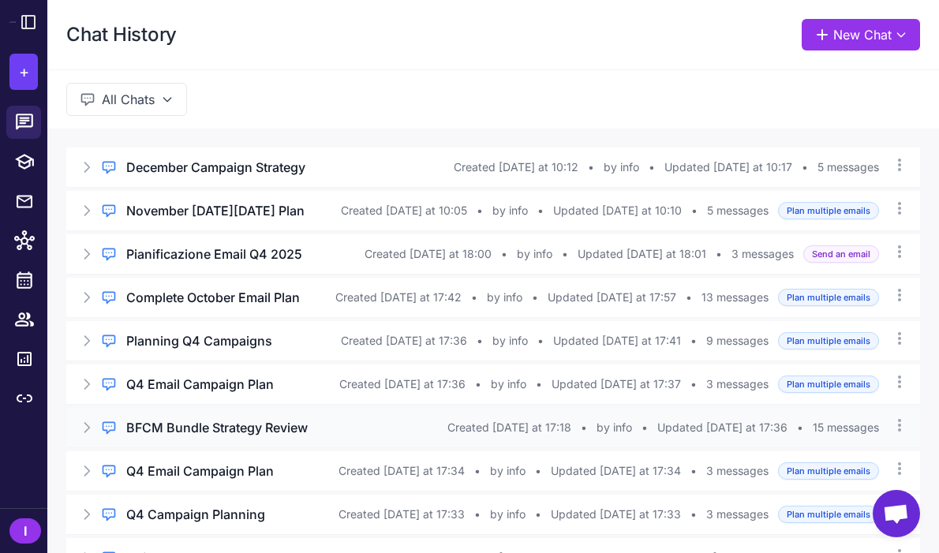
click at [225, 424] on h3 "BFCM Bundle Strategy Review" at bounding box center [216, 427] width 181 height 19
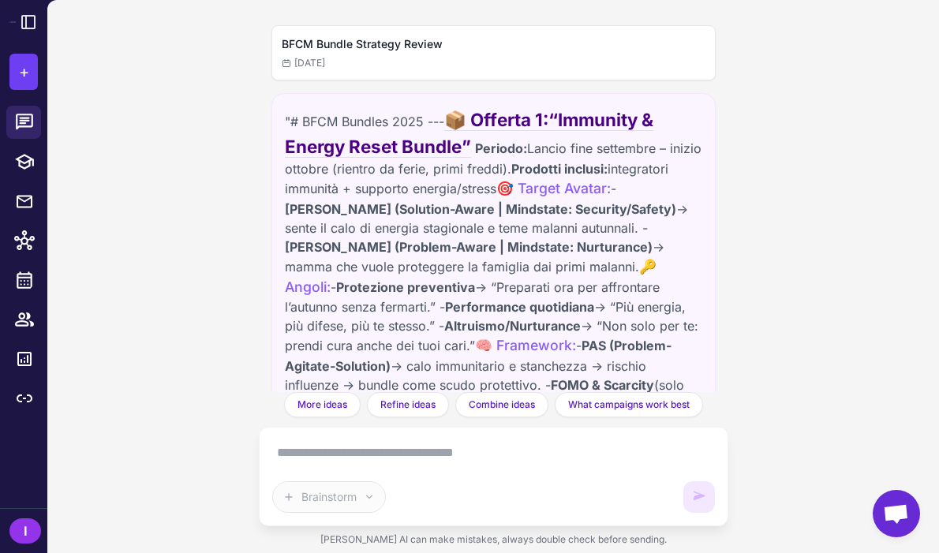
scroll to position [11276, 0]
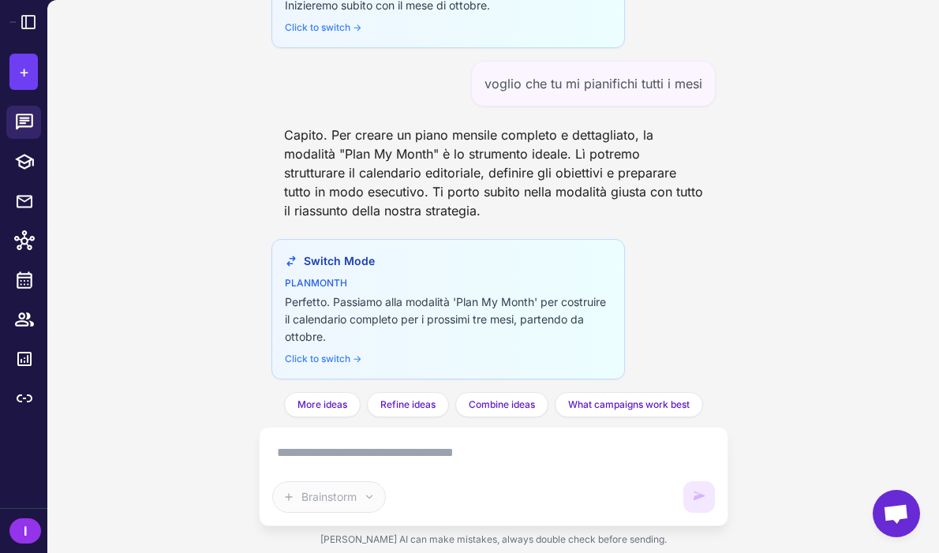
click at [437, 455] on textarea at bounding box center [493, 452] width 442 height 25
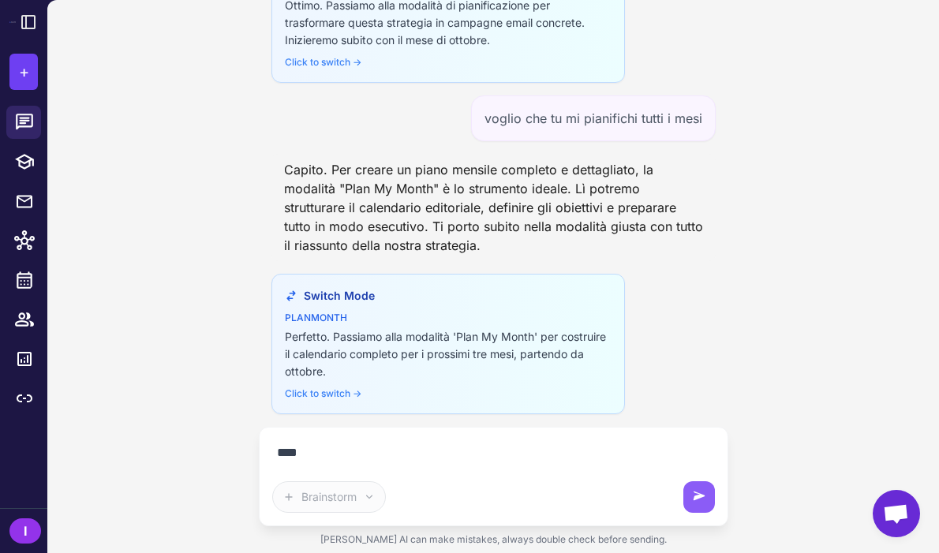
scroll to position [11241, 0]
type textarea "**********"
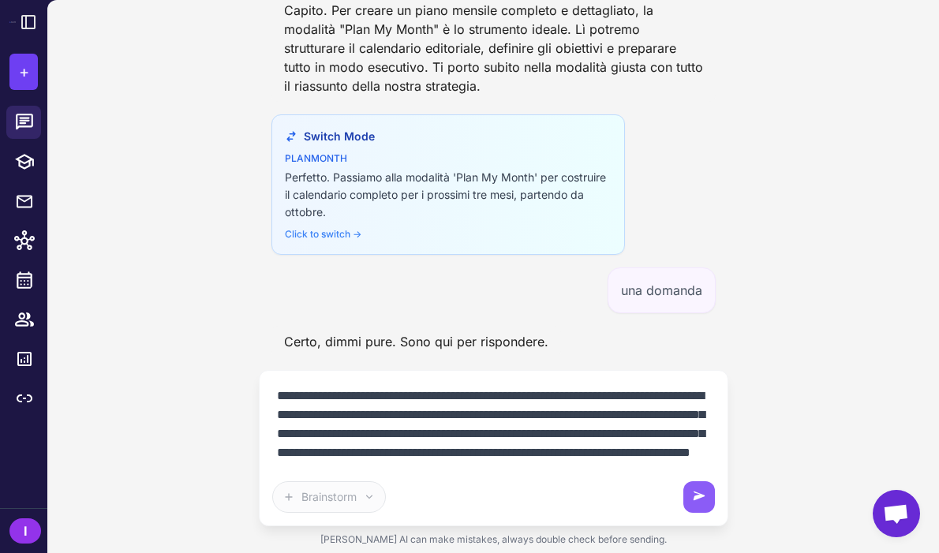
scroll to position [32, 0]
type textarea "**********"
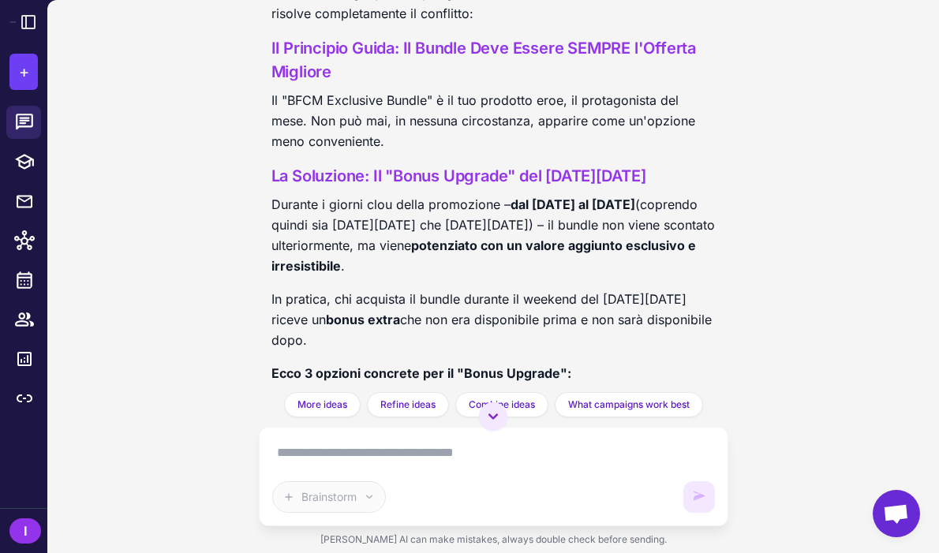
scroll to position [12151, 0]
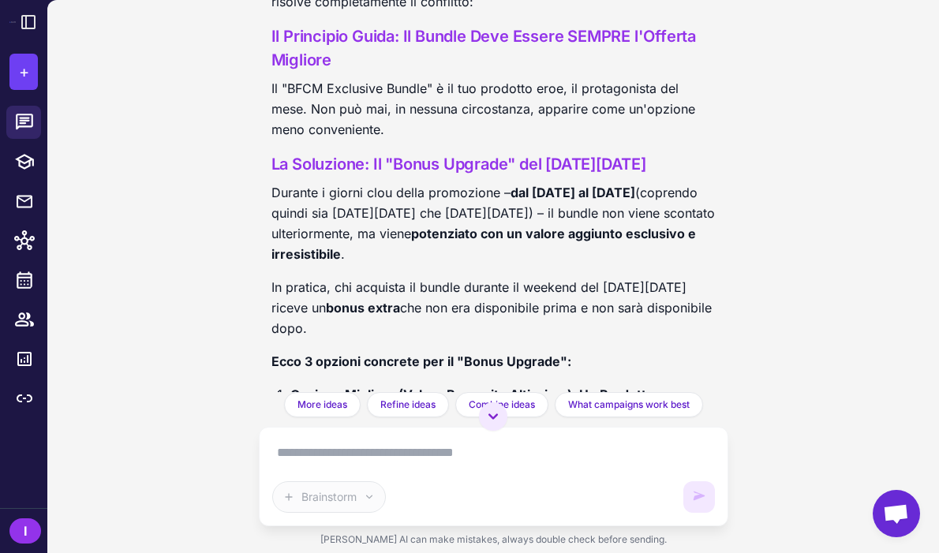
click at [407, 120] on p "Il "BFCM Exclusive Bundle" è il tuo prodotto eroe, il protagonista del mese. No…" at bounding box center [493, 109] width 444 height 62
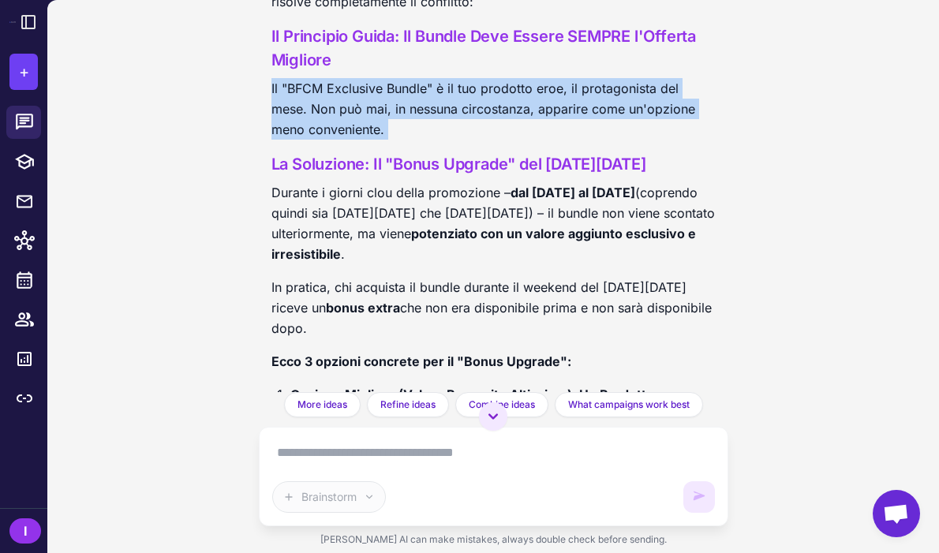
click at [407, 120] on p "Il "BFCM Exclusive Bundle" è il tuo prodotto eroe, il protagonista del mese. No…" at bounding box center [493, 109] width 444 height 62
click at [416, 140] on p "Il "BFCM Exclusive Bundle" è il tuo prodotto eroe, il protagonista del mese. No…" at bounding box center [493, 109] width 444 height 62
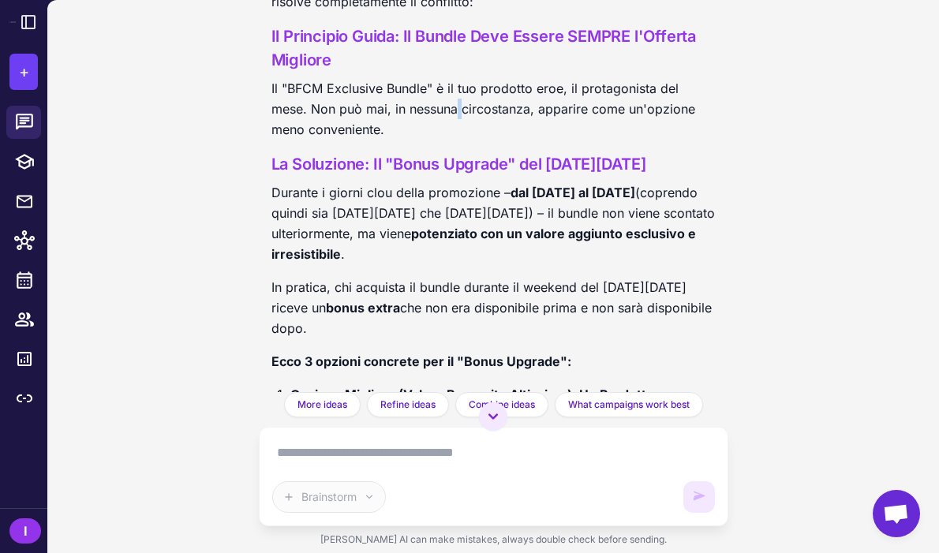
click at [416, 140] on p "Il "BFCM Exclusive Bundle" è il tuo prodotto eroe, il protagonista del mese. No…" at bounding box center [493, 109] width 444 height 62
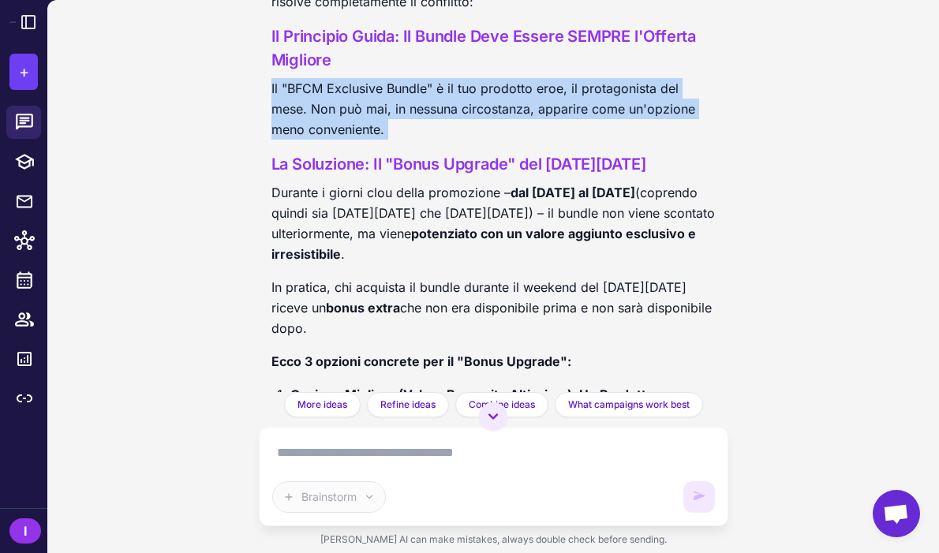
click at [416, 140] on p "Il "BFCM Exclusive Bundle" è il tuo prodotto eroe, il protagonista del mese. No…" at bounding box center [493, 109] width 444 height 62
click at [417, 140] on p "Il "BFCM Exclusive Bundle" è il tuo prodotto eroe, il protagonista del mese. No…" at bounding box center [493, 109] width 444 height 62
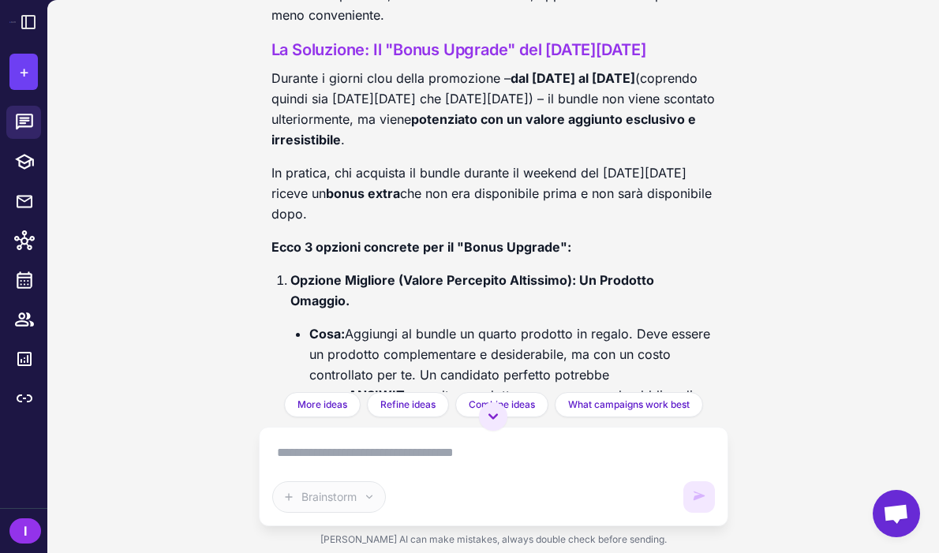
scroll to position [12267, 0]
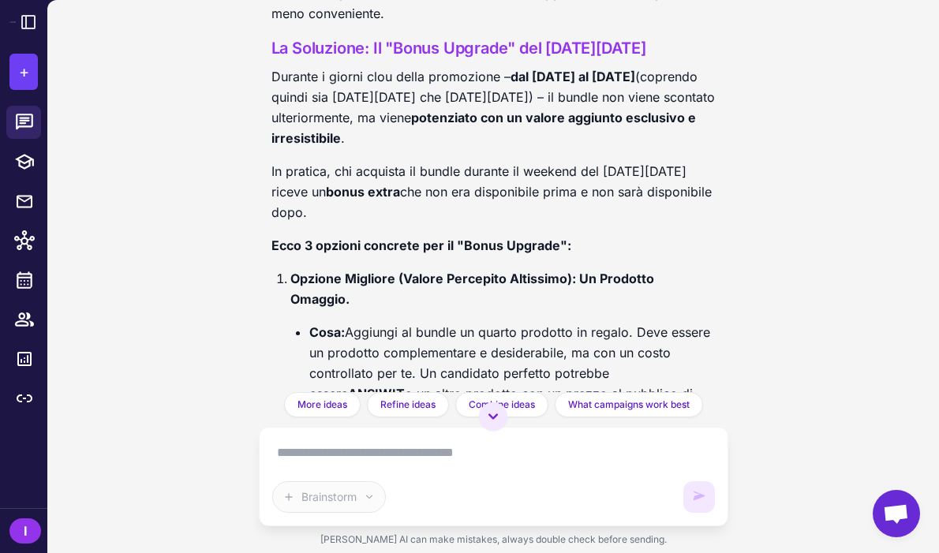
click at [390, 119] on p "Durante i giorni clou della promozione – dal 28 Novembre al 2 Dicembre (coprend…" at bounding box center [493, 107] width 444 height 82
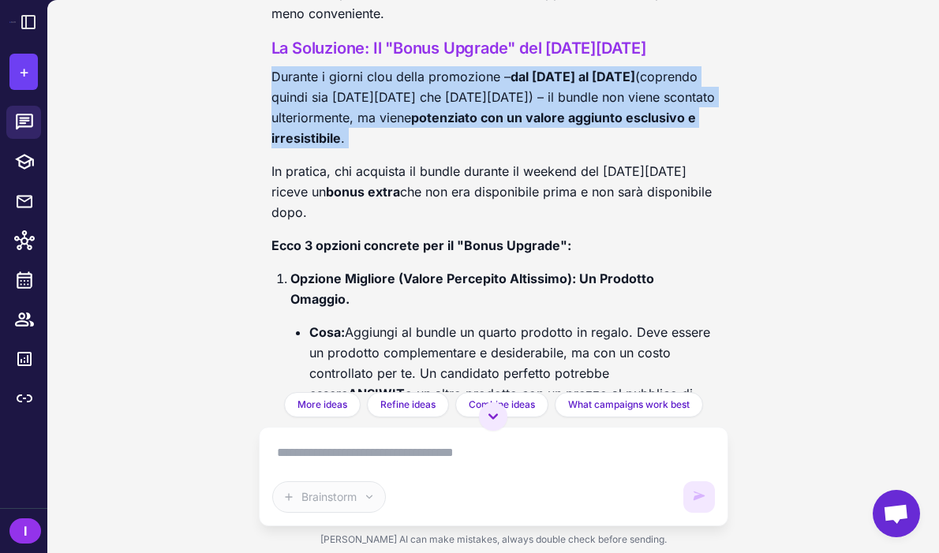
click at [390, 119] on p "Durante i giorni clou della promozione – dal 28 Novembre al 2 Dicembre (coprend…" at bounding box center [493, 107] width 444 height 82
click at [452, 147] on p "Durante i giorni clou della promozione – dal 28 Novembre al 2 Dicembre (coprend…" at bounding box center [493, 107] width 444 height 82
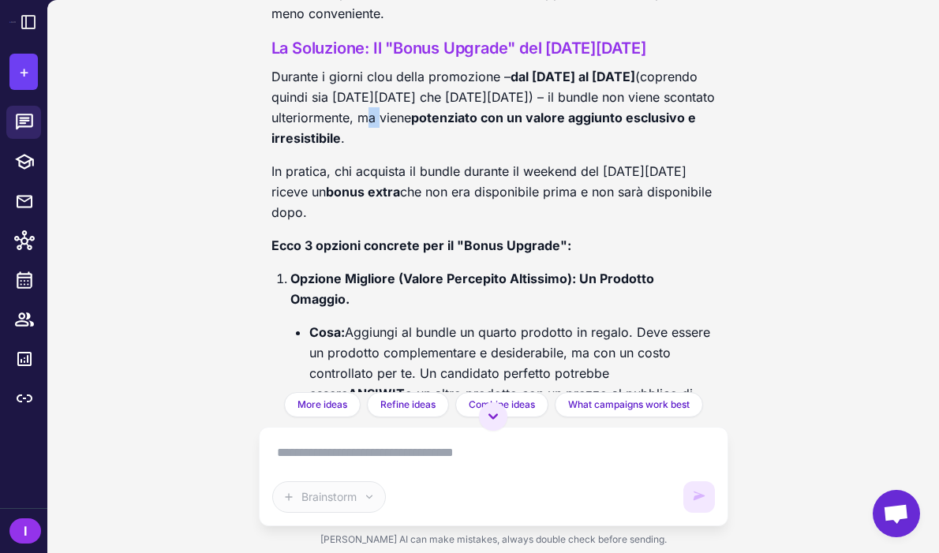
click at [452, 147] on p "Durante i giorni clou della promozione – dal 28 Novembre al 2 Dicembre (coprend…" at bounding box center [493, 107] width 444 height 82
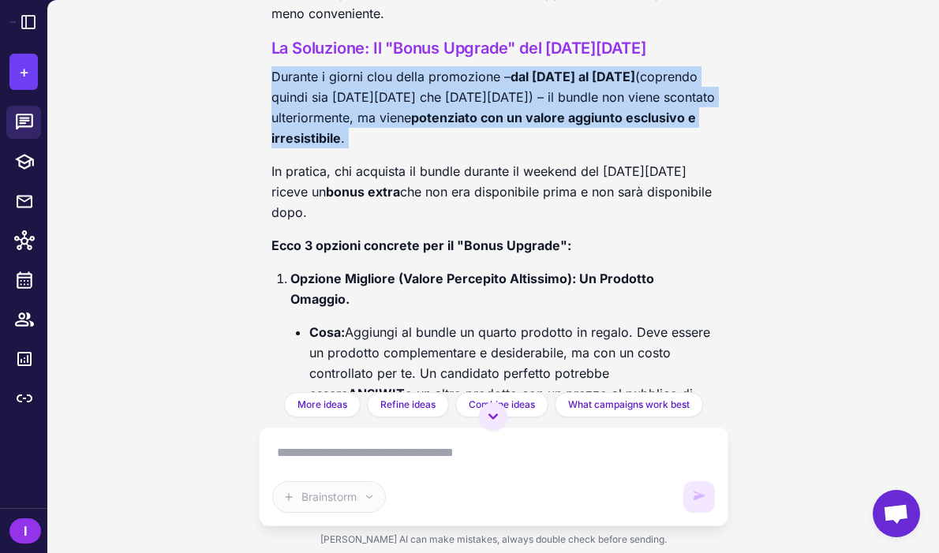
click at [452, 147] on p "Durante i giorni clou della promozione – dal 28 Novembre al 2 Dicembre (coprend…" at bounding box center [493, 107] width 444 height 82
click at [491, 148] on p "Durante i giorni clou della promozione – dal 28 Novembre al 2 Dicembre (coprend…" at bounding box center [493, 107] width 444 height 82
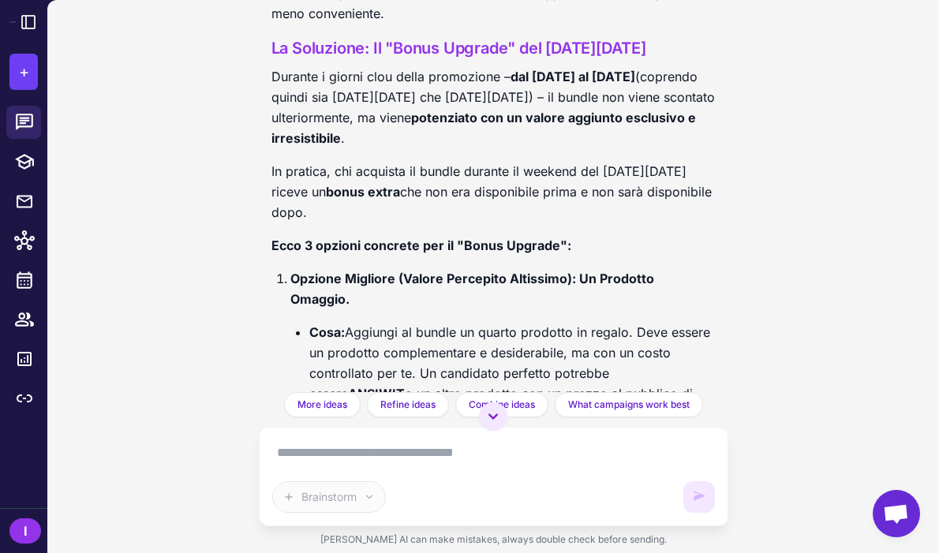
click at [491, 148] on p "Durante i giorni clou della promozione – dal 28 Novembre al 2 Dicembre (coprend…" at bounding box center [493, 107] width 444 height 82
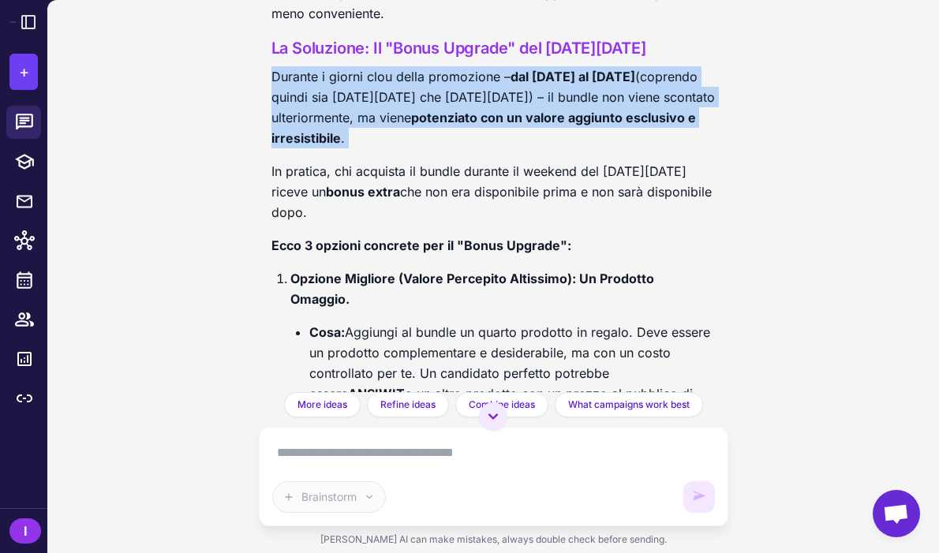
click at [491, 148] on p "Durante i giorni clou della promozione – dal 28 Novembre al 2 Dicembre (coprend…" at bounding box center [493, 107] width 444 height 82
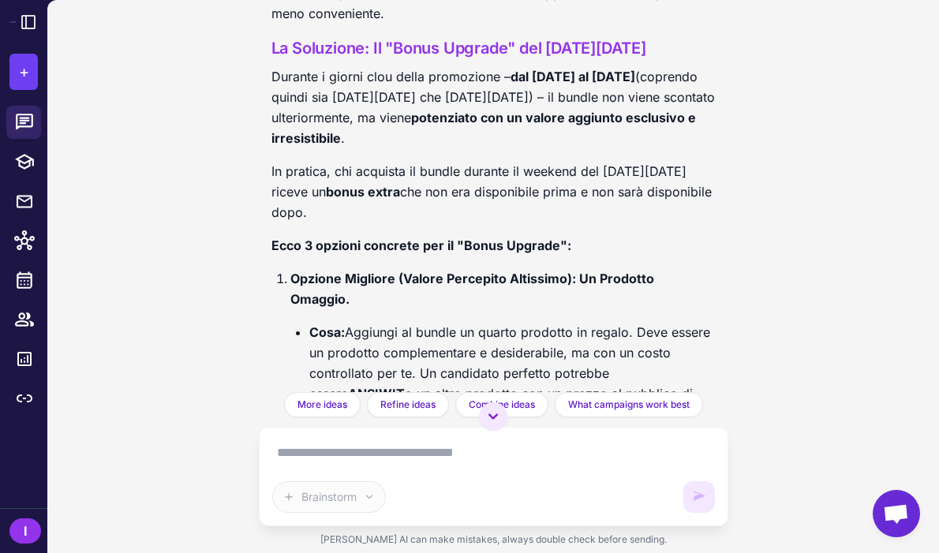
click at [455, 147] on p "Durante i giorni clou della promozione – dal 28 Novembre al 2 Dicembre (coprend…" at bounding box center [493, 107] width 444 height 82
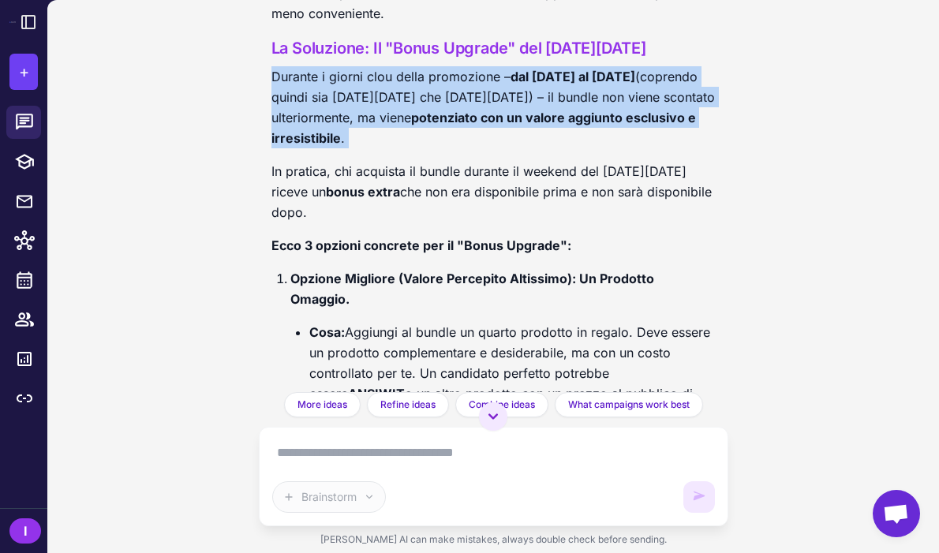
click at [455, 147] on p "Durante i giorni clou della promozione – dal 28 Novembre al 2 Dicembre (coprend…" at bounding box center [493, 107] width 444 height 82
click at [476, 148] on p "Durante i giorni clou della promozione – dal 28 Novembre al 2 Dicembre (coprend…" at bounding box center [493, 107] width 444 height 82
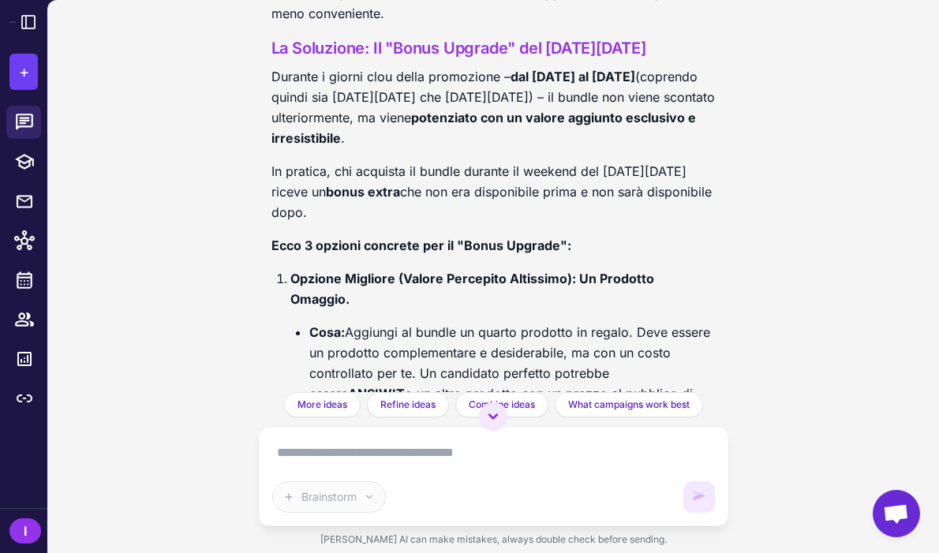
click at [476, 148] on p "Durante i giorni clou della promozione – dal 28 Novembre al 2 Dicembre (coprend…" at bounding box center [493, 107] width 444 height 82
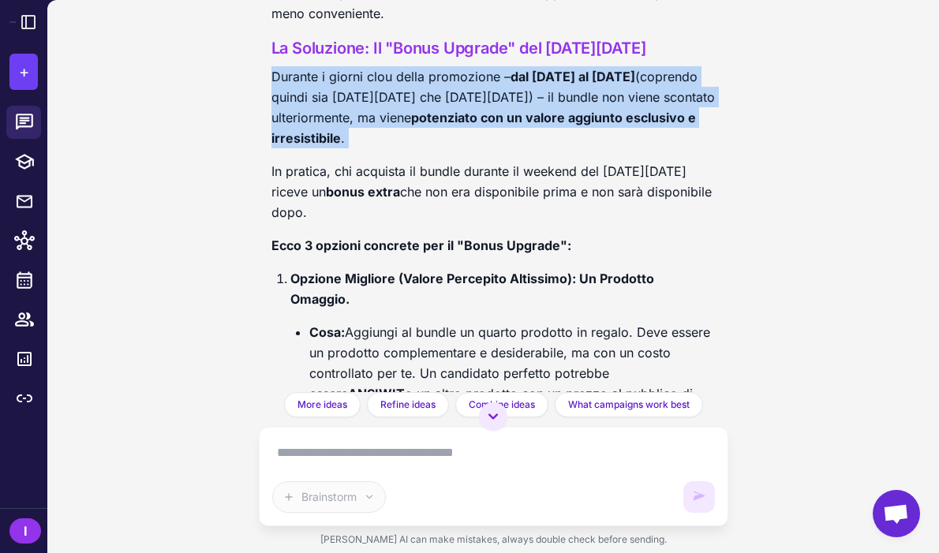
click at [476, 148] on p "Durante i giorni clou della promozione – dal 28 Novembre al 2 Dicembre (coprend…" at bounding box center [493, 107] width 444 height 82
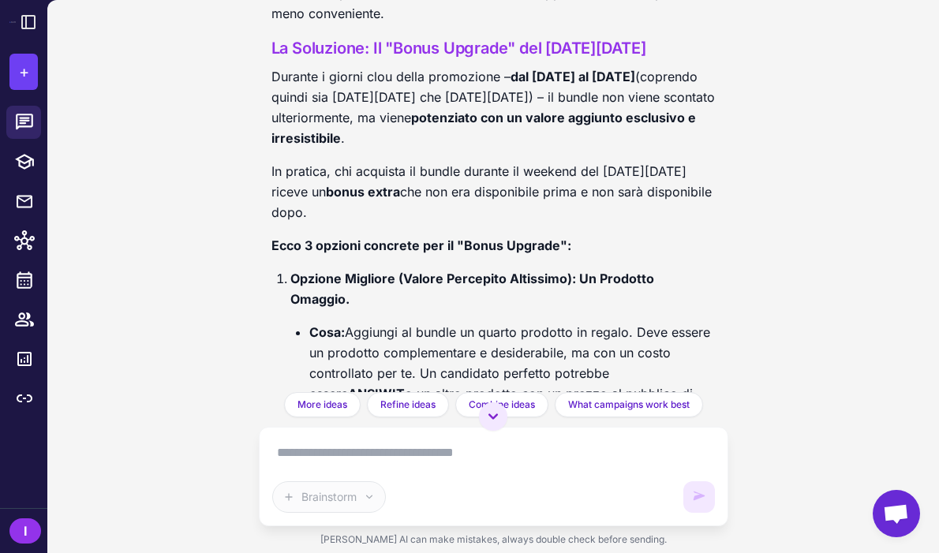
click at [441, 146] on strong "potenziato con un valore aggiunto esclusivo e irresistibile" at bounding box center [483, 128] width 424 height 36
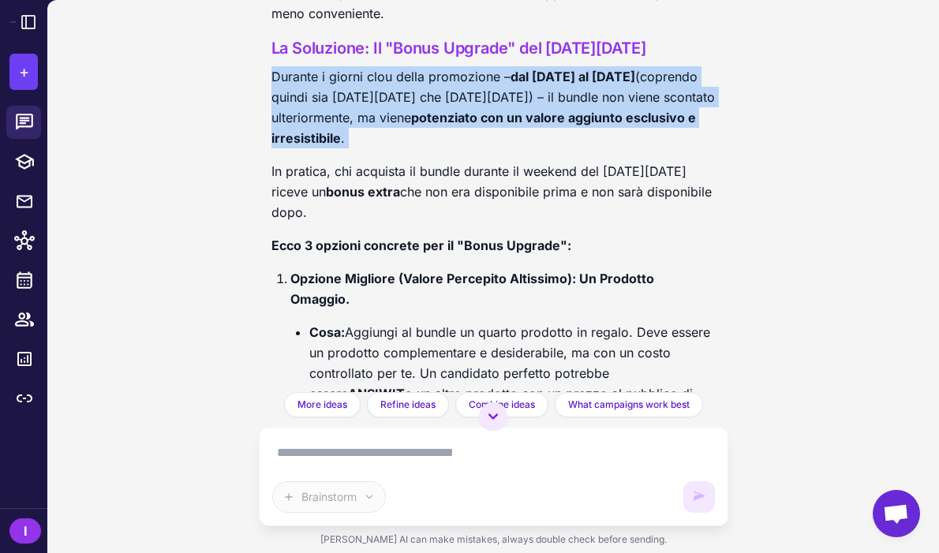
click at [441, 146] on strong "potenziato con un valore aggiunto esclusivo e irresistibile" at bounding box center [483, 128] width 424 height 36
click at [457, 146] on strong "potenziato con un valore aggiunto esclusivo e irresistibile" at bounding box center [483, 128] width 424 height 36
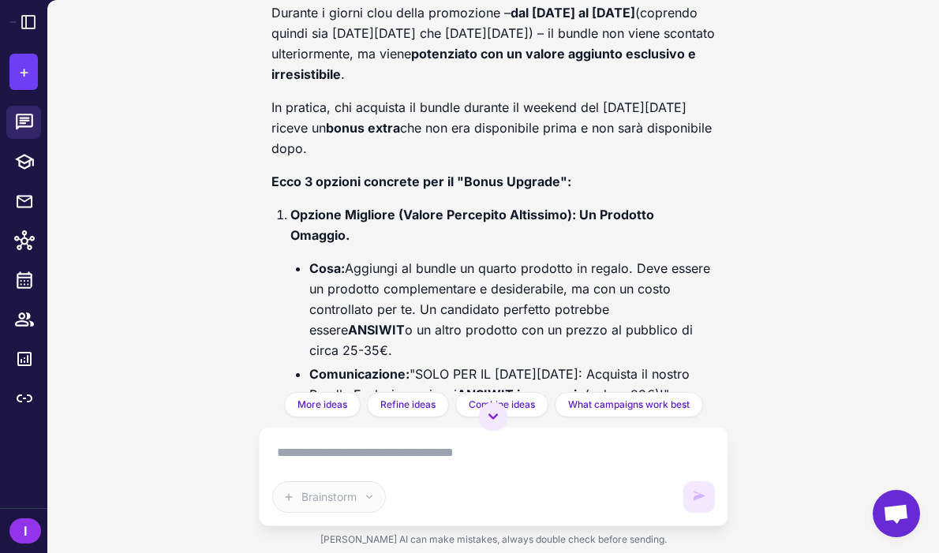
scroll to position [12332, 0]
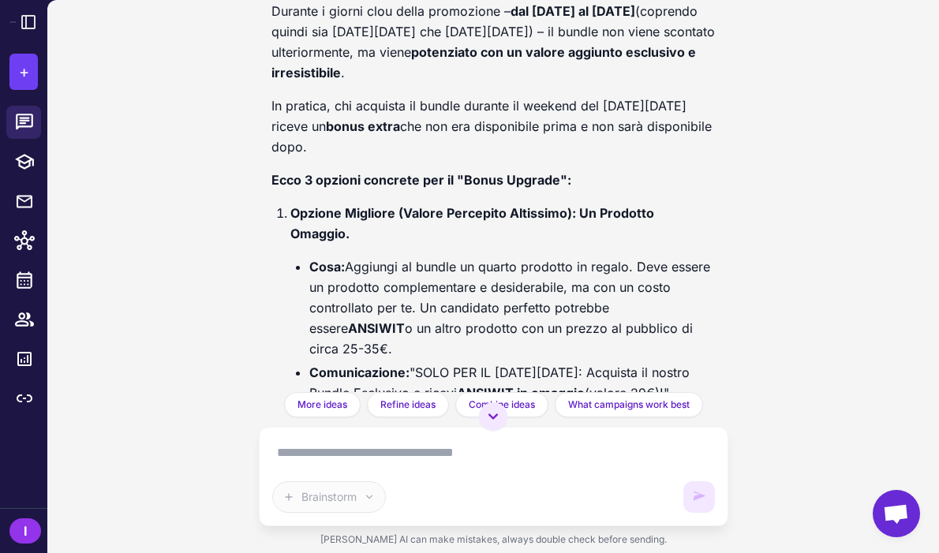
click at [450, 149] on p "In pratica, chi acquista il bundle durante il weekend del Black Friday riceve u…" at bounding box center [493, 126] width 444 height 62
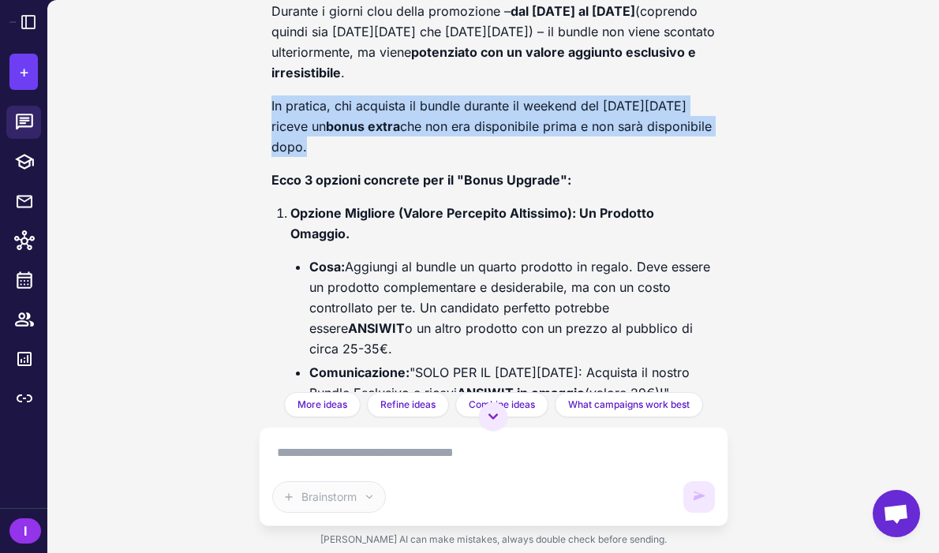
click at [450, 149] on p "In pratica, chi acquista il bundle durante il weekend del Black Friday riceve u…" at bounding box center [493, 126] width 444 height 62
click at [459, 173] on p "Ecco 3 opzioni concrete per il "Bonus Upgrade":" at bounding box center [493, 180] width 444 height 21
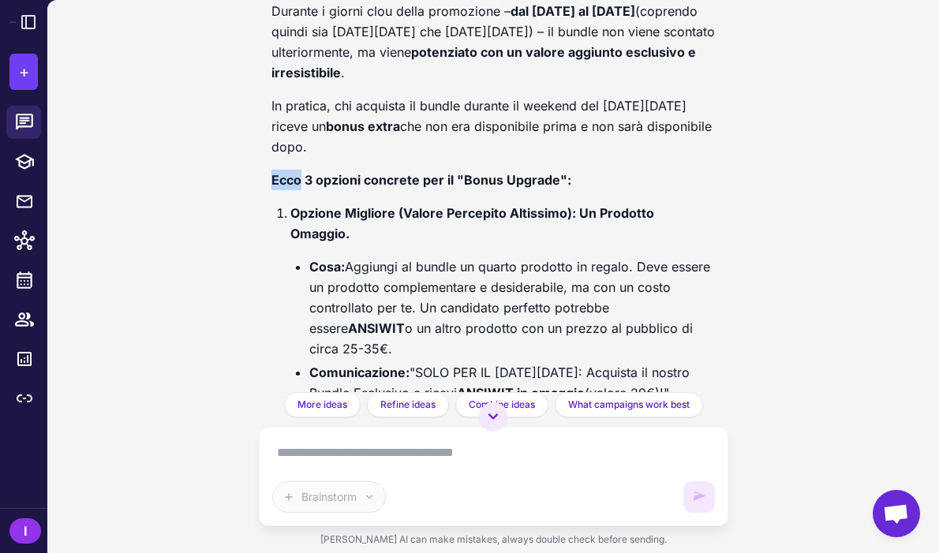
click at [459, 173] on p "Ecco 3 opzioni concrete per il "Bonus Upgrade":" at bounding box center [493, 180] width 444 height 21
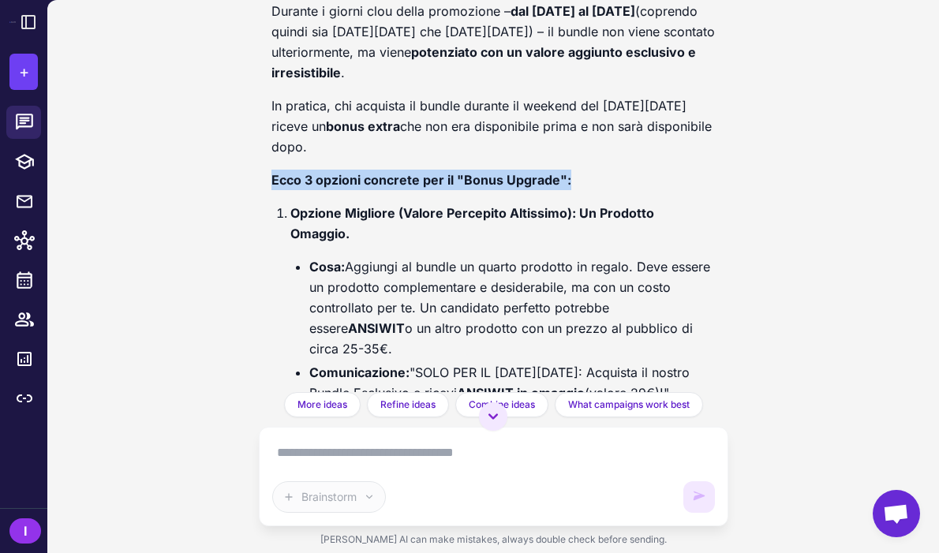
click at [459, 173] on p "Ecco 3 opzioni concrete per il "Bonus Upgrade":" at bounding box center [493, 180] width 444 height 21
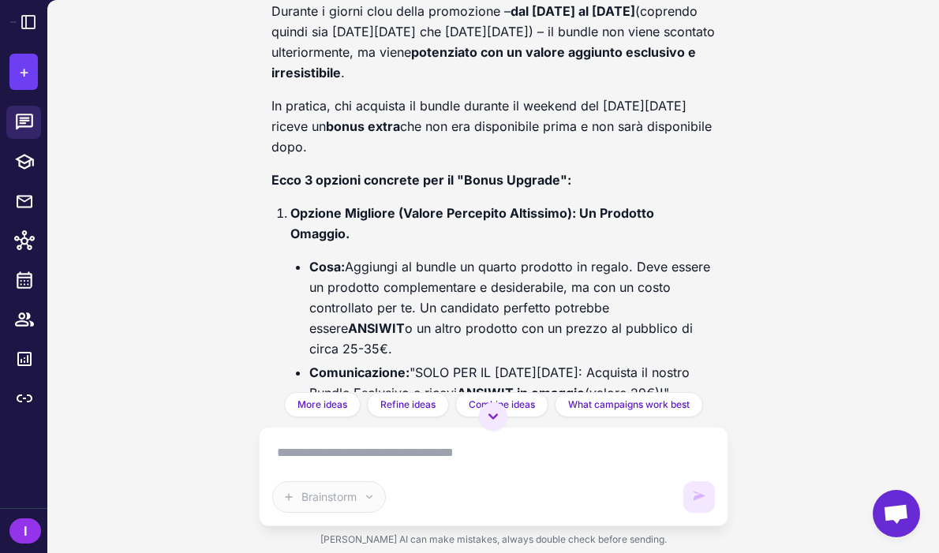
click at [459, 214] on strong "Opzione Migliore (Valore Percepito Altissimo): Un Prodotto Omaggio." at bounding box center [472, 223] width 364 height 36
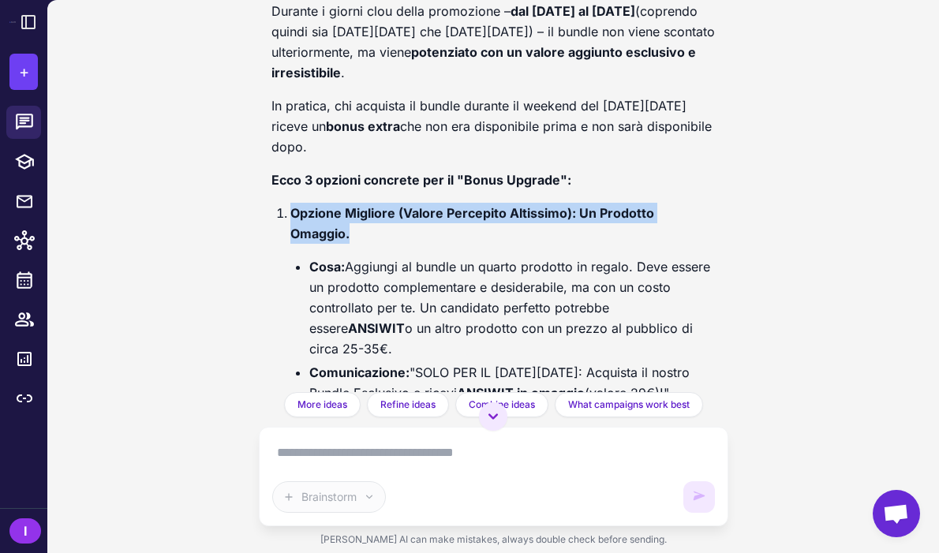
click at [459, 214] on strong "Opzione Migliore (Valore Percepito Altissimo): Un Prodotto Omaggio." at bounding box center [472, 223] width 364 height 36
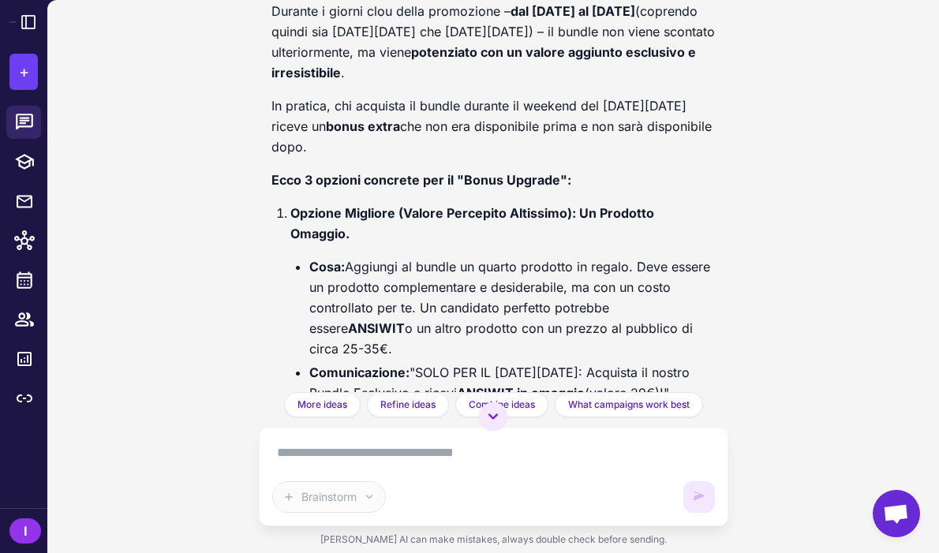
click at [472, 256] on li "Cosa: Aggiungi al bundle un quarto prodotto in regalo. Deve essere un prodotto …" at bounding box center [512, 307] width 406 height 103
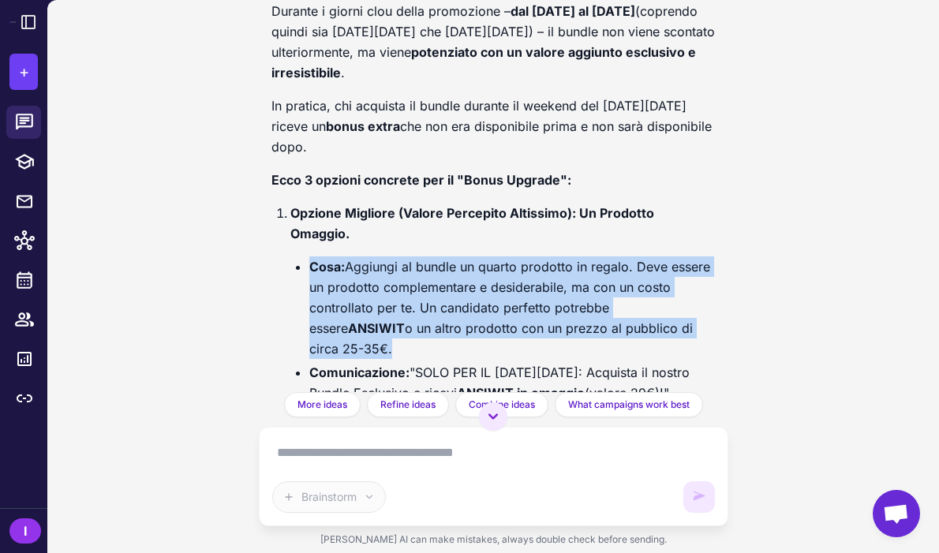
click at [472, 256] on li "Cosa: Aggiungi al bundle un quarto prodotto in regalo. Deve essere un prodotto …" at bounding box center [512, 307] width 406 height 103
click at [477, 282] on li "Cosa: Aggiungi al bundle un quarto prodotto in regalo. Deve essere un prodotto …" at bounding box center [512, 307] width 406 height 103
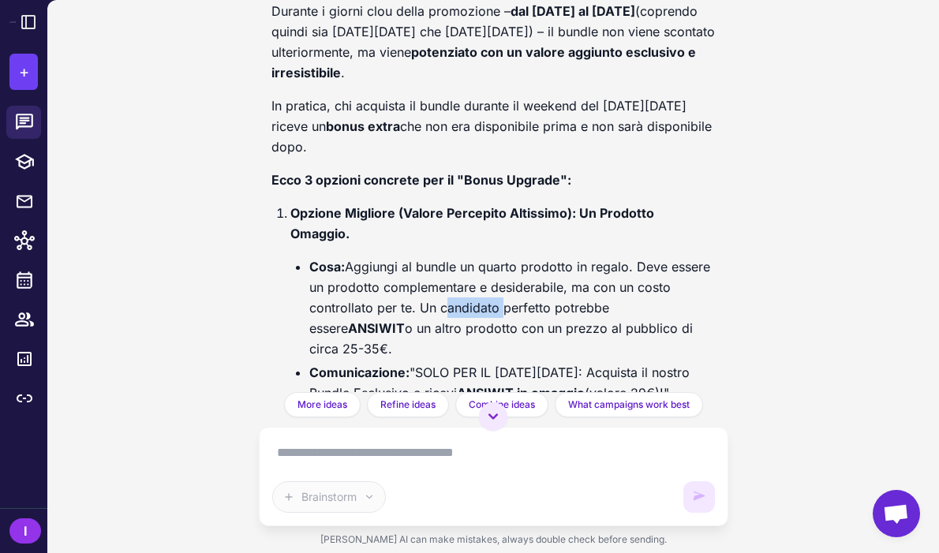
click at [477, 282] on li "Cosa: Aggiungi al bundle un quarto prodotto in regalo. Deve essere un prodotto …" at bounding box center [512, 307] width 406 height 103
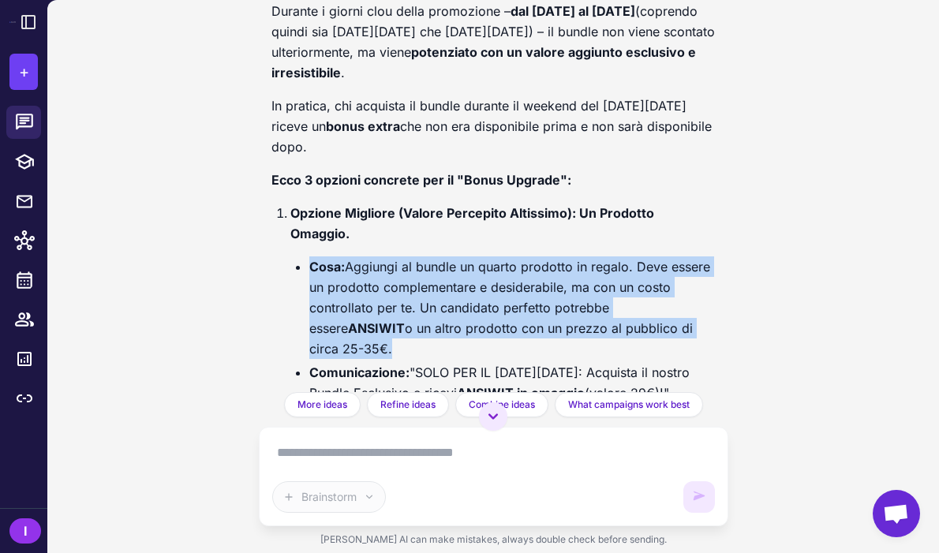
click at [477, 282] on li "Cosa: Aggiungi al bundle un quarto prodotto in regalo. Deve essere un prodotto …" at bounding box center [512, 307] width 406 height 103
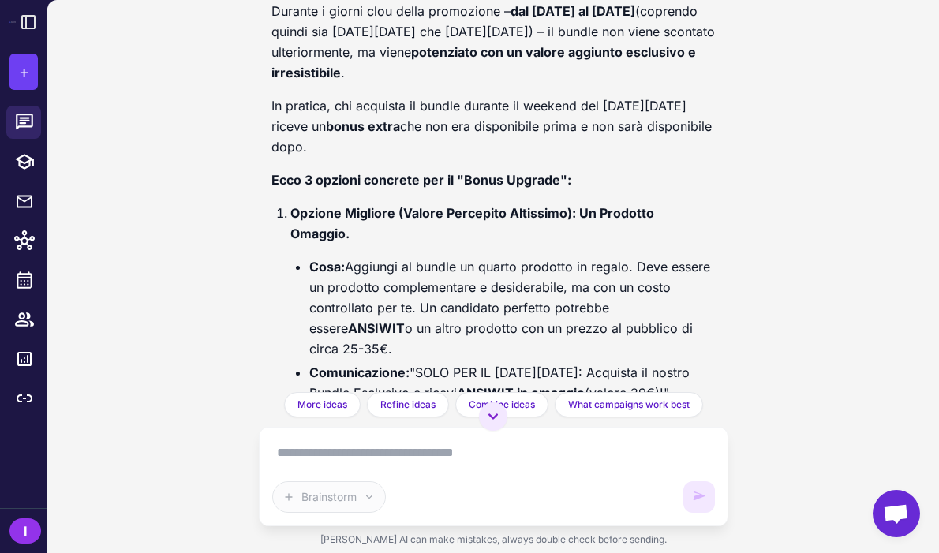
click at [489, 285] on li "Cosa: Aggiungi al bundle un quarto prodotto in regalo. Deve essere un prodotto …" at bounding box center [512, 307] width 406 height 103
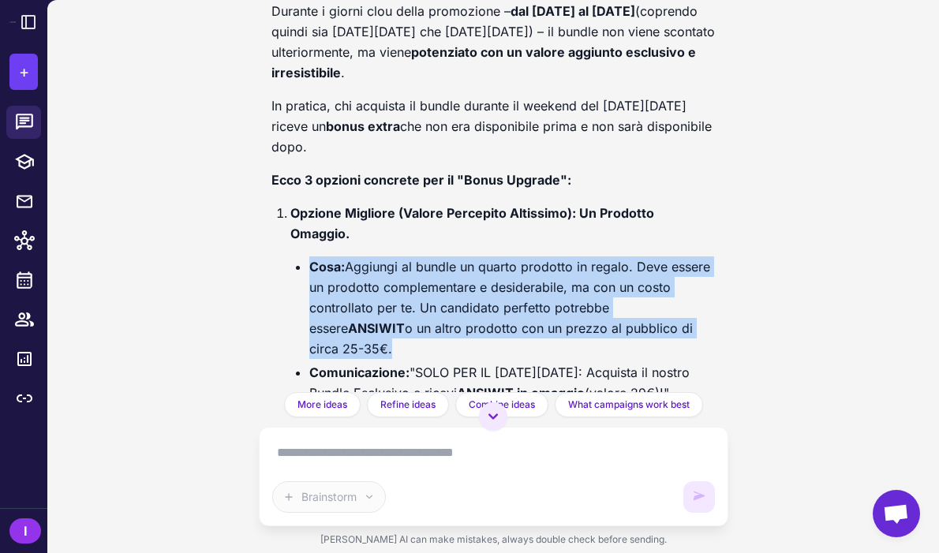
click at [489, 285] on li "Cosa: Aggiungi al bundle un quarto prodotto in regalo. Deve essere un prodotto …" at bounding box center [512, 307] width 406 height 103
click at [498, 297] on li "Cosa: Aggiungi al bundle un quarto prodotto in regalo. Deve essere un prodotto …" at bounding box center [512, 307] width 406 height 103
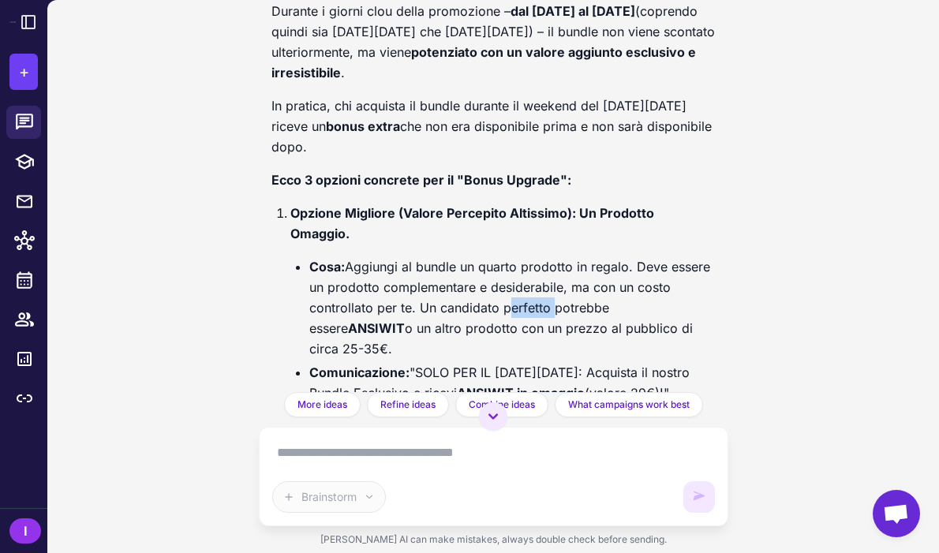
click at [498, 297] on li "Cosa: Aggiungi al bundle un quarto prodotto in regalo. Deve essere un prodotto …" at bounding box center [512, 307] width 406 height 103
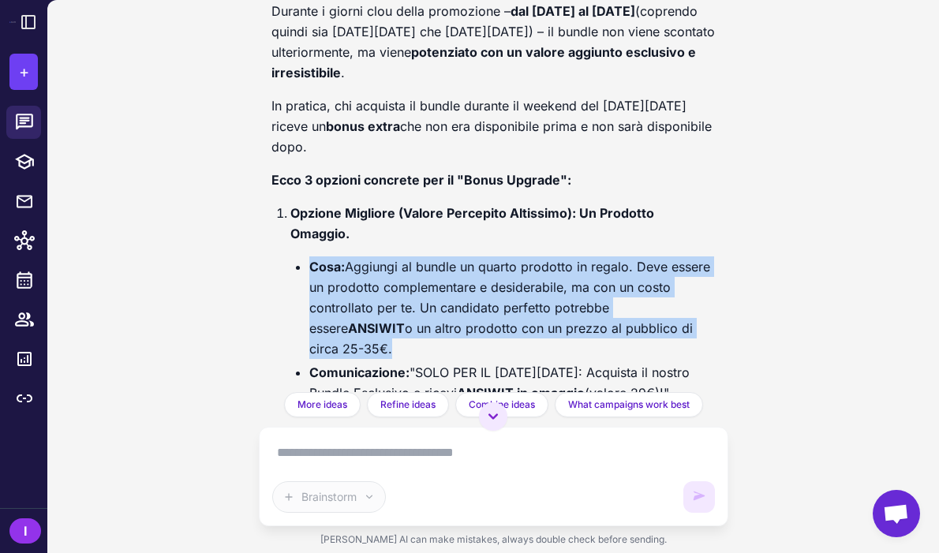
click at [498, 297] on li "Cosa: Aggiungi al bundle un quarto prodotto in regalo. Deve essere un prodotto …" at bounding box center [512, 307] width 406 height 103
click at [510, 304] on li "Cosa: Aggiungi al bundle un quarto prodotto in regalo. Deve essere un prodotto …" at bounding box center [512, 307] width 406 height 103
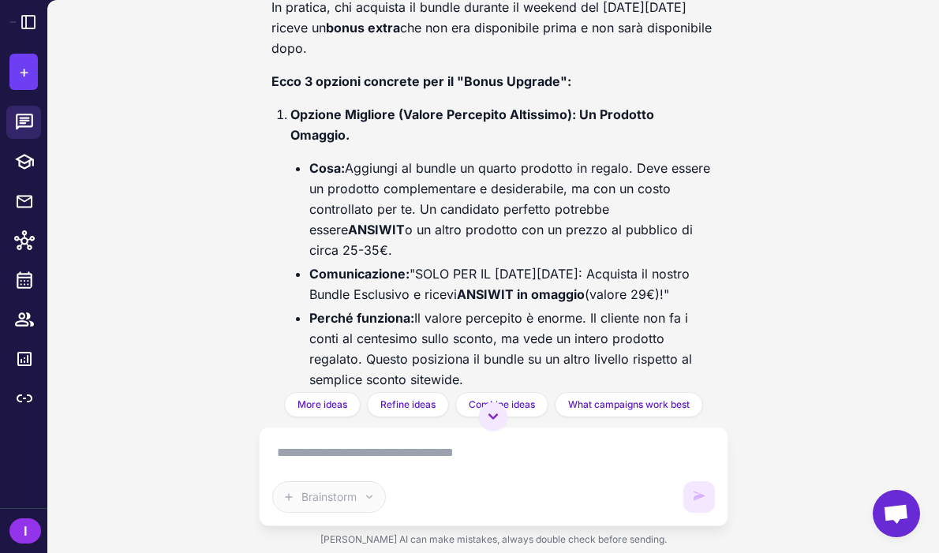
scroll to position [12433, 0]
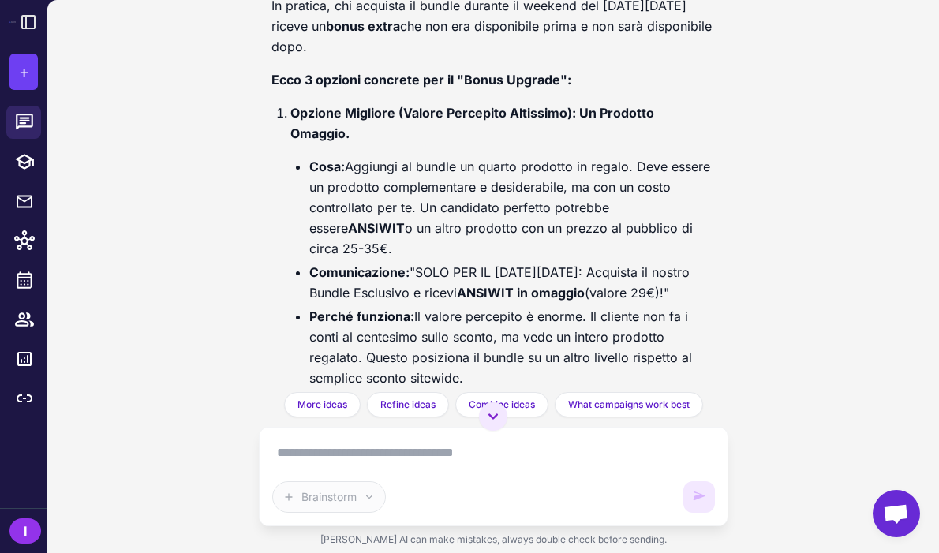
click at [533, 166] on li "Cosa: Aggiungi al bundle un quarto prodotto in regalo. Deve essere un prodotto …" at bounding box center [512, 207] width 406 height 103
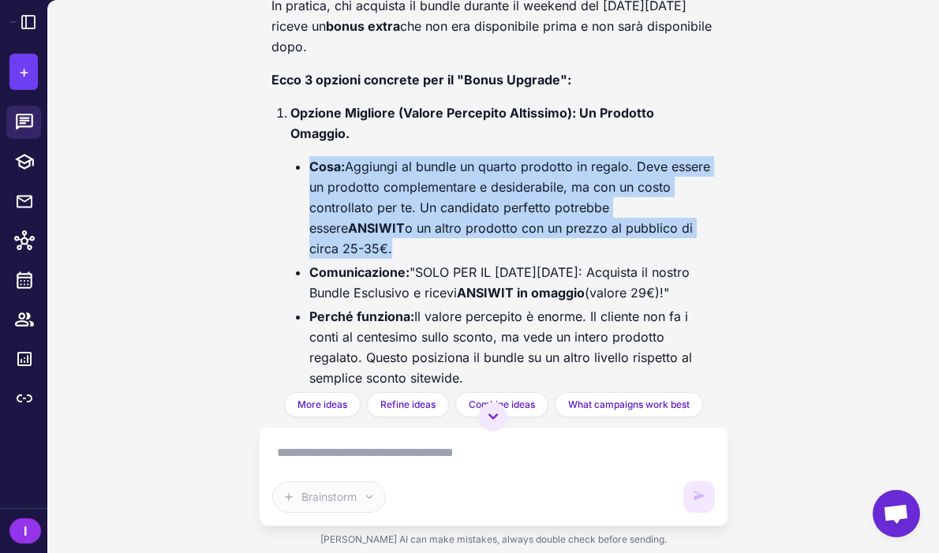
click at [533, 166] on li "Cosa: Aggiungi al bundle un quarto prodotto in regalo. Deve essere un prodotto …" at bounding box center [512, 207] width 406 height 103
click at [521, 203] on li "Cosa: Aggiungi al bundle un quarto prodotto in regalo. Deve essere un prodotto …" at bounding box center [512, 207] width 406 height 103
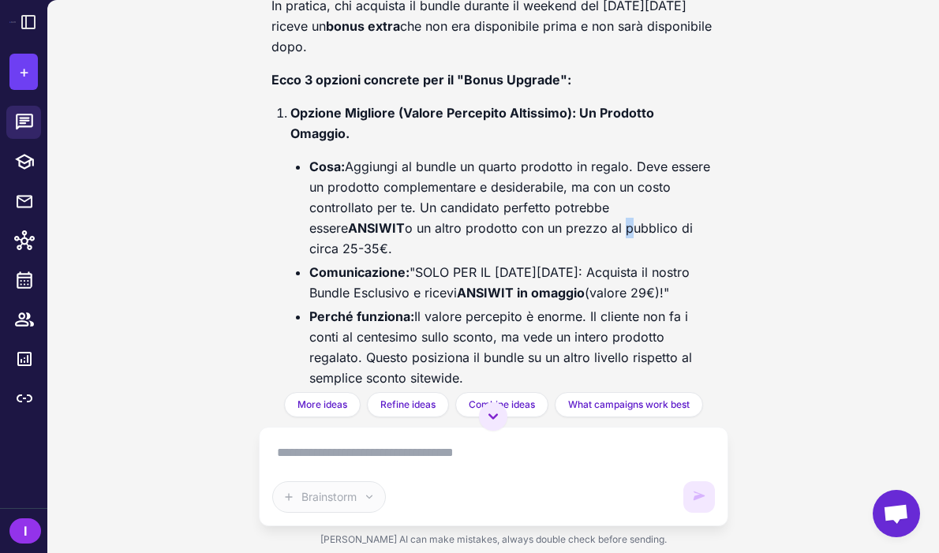
click at [521, 203] on li "Cosa: Aggiungi al bundle un quarto prodotto in regalo. Deve essere un prodotto …" at bounding box center [512, 207] width 406 height 103
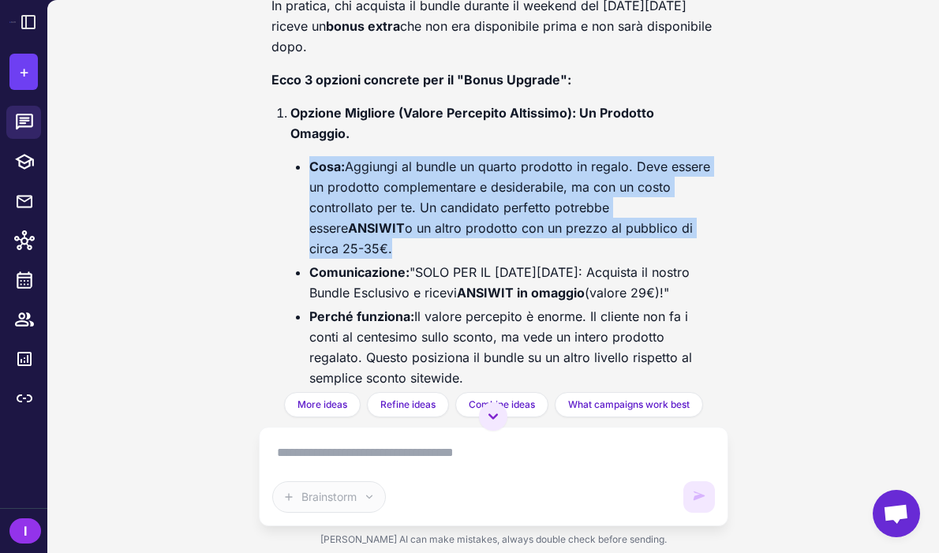
click at [521, 203] on li "Cosa: Aggiungi al bundle un quarto prodotto in regalo. Deve essere un prodotto …" at bounding box center [512, 207] width 406 height 103
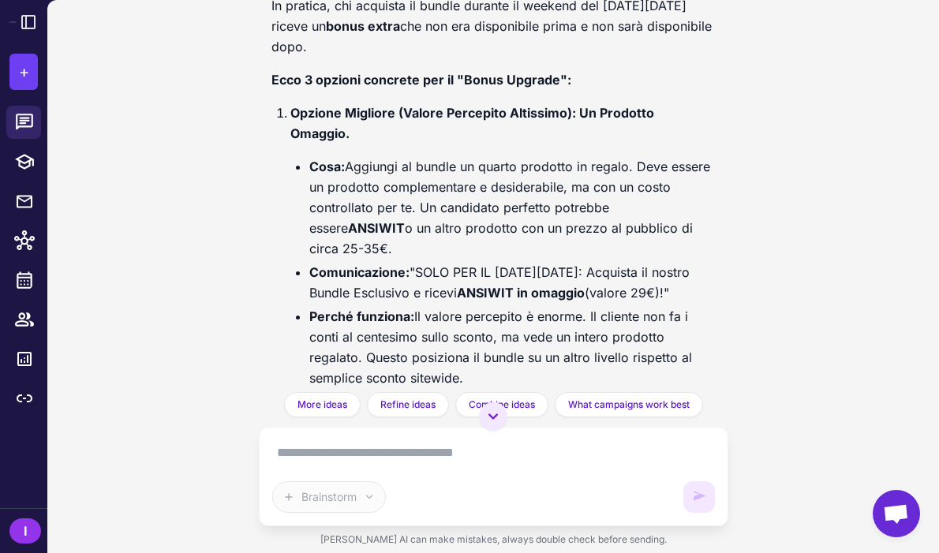
click at [517, 262] on li "Comunicazione: "SOLO PER IL BLACK FRIDAY: Acquista il nostro Bundle Esclusivo e…" at bounding box center [512, 282] width 406 height 41
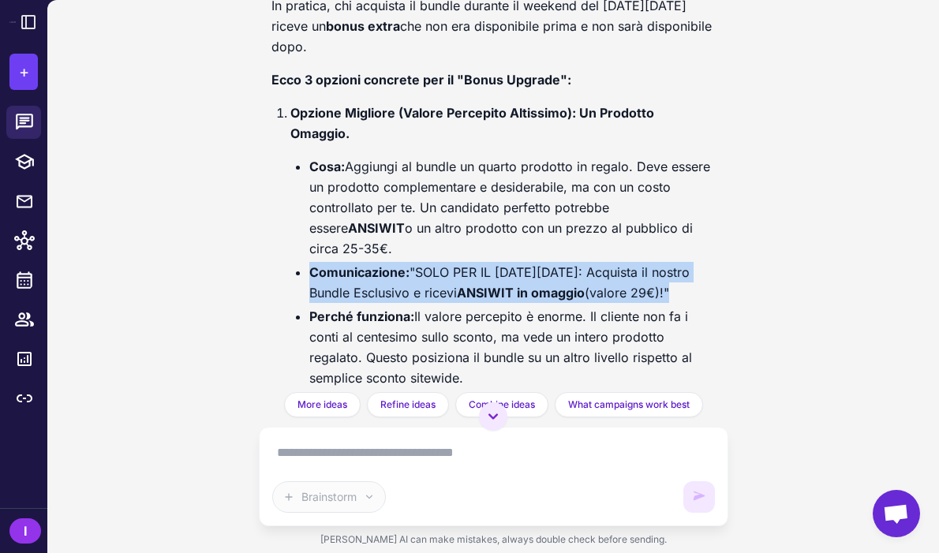
click at [517, 262] on li "Comunicazione: "SOLO PER IL BLACK FRIDAY: Acquista il nostro Bundle Esclusivo e…" at bounding box center [512, 282] width 406 height 41
click at [536, 285] on strong "ANSIWIT in omaggio" at bounding box center [521, 293] width 128 height 16
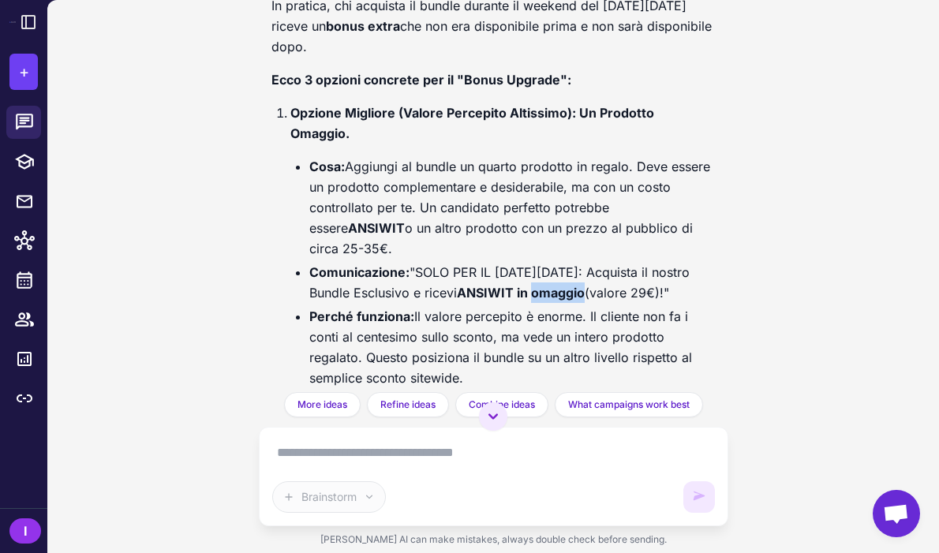
click at [536, 285] on strong "ANSIWIT in omaggio" at bounding box center [521, 293] width 128 height 16
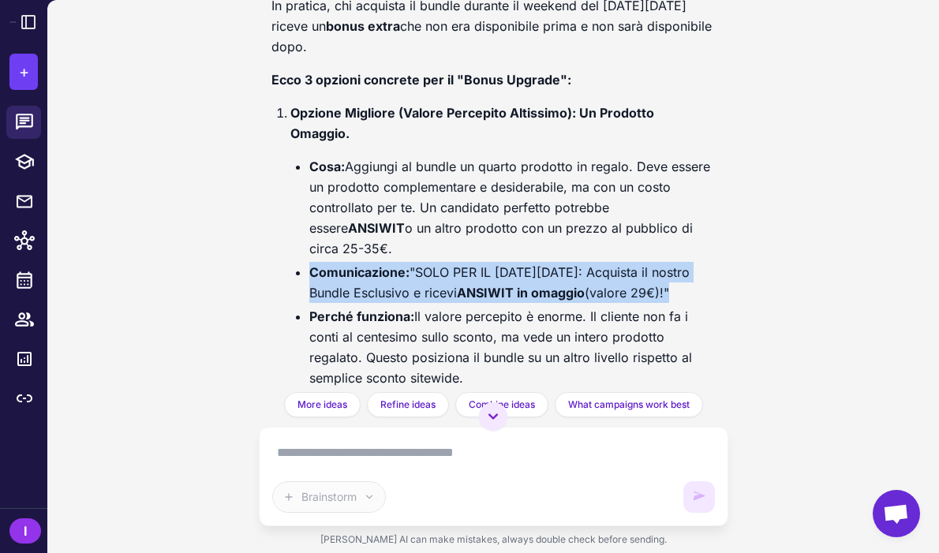
click at [536, 285] on strong "ANSIWIT in omaggio" at bounding box center [521, 293] width 128 height 16
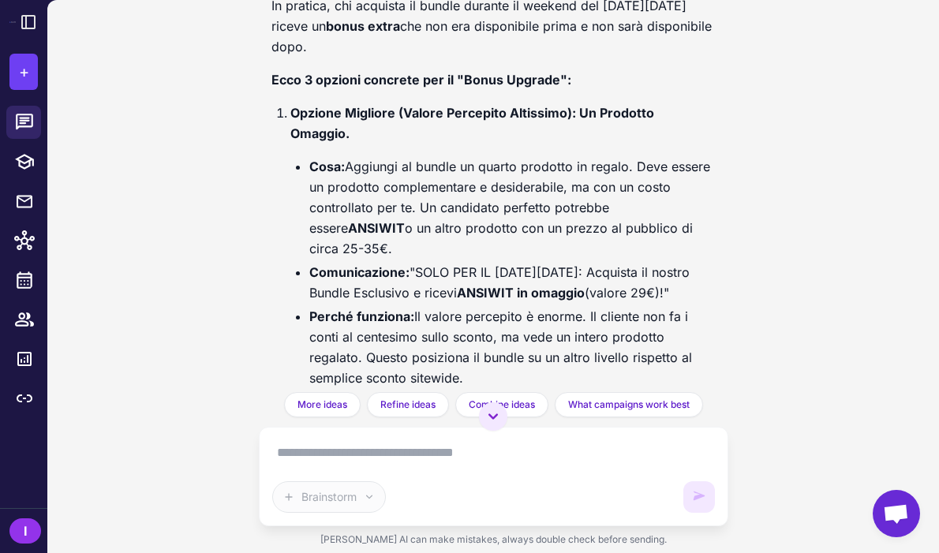
click at [533, 306] on li "Perché funziona: Il valore percepito è enorme. Il cliente non fa i conti al cen…" at bounding box center [512, 347] width 406 height 82
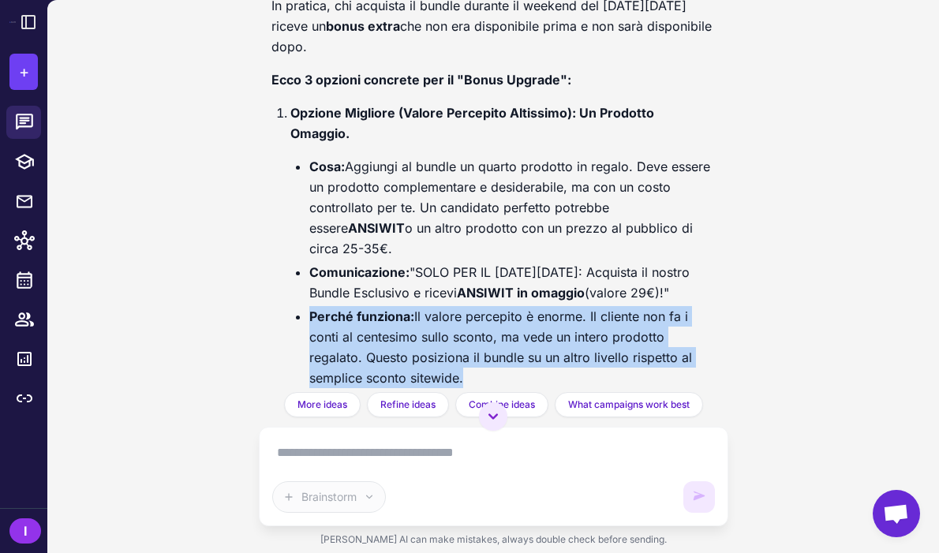
click at [533, 306] on li "Perché funziona: Il valore percepito è enorme. Il cliente non fa i conti al cen…" at bounding box center [512, 347] width 406 height 82
click at [539, 321] on li "Perché funziona: Il valore percepito è enorme. Il cliente non fa i conti al cen…" at bounding box center [512, 347] width 406 height 82
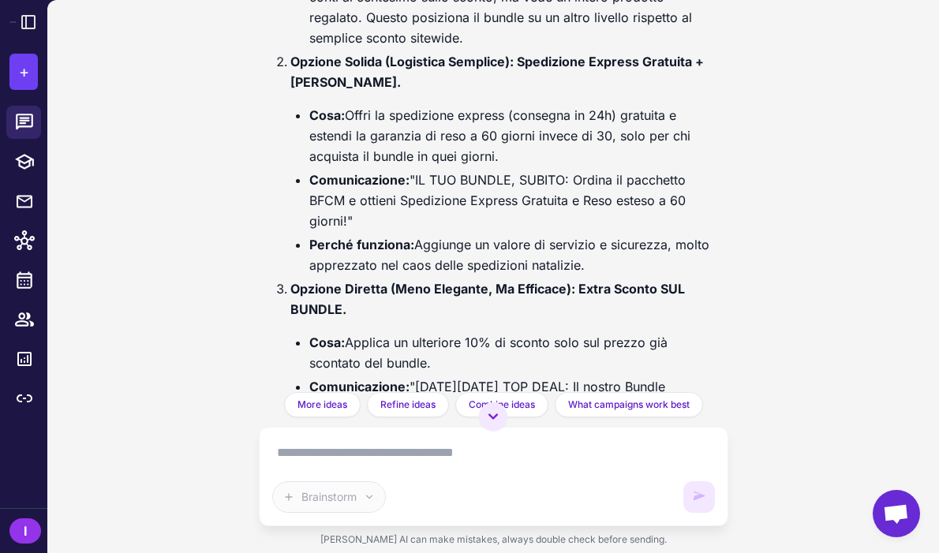
scroll to position [12779, 0]
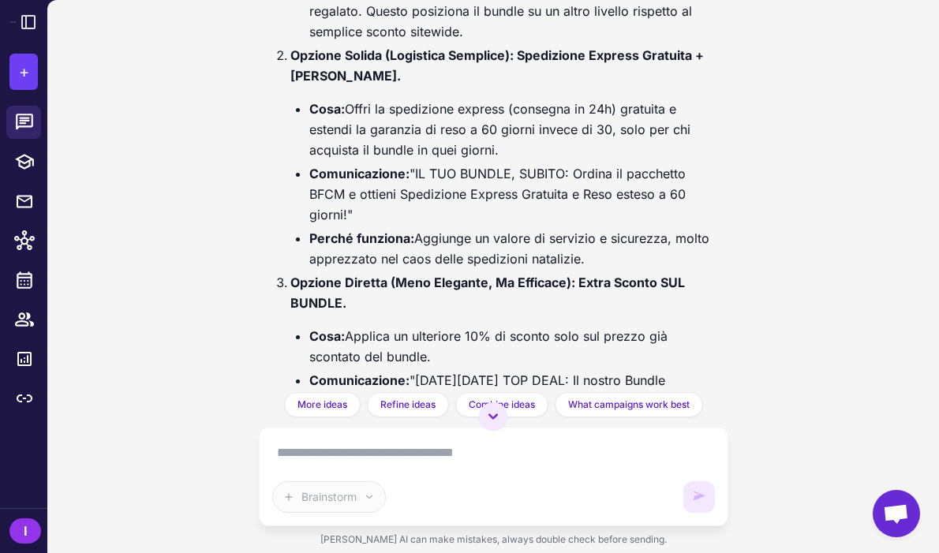
click at [427, 109] on li "Cosa: Offri la spedizione express (consegna in 24h) gratuita e estendi la garan…" at bounding box center [512, 130] width 406 height 62
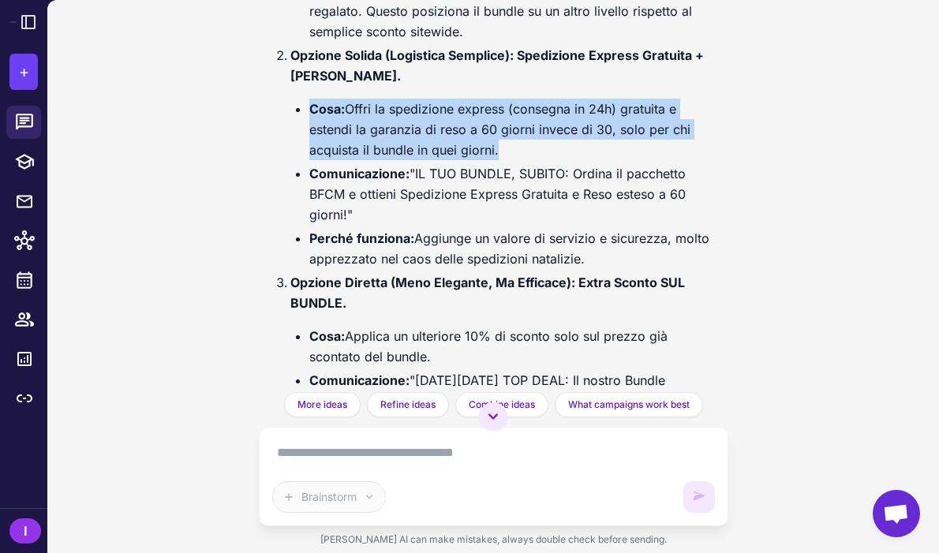
click at [427, 109] on li "Cosa: Offri la spedizione express (consegna in 24h) gratuita e estendi la garan…" at bounding box center [512, 130] width 406 height 62
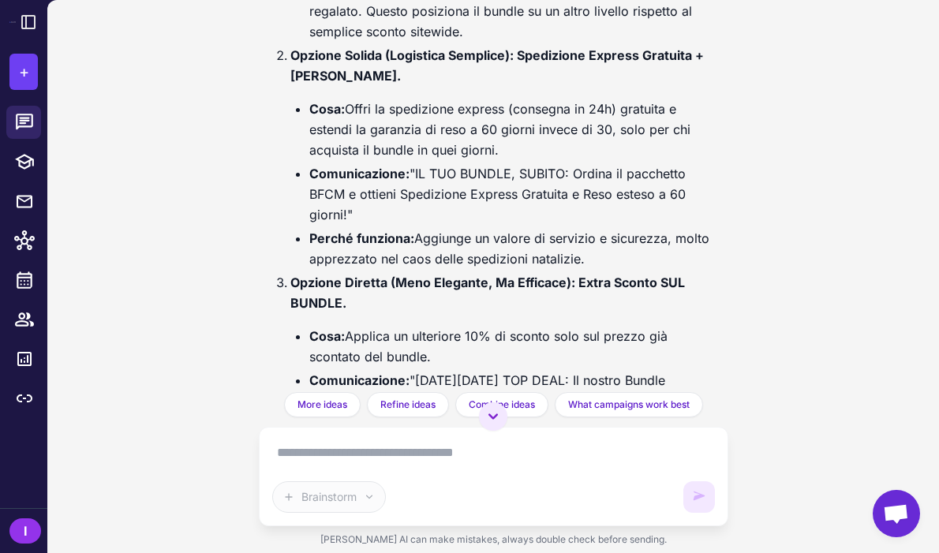
click at [441, 163] on li "Comunicazione: "IL TUO BUNDLE, SUBITO: Ordina il pacchetto BFCM e ottieni Spedi…" at bounding box center [512, 194] width 406 height 62
click at [439, 163] on li "Comunicazione: "IL TUO BUNDLE, SUBITO: Ordina il pacchetto BFCM e ottieni Spedi…" at bounding box center [512, 194] width 406 height 62
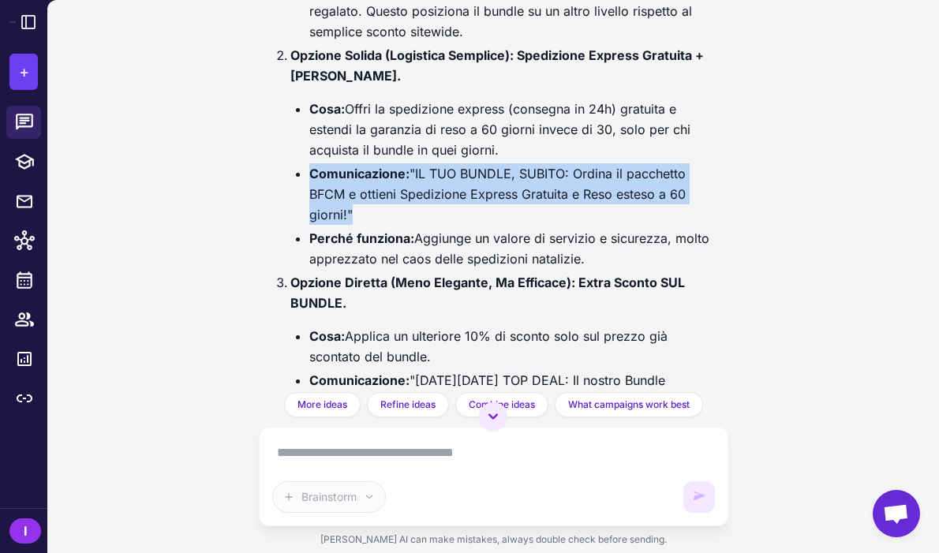
click at [439, 163] on li "Comunicazione: "IL TUO BUNDLE, SUBITO: Ordina il pacchetto BFCM e ottieni Spedi…" at bounding box center [512, 194] width 406 height 62
click at [429, 163] on li "Comunicazione: "IL TUO BUNDLE, SUBITO: Ordina il pacchetto BFCM e ottieni Spedi…" at bounding box center [512, 194] width 406 height 62
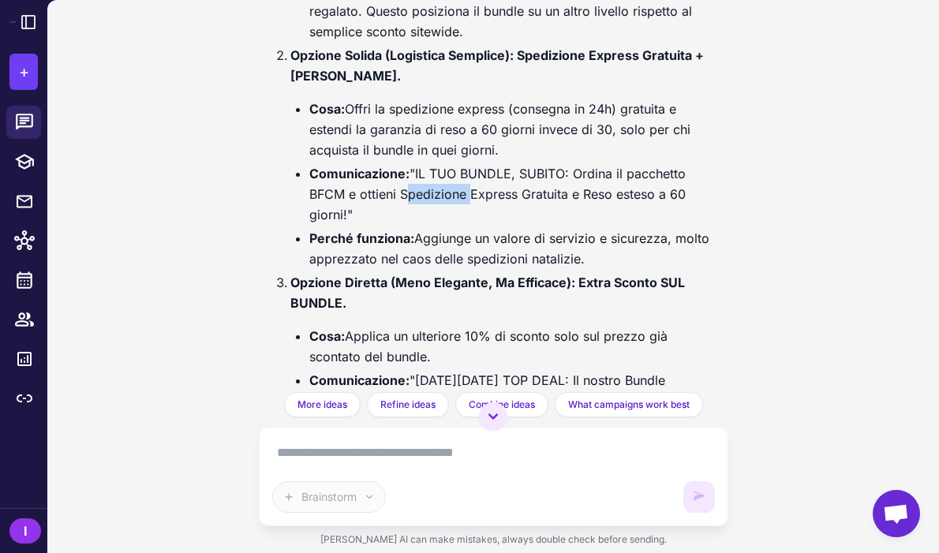
click at [429, 163] on li "Comunicazione: "IL TUO BUNDLE, SUBITO: Ordina il pacchetto BFCM e ottieni Spedi…" at bounding box center [512, 194] width 406 height 62
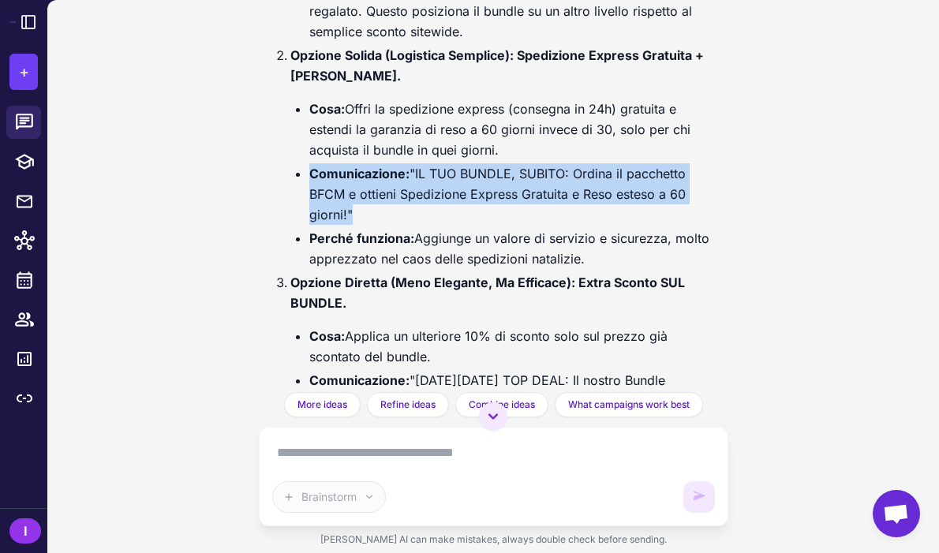
click at [429, 163] on li "Comunicazione: "IL TUO BUNDLE, SUBITO: Ordina il pacchetto BFCM e ottieni Spedi…" at bounding box center [512, 194] width 406 height 62
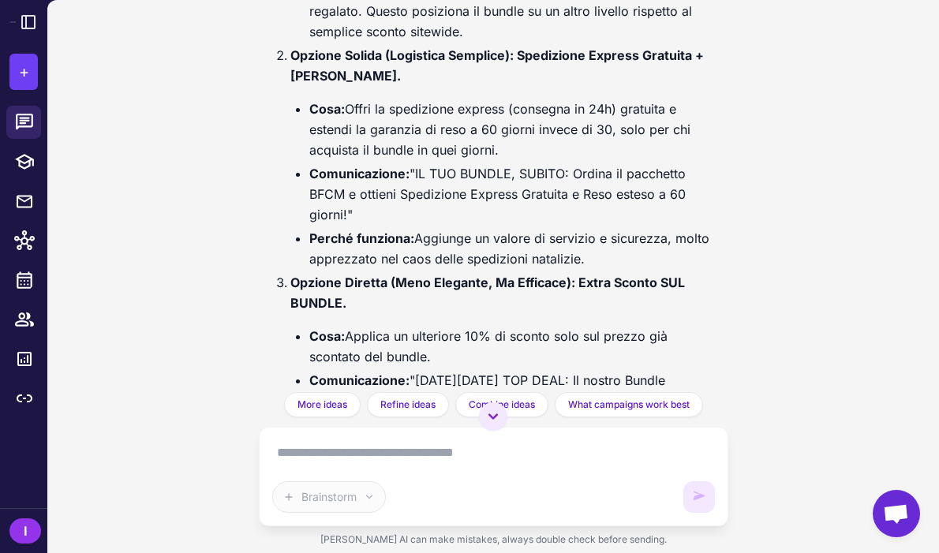
click at [439, 177] on li "Comunicazione: "IL TUO BUNDLE, SUBITO: Ordina il pacchetto BFCM e ottieni Spedi…" at bounding box center [512, 194] width 406 height 62
click at [436, 173] on li "Comunicazione: "IL TUO BUNDLE, SUBITO: Ordina il pacchetto BFCM e ottieni Spedi…" at bounding box center [512, 194] width 406 height 62
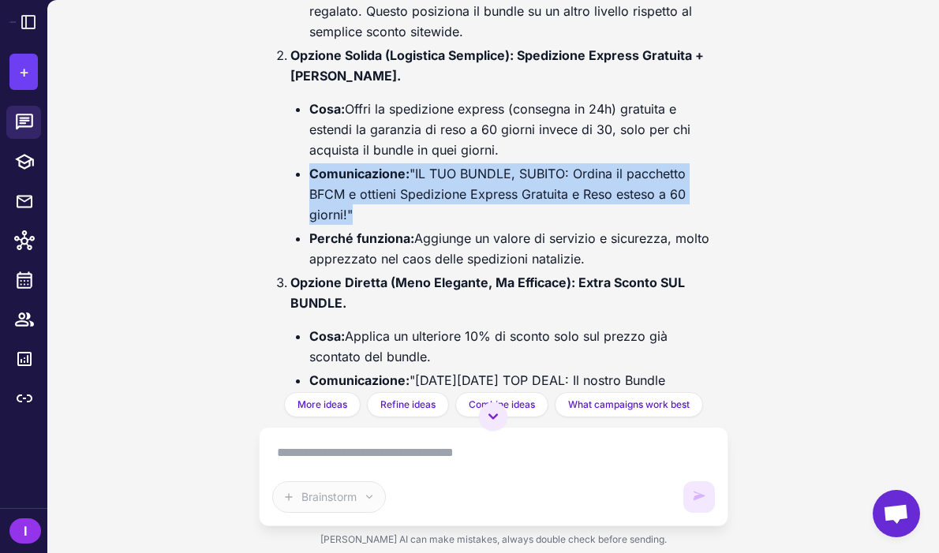
click at [436, 173] on li "Comunicazione: "IL TUO BUNDLE, SUBITO: Ordina il pacchetto BFCM e ottieni Spedi…" at bounding box center [512, 194] width 406 height 62
click at [454, 173] on li "Comunicazione: "IL TUO BUNDLE, SUBITO: Ordina il pacchetto BFCM e ottieni Spedi…" at bounding box center [512, 194] width 406 height 62
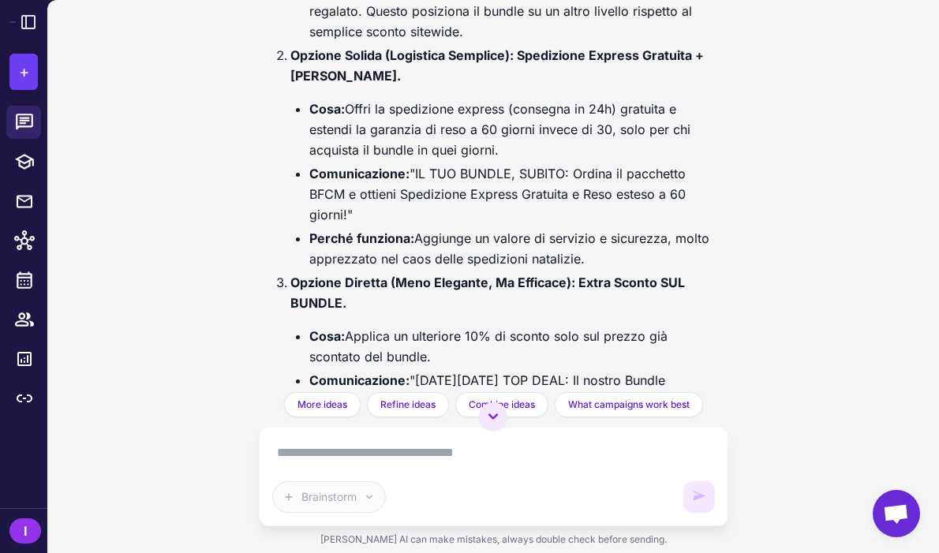
click at [468, 171] on li "Comunicazione: "IL TUO BUNDLE, SUBITO: Ordina il pacchetto BFCM e ottieni Spedi…" at bounding box center [512, 194] width 406 height 62
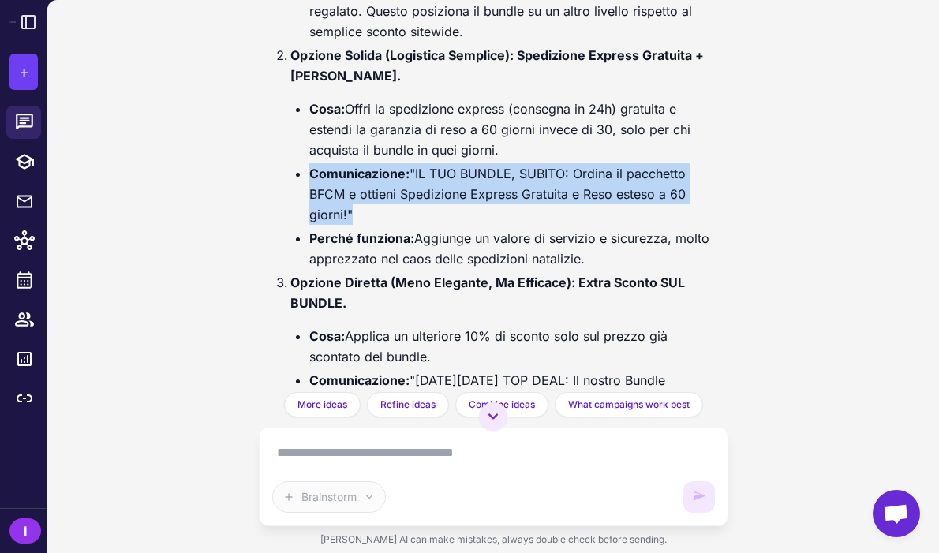
click at [468, 171] on li "Comunicazione: "IL TUO BUNDLE, SUBITO: Ordina il pacchetto BFCM e ottieni Spedi…" at bounding box center [512, 194] width 406 height 62
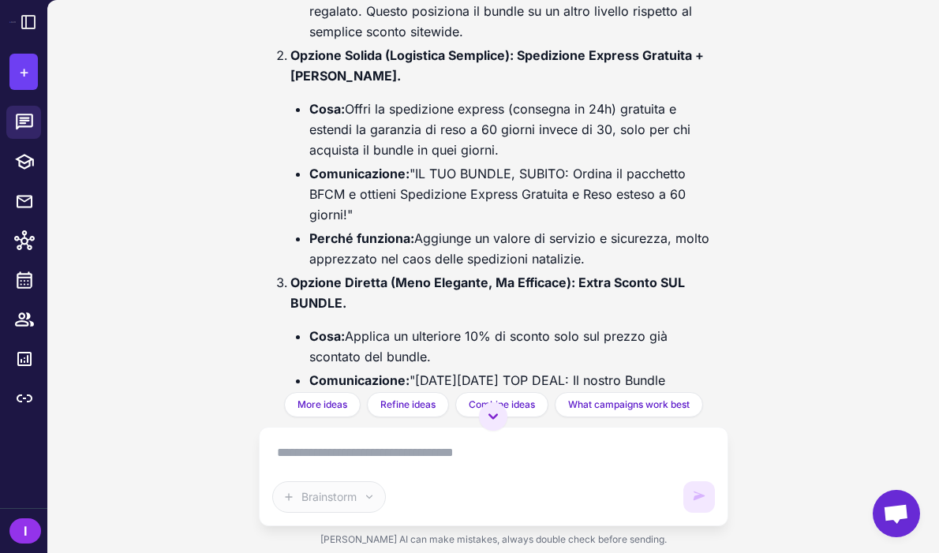
click at [472, 228] on li "Perché funziona: Aggiunge un valore di servizio e sicurezza, molto apprezzato n…" at bounding box center [512, 248] width 406 height 41
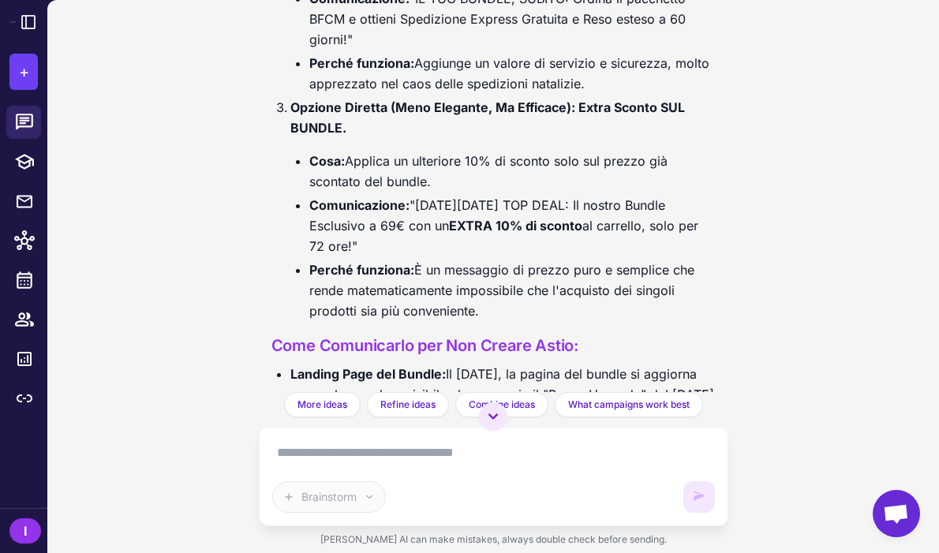
scroll to position [12956, 0]
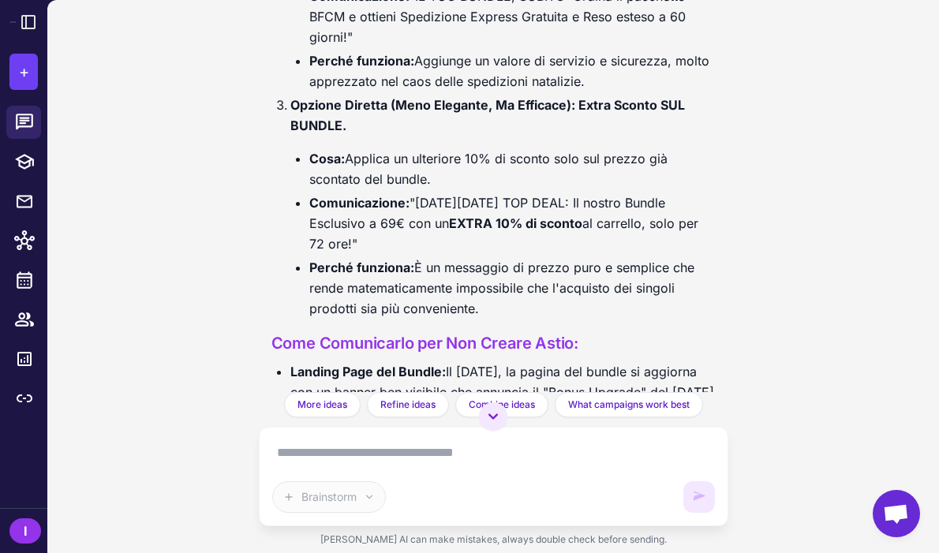
click at [409, 148] on li "Cosa: Applica un ulteriore 10% di sconto solo sul prezzo già scontato del bundl…" at bounding box center [512, 168] width 406 height 41
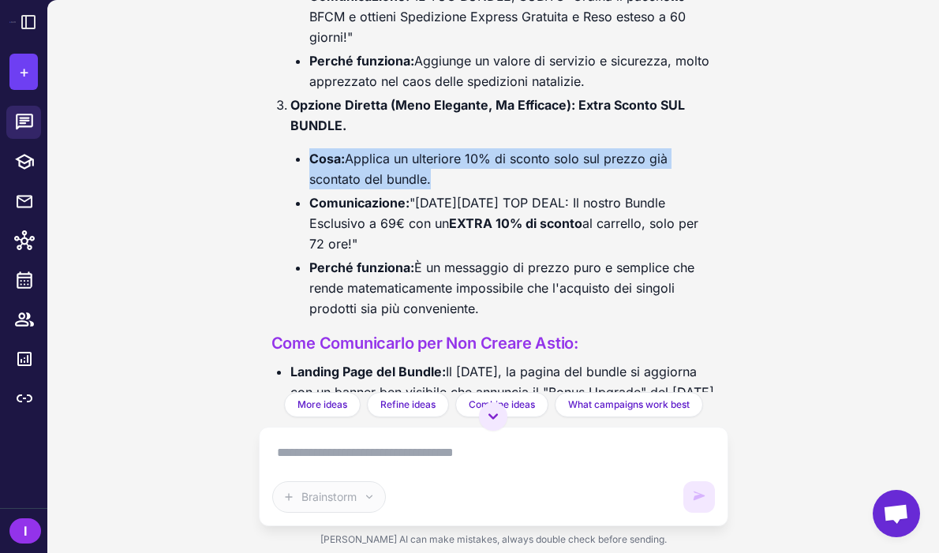
click at [409, 148] on li "Cosa: Applica un ulteriore 10% di sconto solo sul prezzo già scontato del bundl…" at bounding box center [512, 168] width 406 height 41
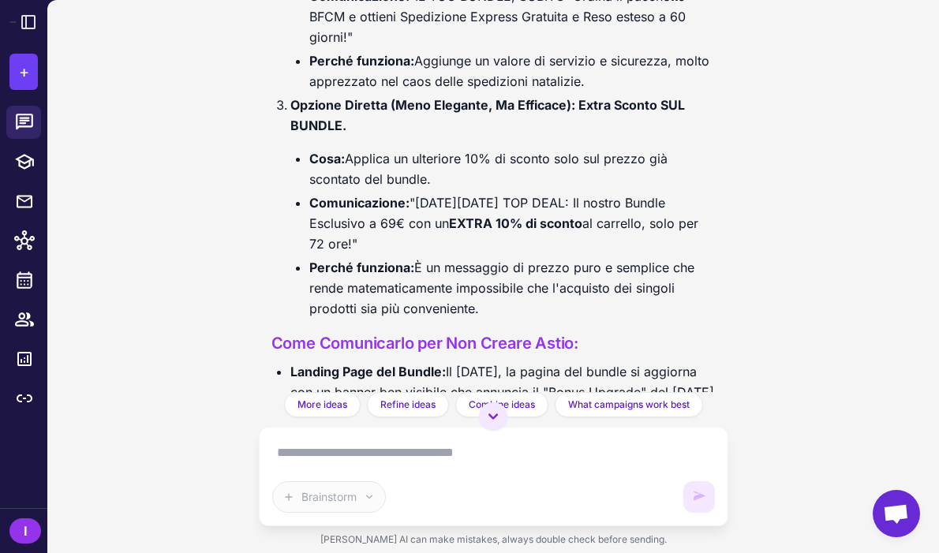
click at [468, 215] on strong "EXTRA 10% di sconto" at bounding box center [515, 223] width 133 height 16
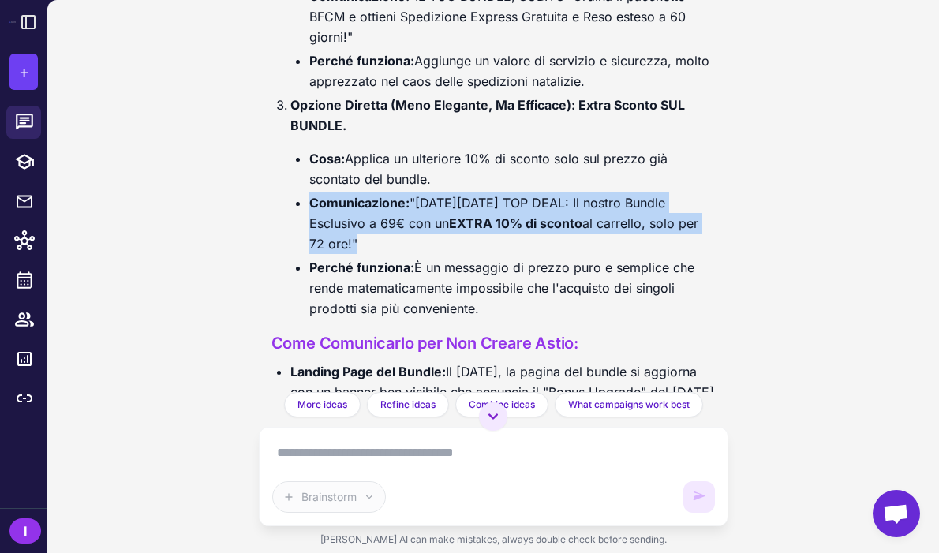
click at [468, 215] on strong "EXTRA 10% di sconto" at bounding box center [515, 223] width 133 height 16
click at [473, 203] on li "Comunicazione: "BLACK FRIDAY TOP DEAL: Il nostro Bundle Esclusivo a 69€ con un …" at bounding box center [512, 223] width 406 height 62
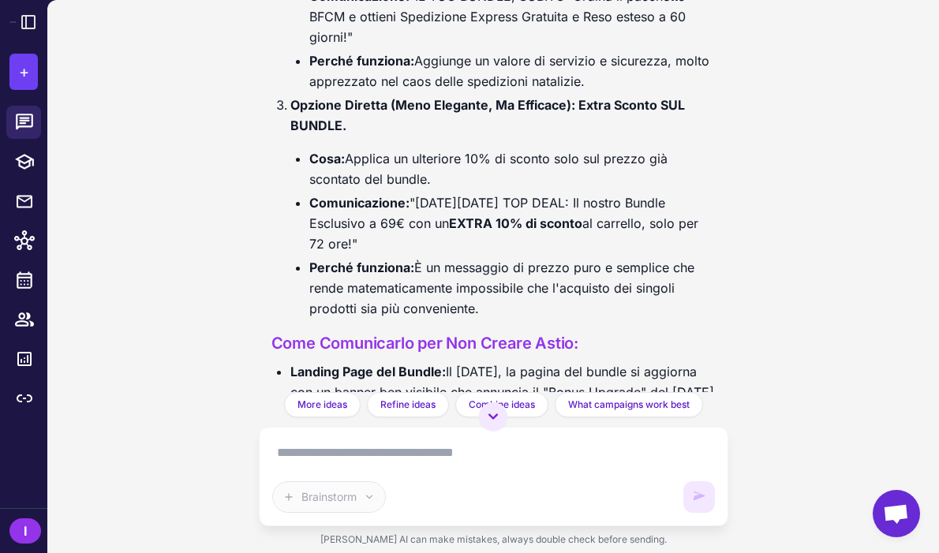
click at [465, 197] on li "Comunicazione: "BLACK FRIDAY TOP DEAL: Il nostro Bundle Esclusivo a 69€ con un …" at bounding box center [512, 223] width 406 height 62
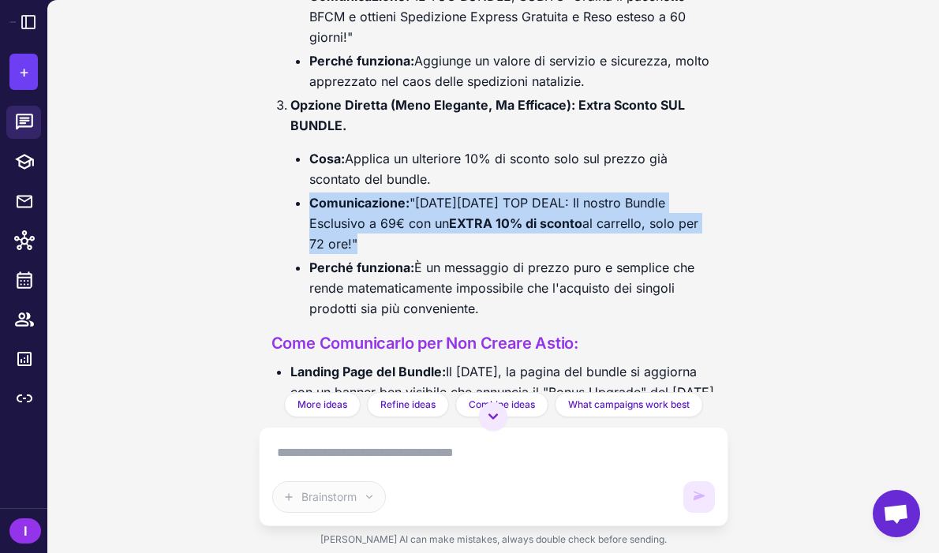
click at [465, 197] on li "Comunicazione: "BLACK FRIDAY TOP DEAL: Il nostro Bundle Esclusivo a 69€ con un …" at bounding box center [512, 223] width 406 height 62
click at [476, 206] on li "Comunicazione: "BLACK FRIDAY TOP DEAL: Il nostro Bundle Esclusivo a 69€ con un …" at bounding box center [512, 223] width 406 height 62
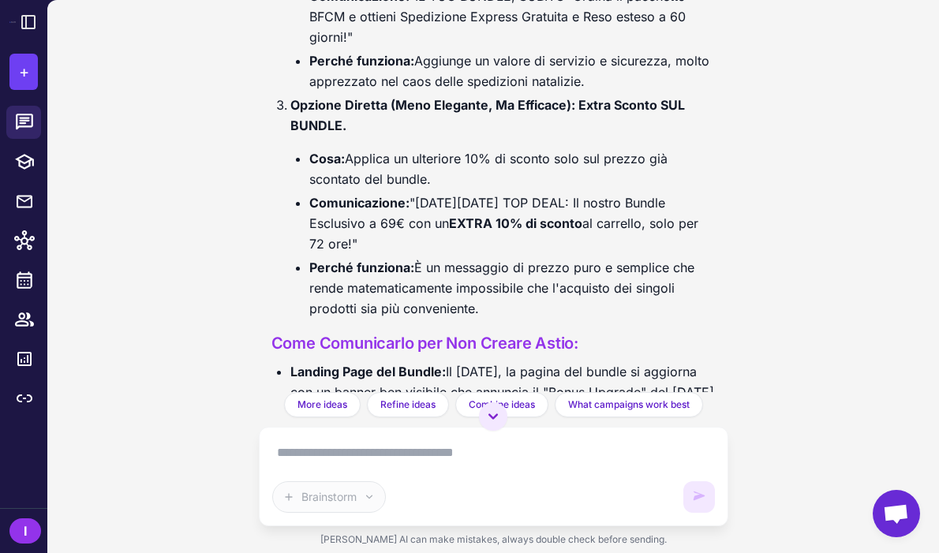
click at [465, 257] on li "Perché funziona: È un messaggio di prezzo puro e semplice che rende matematicam…" at bounding box center [512, 288] width 406 height 62
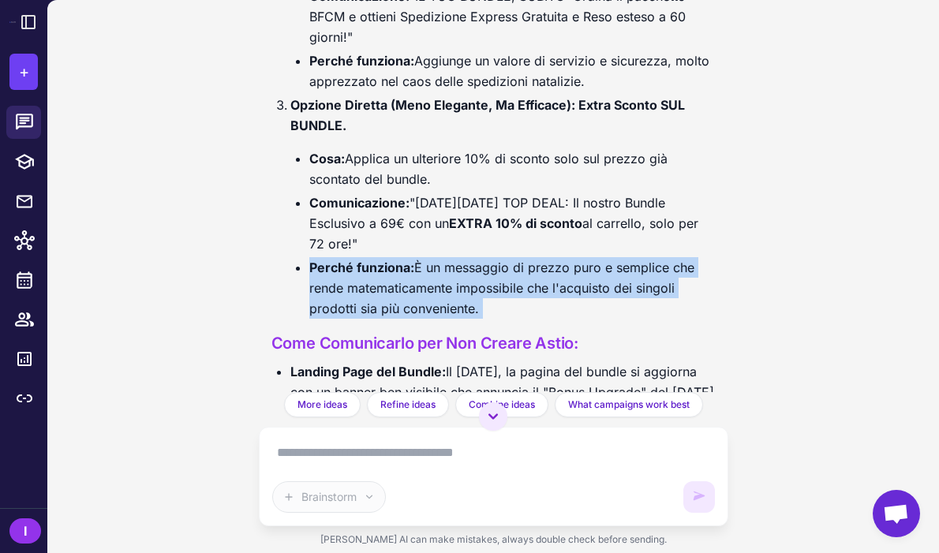
click at [465, 257] on li "Perché funziona: È un messaggio di prezzo puro e semplice che rende matematicam…" at bounding box center [512, 288] width 406 height 62
click at [493, 268] on li "Perché funziona: È un messaggio di prezzo puro e semplice che rende matematicam…" at bounding box center [512, 288] width 406 height 62
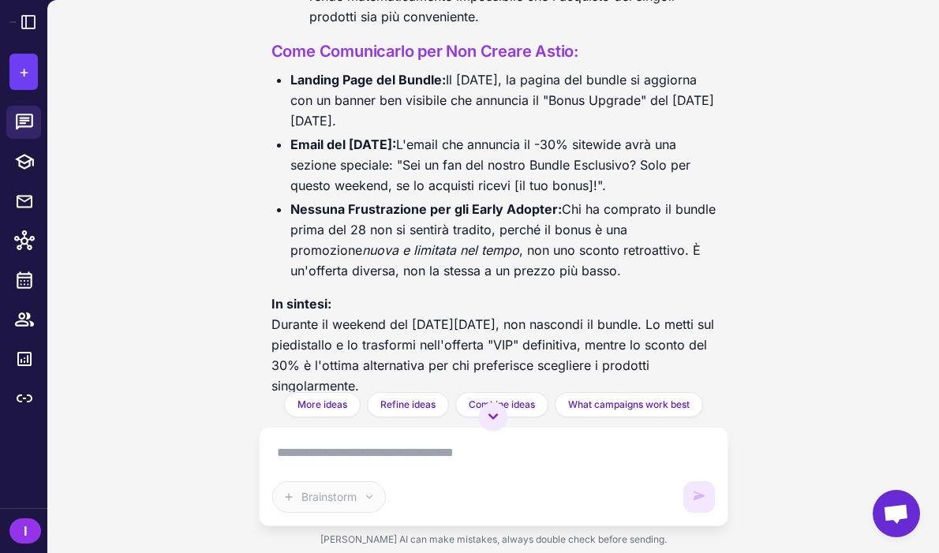
scroll to position [13245, 0]
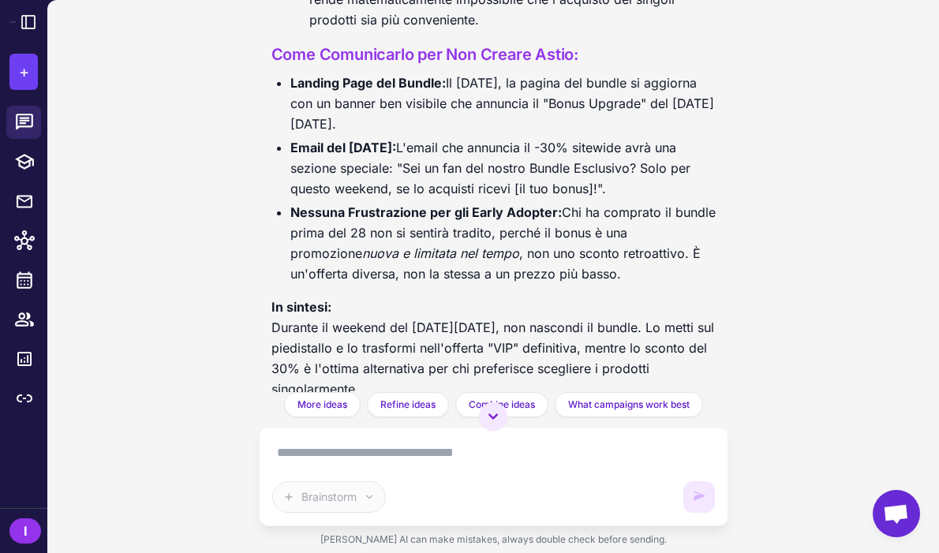
click at [510, 317] on p "In sintesi: Durante il weekend del Black Friday, non nascondi il bundle. Lo met…" at bounding box center [493, 348] width 444 height 103
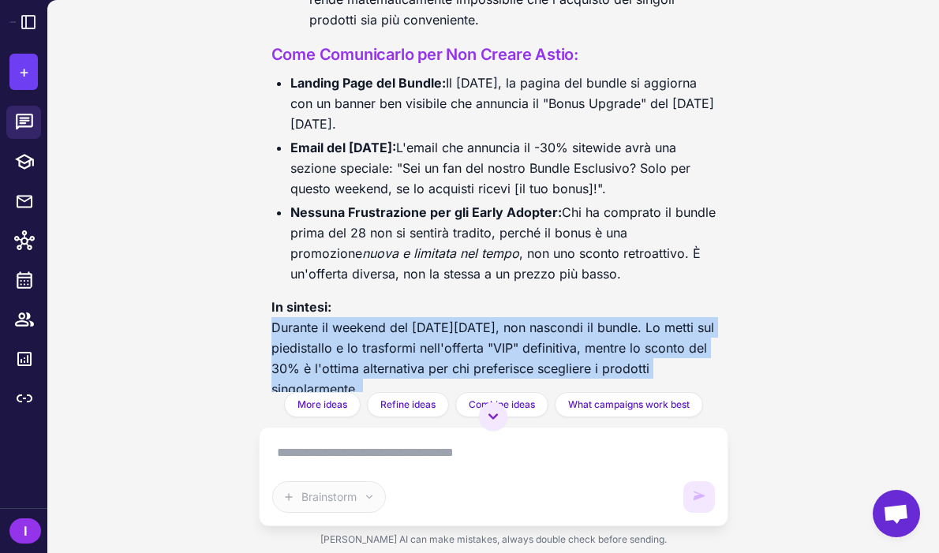
click at [510, 317] on p "In sintesi: Durante il weekend del Black Friday, non nascondi il bundle. Lo met…" at bounding box center [493, 348] width 444 height 103
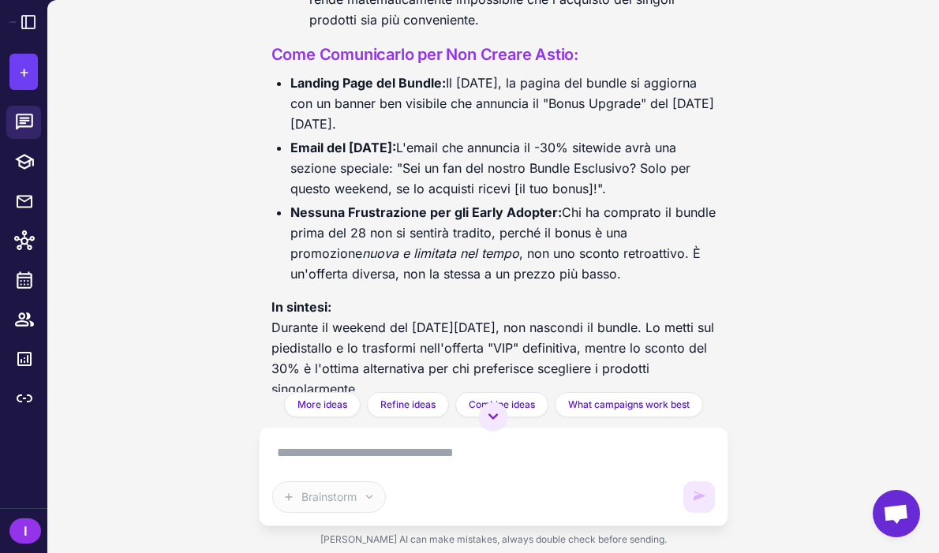
click at [467, 454] on textarea at bounding box center [493, 452] width 442 height 25
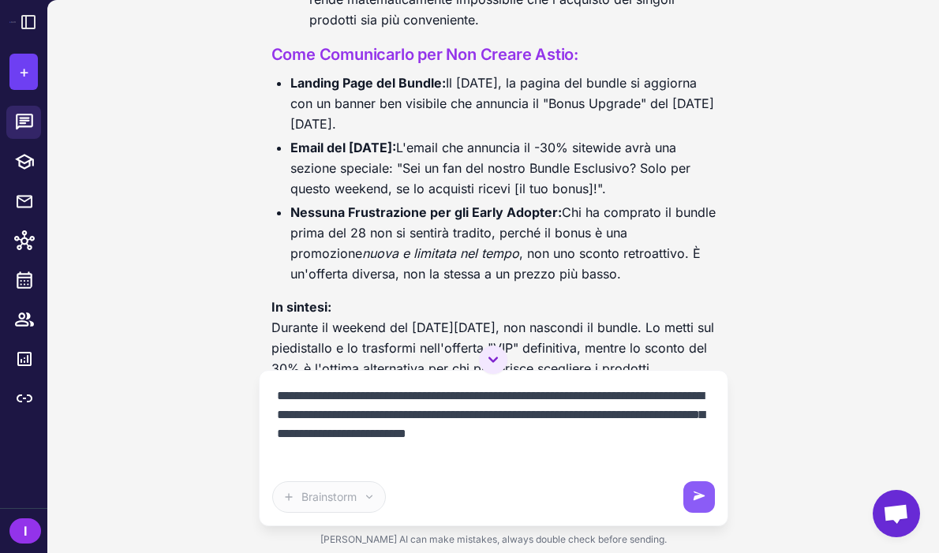
type textarea "**********"
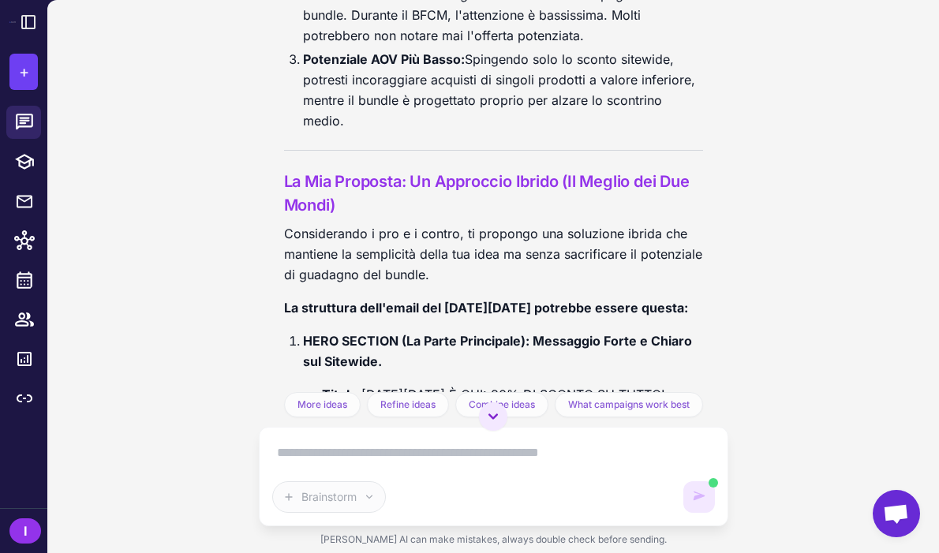
scroll to position [14455, 0]
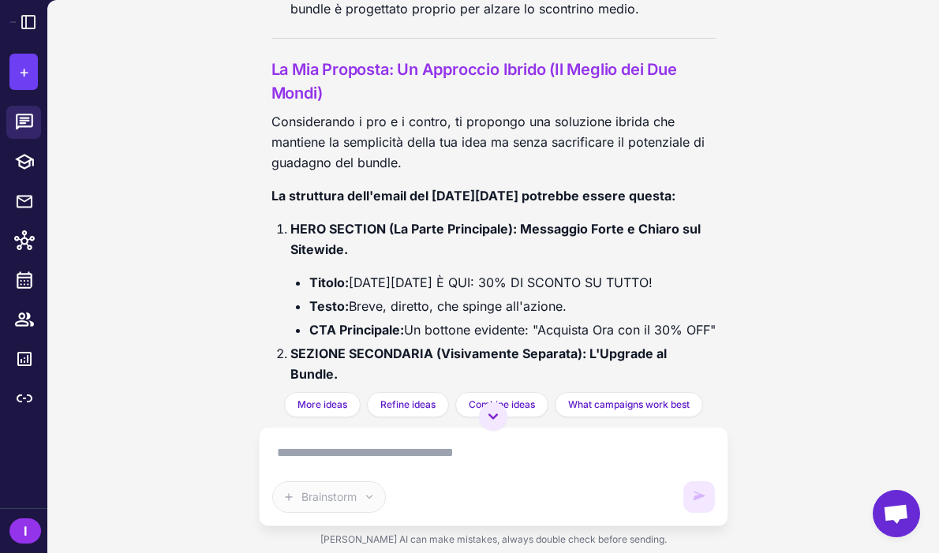
click at [453, 188] on strong "La struttura dell'email del Black Friday potrebbe essere questa:" at bounding box center [473, 196] width 404 height 16
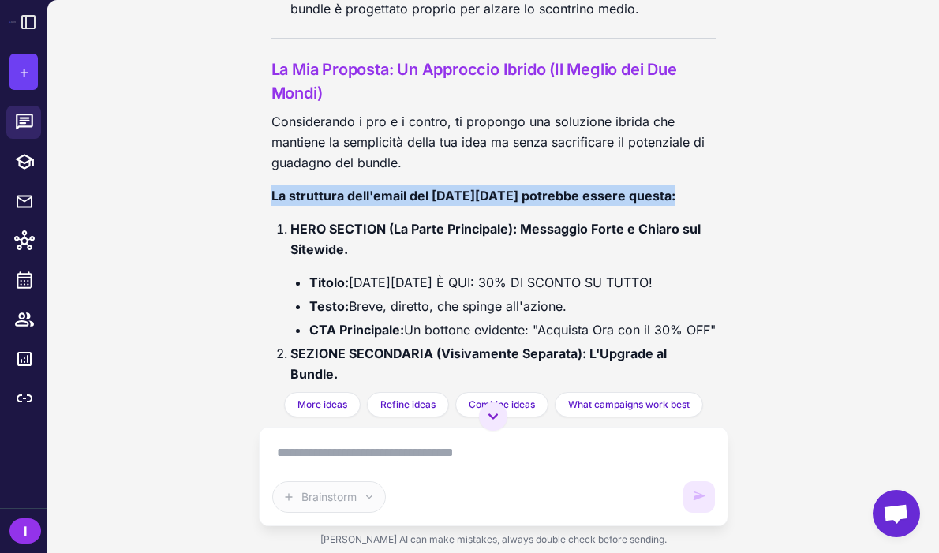
click at [453, 188] on strong "La struttura dell'email del Black Friday potrebbe essere questa:" at bounding box center [473, 196] width 404 height 16
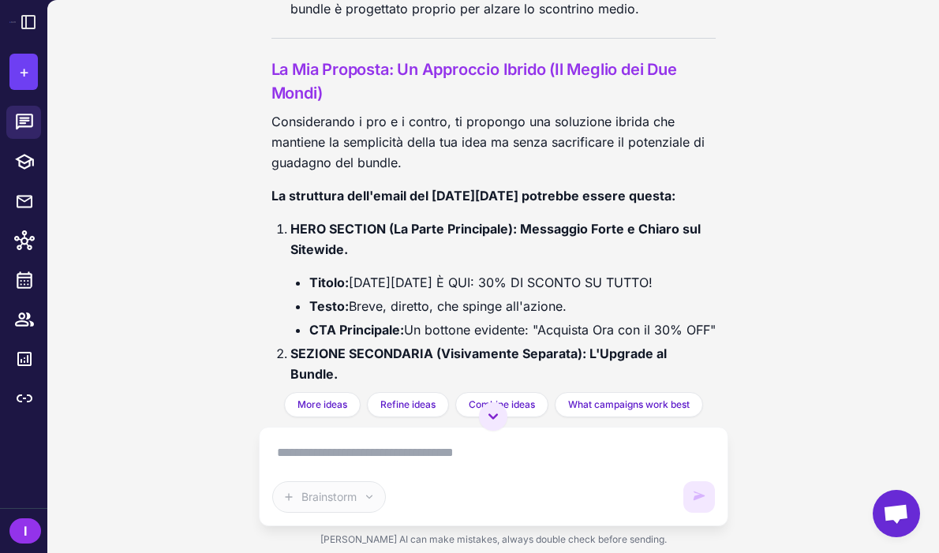
click at [491, 218] on p "HERO SECTION (La Parte Principale): Messaggio Forte e Chiaro sul Sitewide." at bounding box center [502, 238] width 425 height 41
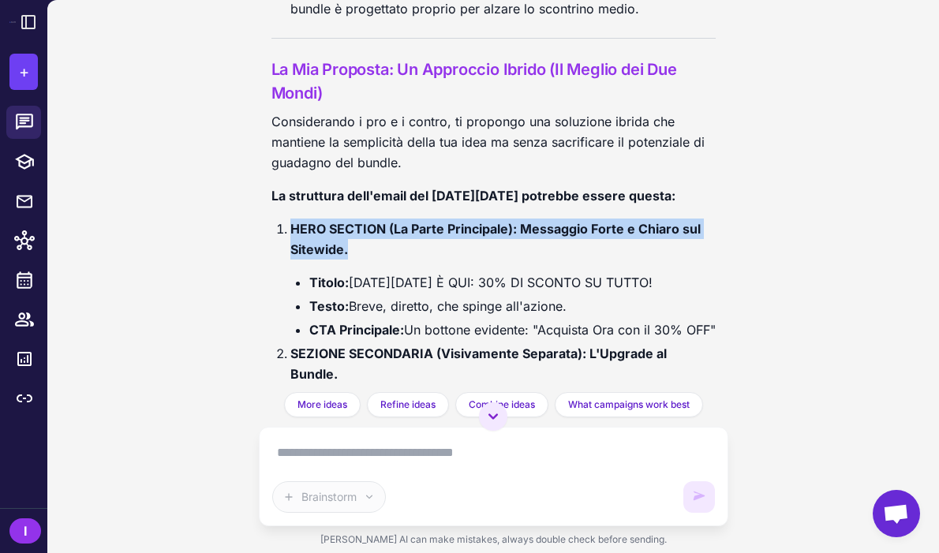
click at [491, 218] on p "HERO SECTION (La Parte Principale): Messaggio Forte e Chiaro sul Sitewide." at bounding box center [502, 238] width 425 height 41
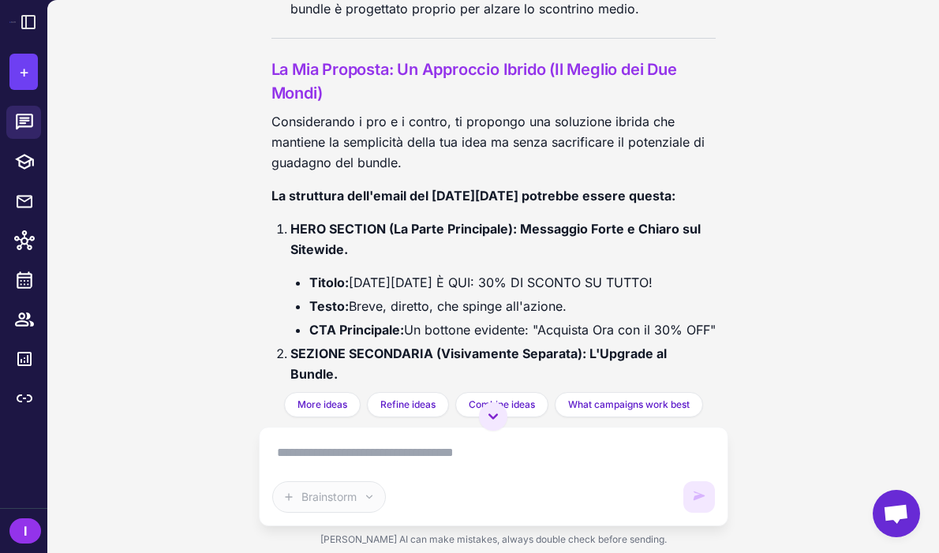
click at [483, 233] on li "HERO SECTION (La Parte Principale): Messaggio Forte e Chiaro sul Sitewide. Tito…" at bounding box center [502, 278] width 425 height 121
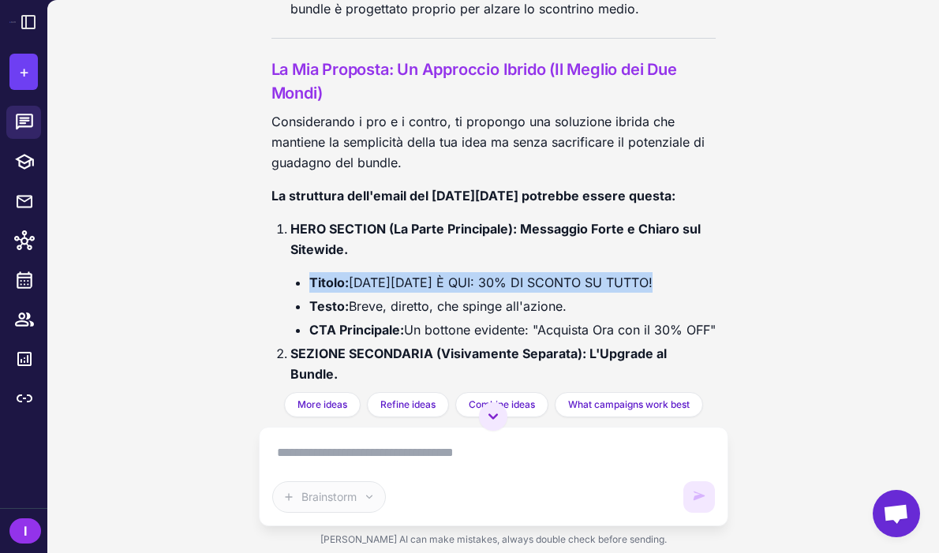
click at [483, 233] on li "HERO SECTION (La Parte Principale): Messaggio Forte e Chiaro sul Sitewide. Tito…" at bounding box center [502, 278] width 425 height 121
click at [494, 272] on li "Titolo: BLACK FRIDAY È QUI: 30% DI SCONTO SU TUTTO!" at bounding box center [512, 282] width 406 height 21
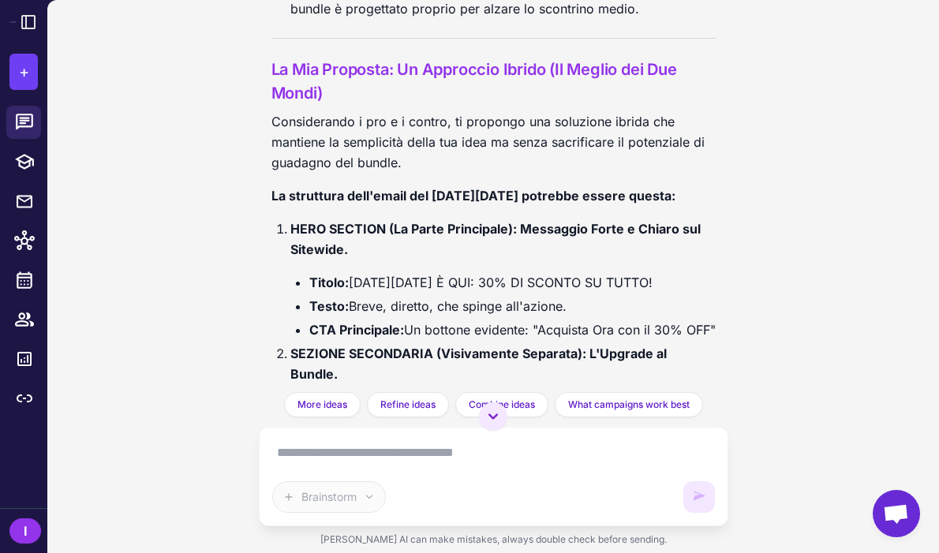
click at [504, 296] on li "Testo: Breve, diretto, che spinge all'azione." at bounding box center [512, 306] width 406 height 21
click at [485, 272] on li "Titolo: BLACK FRIDAY È QUI: 30% DI SCONTO SU TUTTO!" at bounding box center [512, 282] width 406 height 21
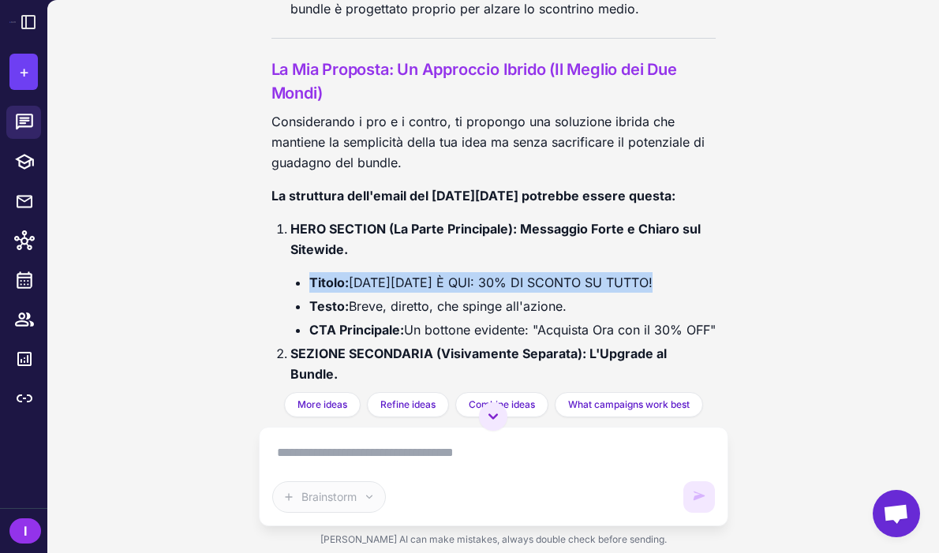
click at [485, 272] on li "Titolo: BLACK FRIDAY È QUI: 30% DI SCONTO SU TUTTO!" at bounding box center [512, 282] width 406 height 21
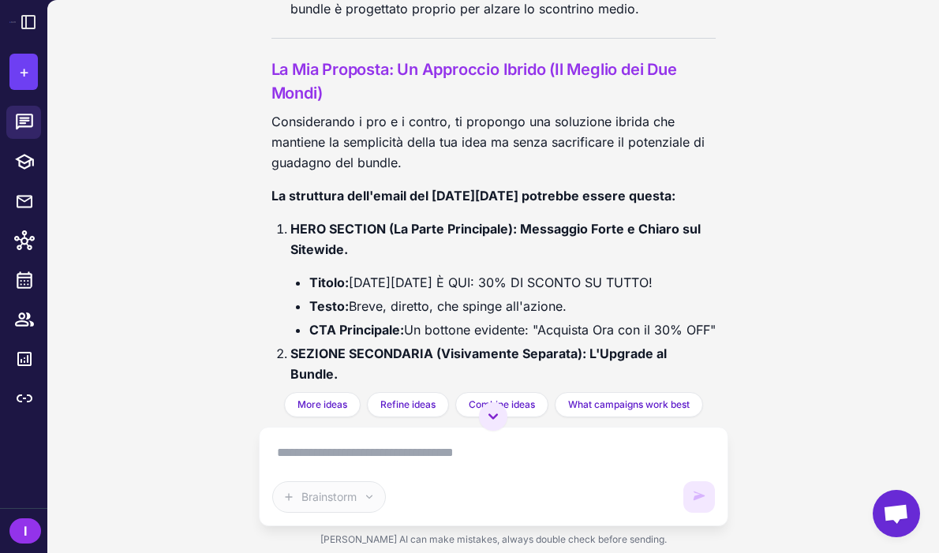
click at [492, 319] on li "CTA Principale: Un bottone evidente: "Acquista Ora con il 30% OFF"" at bounding box center [512, 329] width 406 height 21
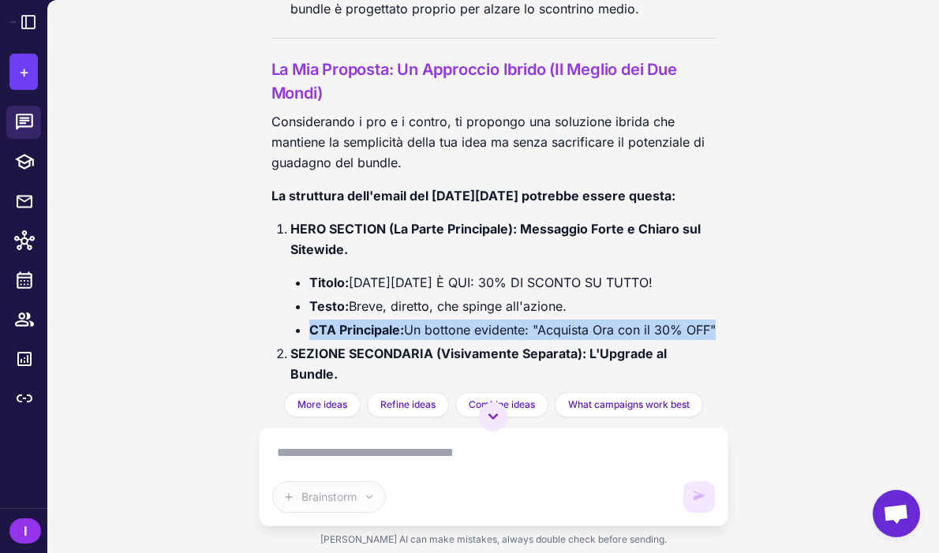
click at [492, 319] on li "CTA Principale: Un bottone evidente: "Acquista Ora con il 30% OFF"" at bounding box center [512, 329] width 406 height 21
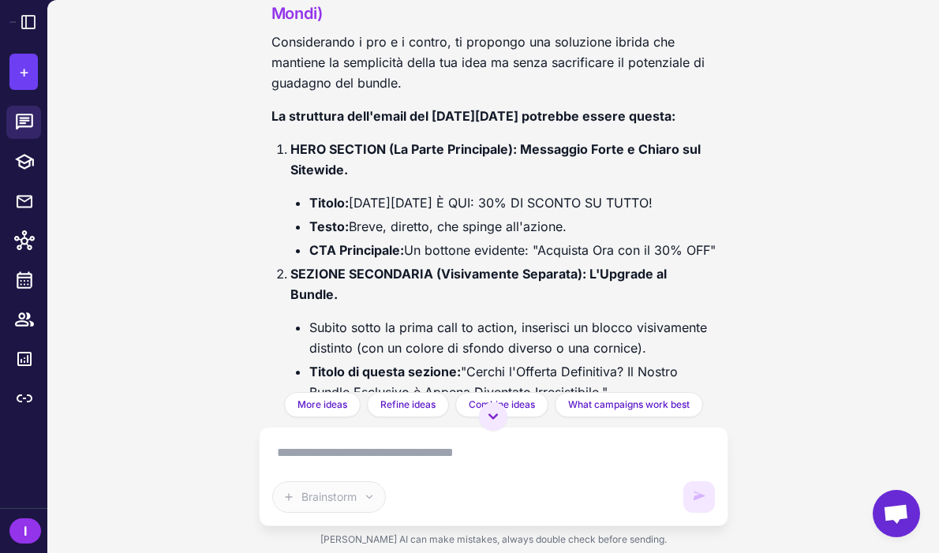
click at [492, 317] on li "Subito sotto la prima call to action, inserisci un blocco visivamente distinto …" at bounding box center [512, 337] width 406 height 41
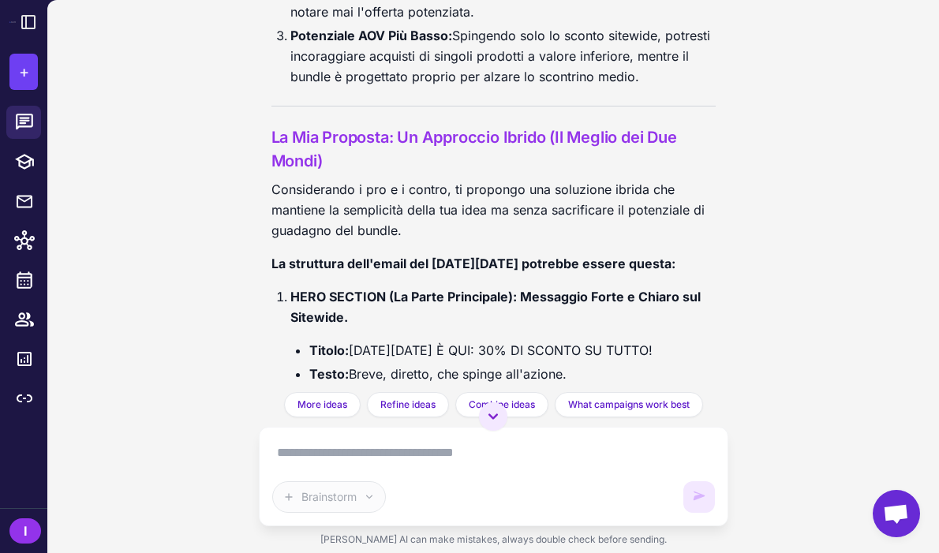
scroll to position [14310, 0]
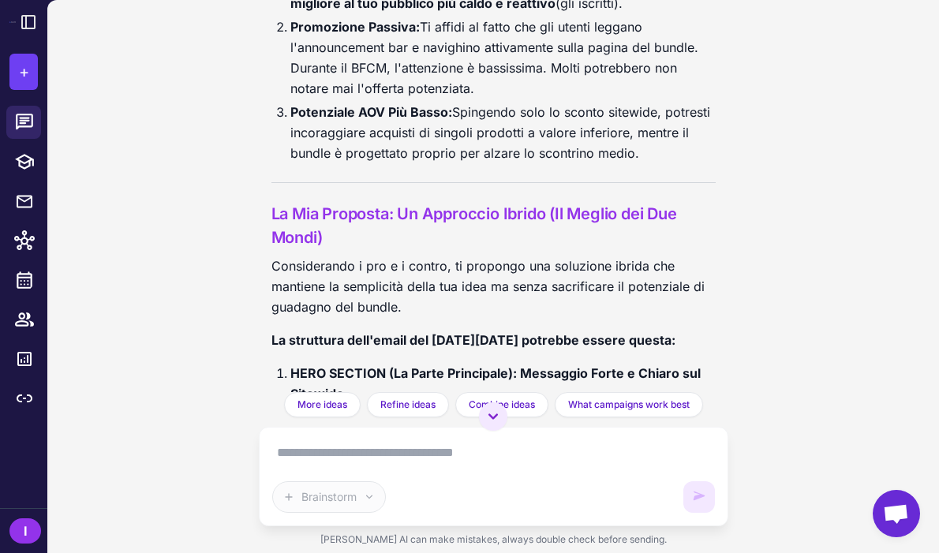
drag, startPoint x: 681, startPoint y: 353, endPoint x: 267, endPoint y: 297, distance: 418.5
click at [267, 297] on div "BFCM Bundle Strategy Review Today "# BFCM Bundles 2025 --- 📦 Offerta 1: “Immuni…" at bounding box center [493, 196] width 469 height 392
copy div "La struttura dell'email del Black Friday potrebbe essere questa: HERO SECTION (…"
